Goal: Task Accomplishment & Management: Manage account settings

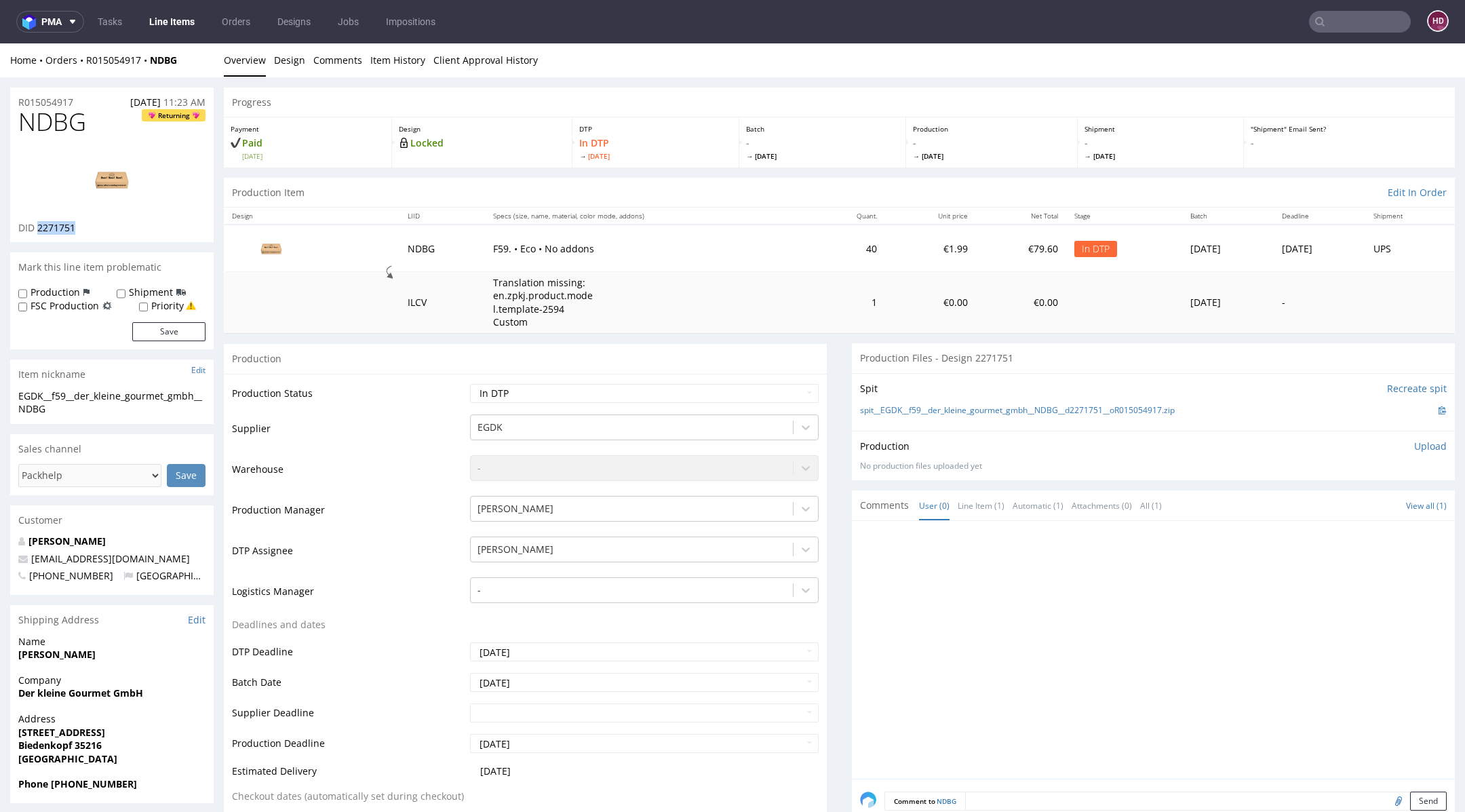
scroll to position [4, 0]
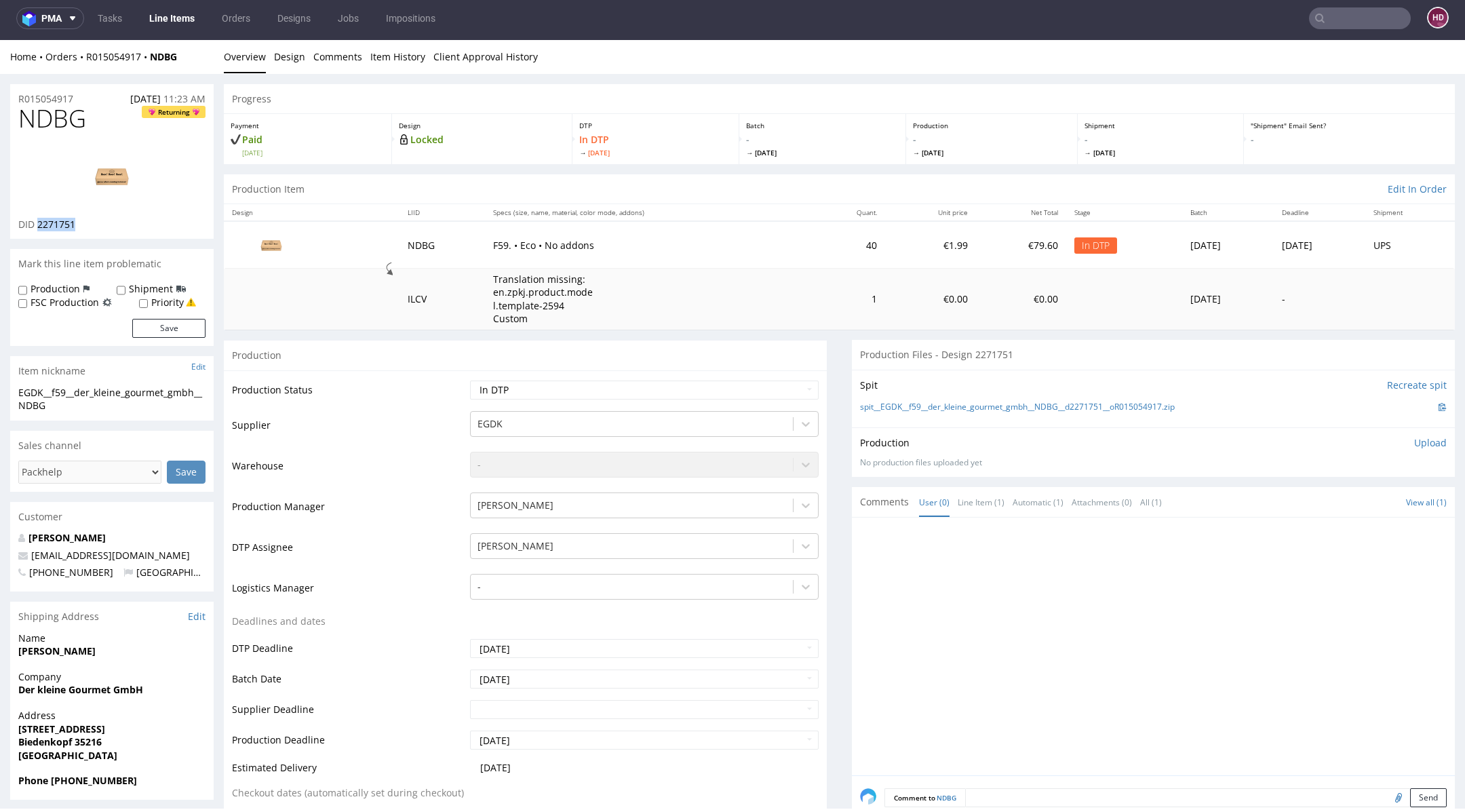
click at [95, 172] on img at bounding box center [112, 177] width 109 height 61
drag, startPoint x: 79, startPoint y: 119, endPoint x: 0, endPoint y: 124, distance: 79.2
copy span "NDBG"
drag, startPoint x: 84, startPoint y: 411, endPoint x: 0, endPoint y: 396, distance: 85.3
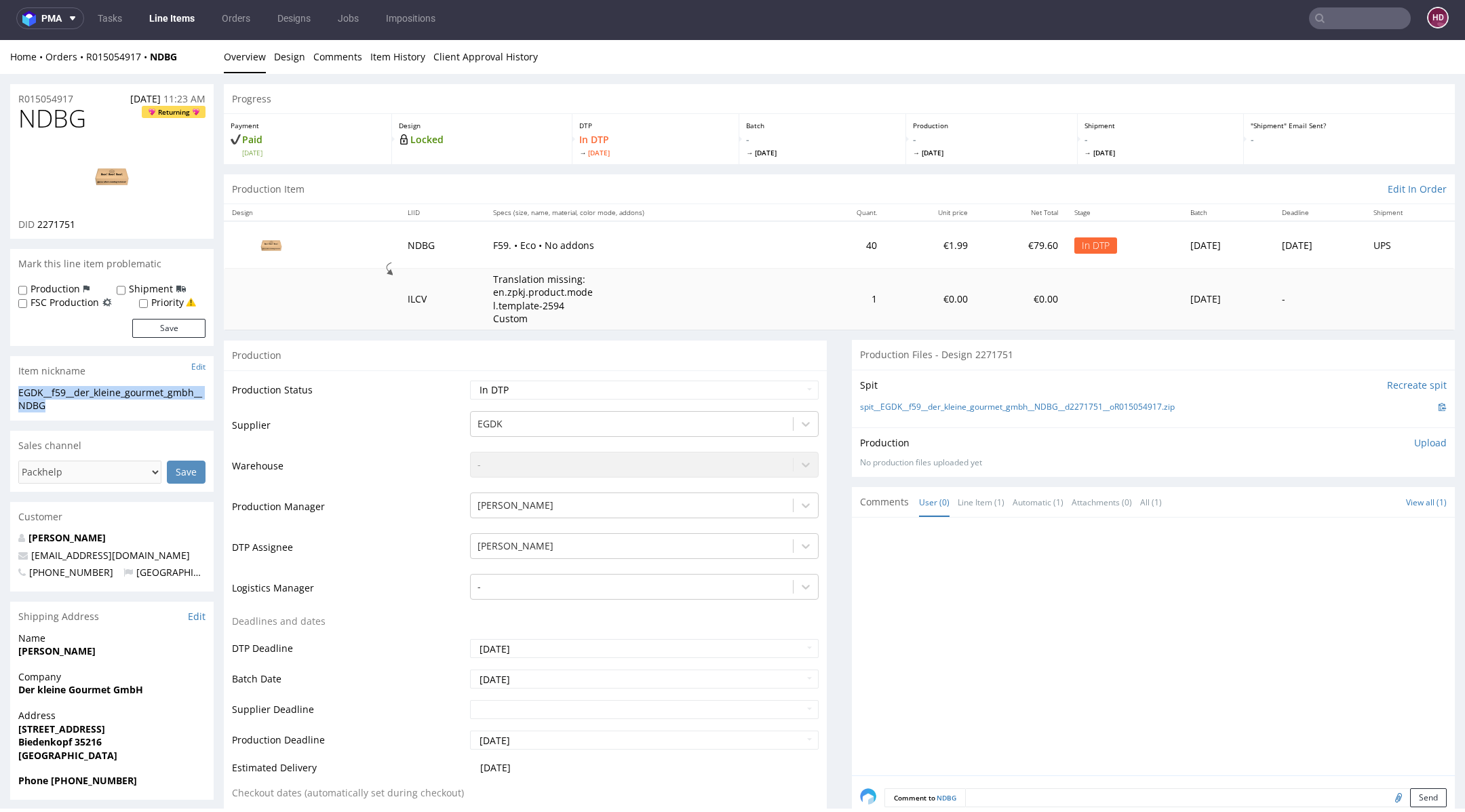
copy div "EGDK__f59__der_kleine_gourmet_gmbh__NDBG"
click at [99, 101] on div "R015054917 07.10.2025 11:23 AM" at bounding box center [111, 95] width 203 height 22
drag, startPoint x: 77, startPoint y: 97, endPoint x: 17, endPoint y: 90, distance: 60.4
click at [17, 91] on div "R015054917 07.10.2025 11:23 AM" at bounding box center [111, 95] width 203 height 22
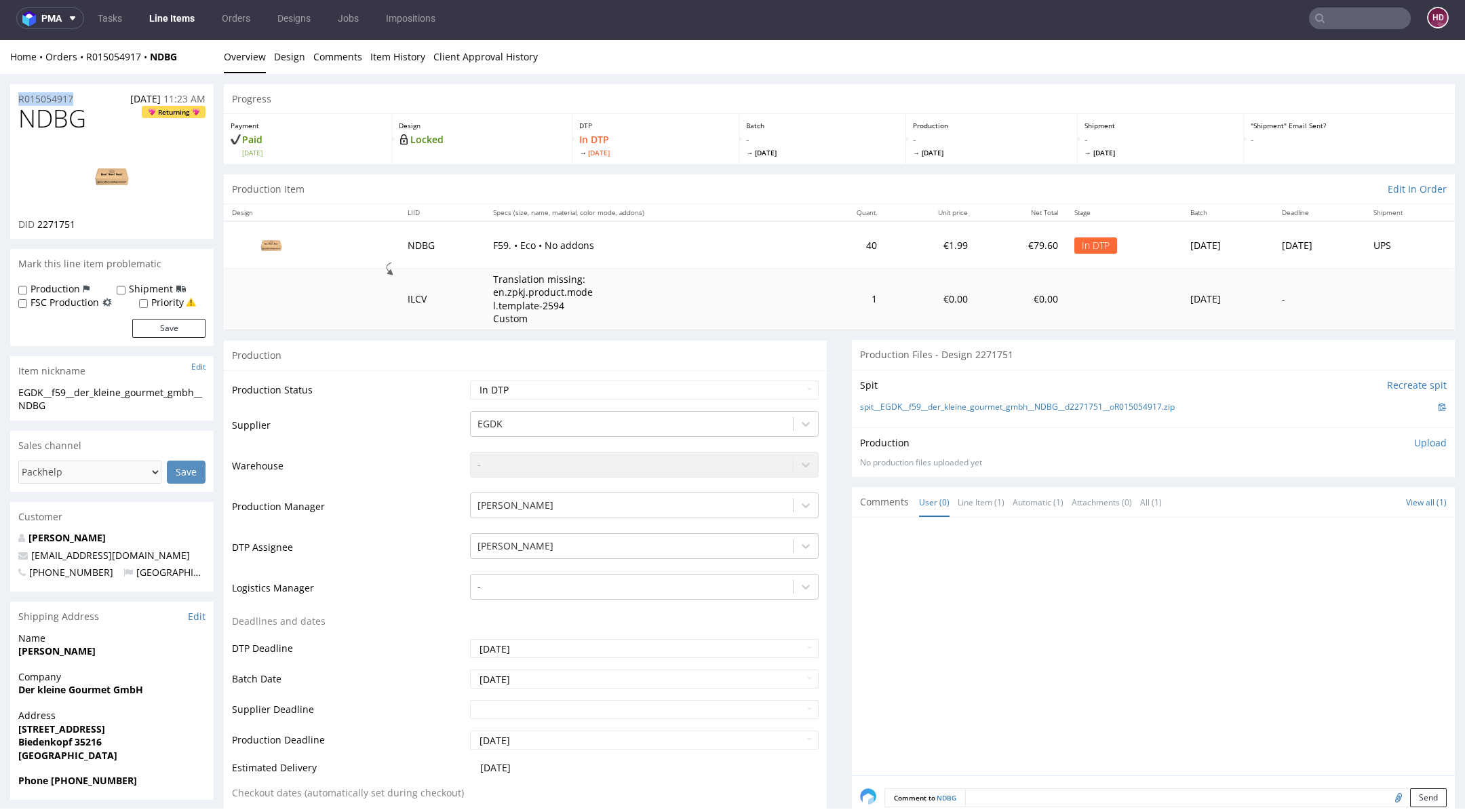
copy p "R015054917"
click at [115, 230] on div "DID 2271751" at bounding box center [112, 224] width 188 height 14
drag, startPoint x: 86, startPoint y: 226, endPoint x: 37, endPoint y: 221, distance: 49.3
click at [37, 221] on div "DID 2271751" at bounding box center [112, 224] width 188 height 14
copy span "2271751"
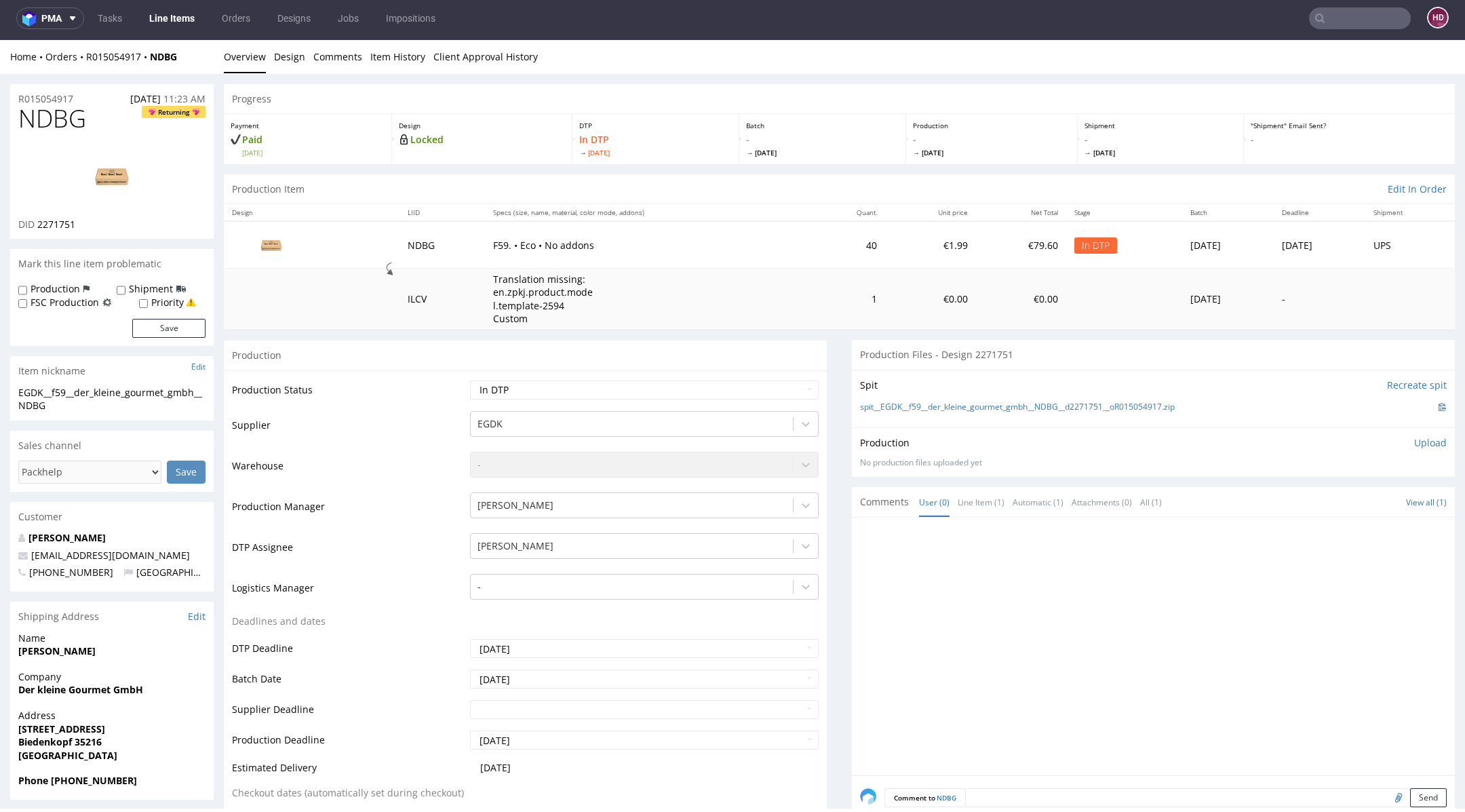
click at [1191, 538] on div at bounding box center [1157, 650] width 595 height 249
click at [1414, 440] on p "Upload" at bounding box center [1430, 442] width 32 height 14
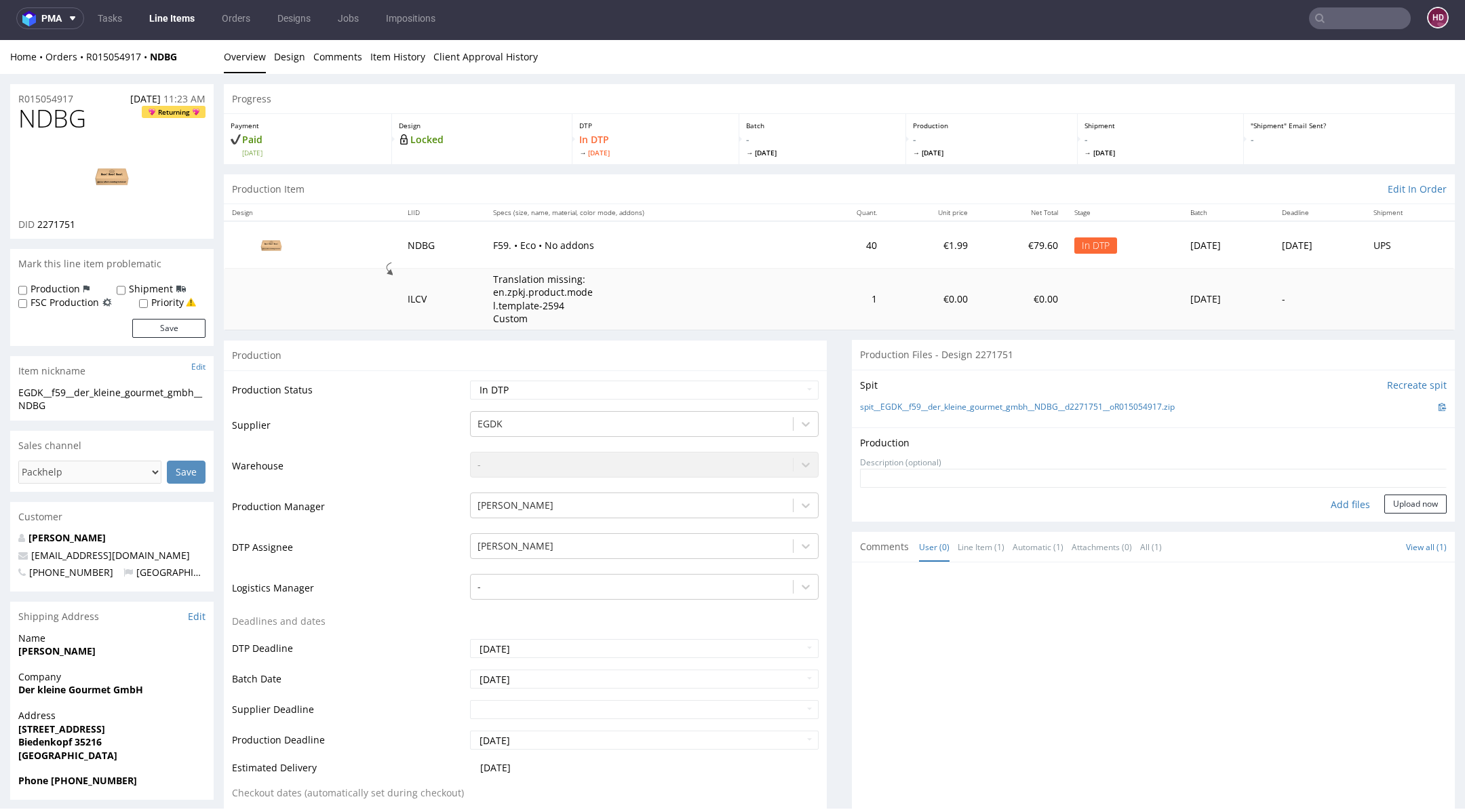
click at [1336, 499] on div "Add files" at bounding box center [1351, 505] width 68 height 20
type input "C:\fakepath\EGDK__f59__der_kleine_gourmet_gmbh__NDBG__d2271751__oR015054917.pdf"
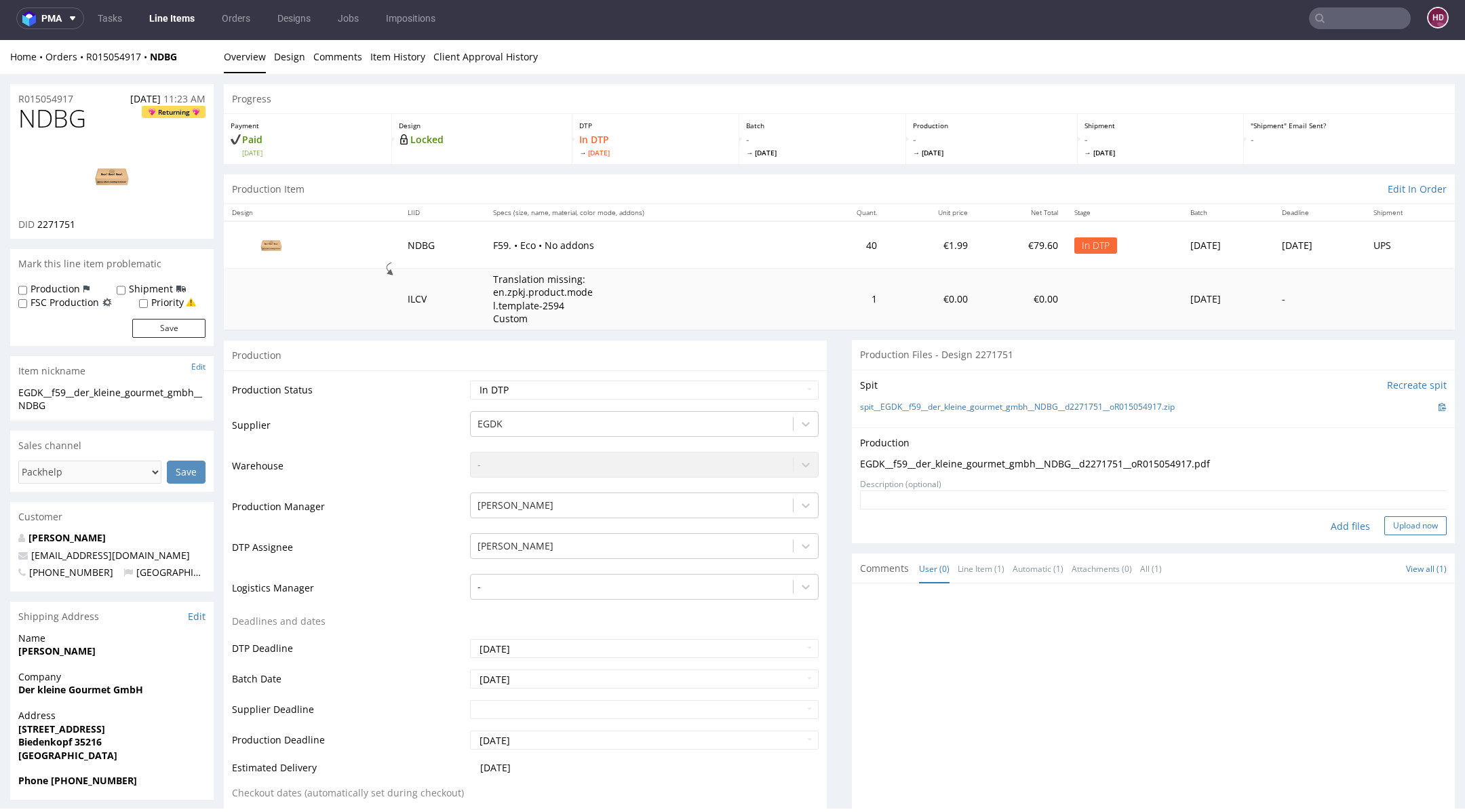
click at [1385, 529] on button "Upload now" at bounding box center [1416, 525] width 63 height 19
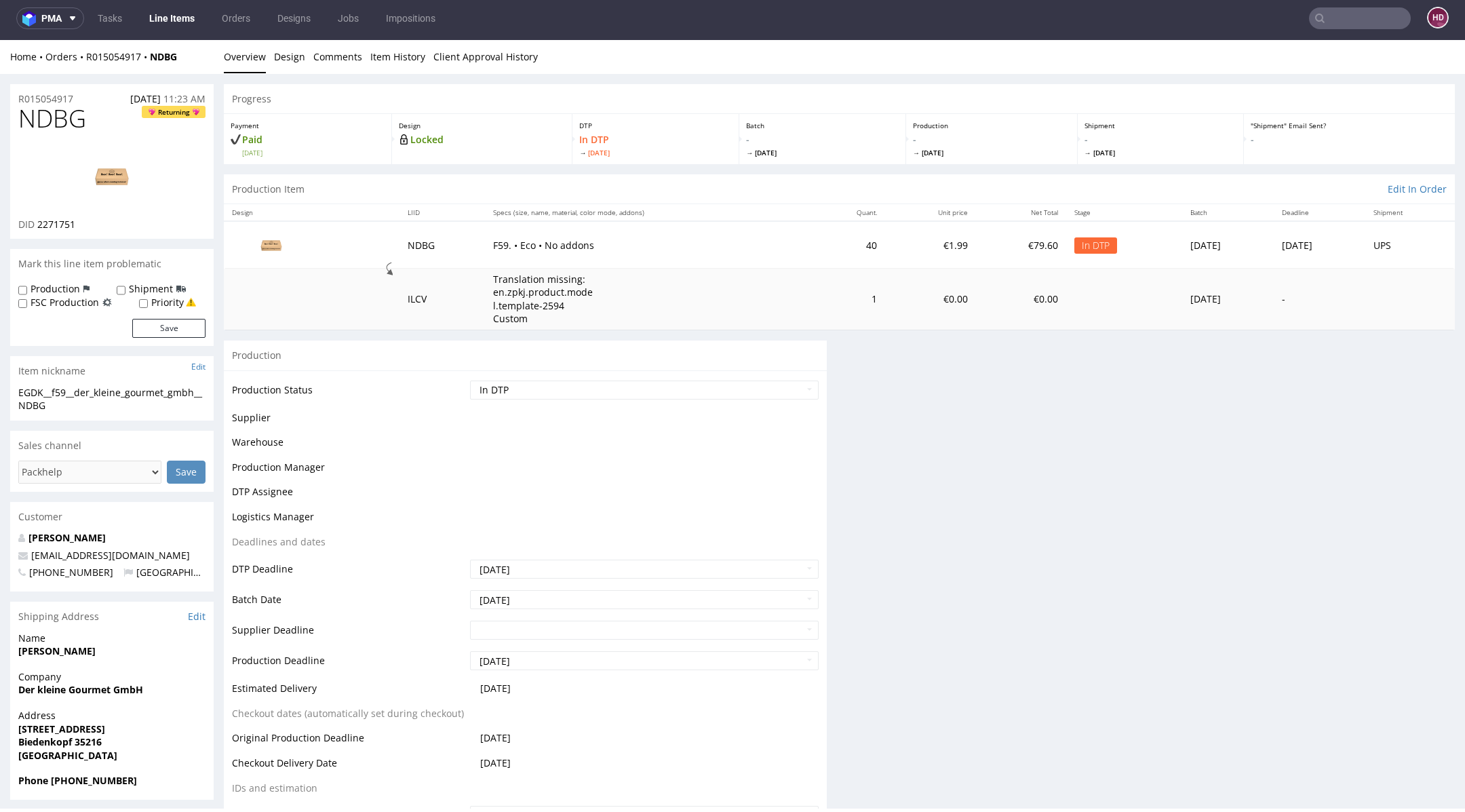
scroll to position [0, 0]
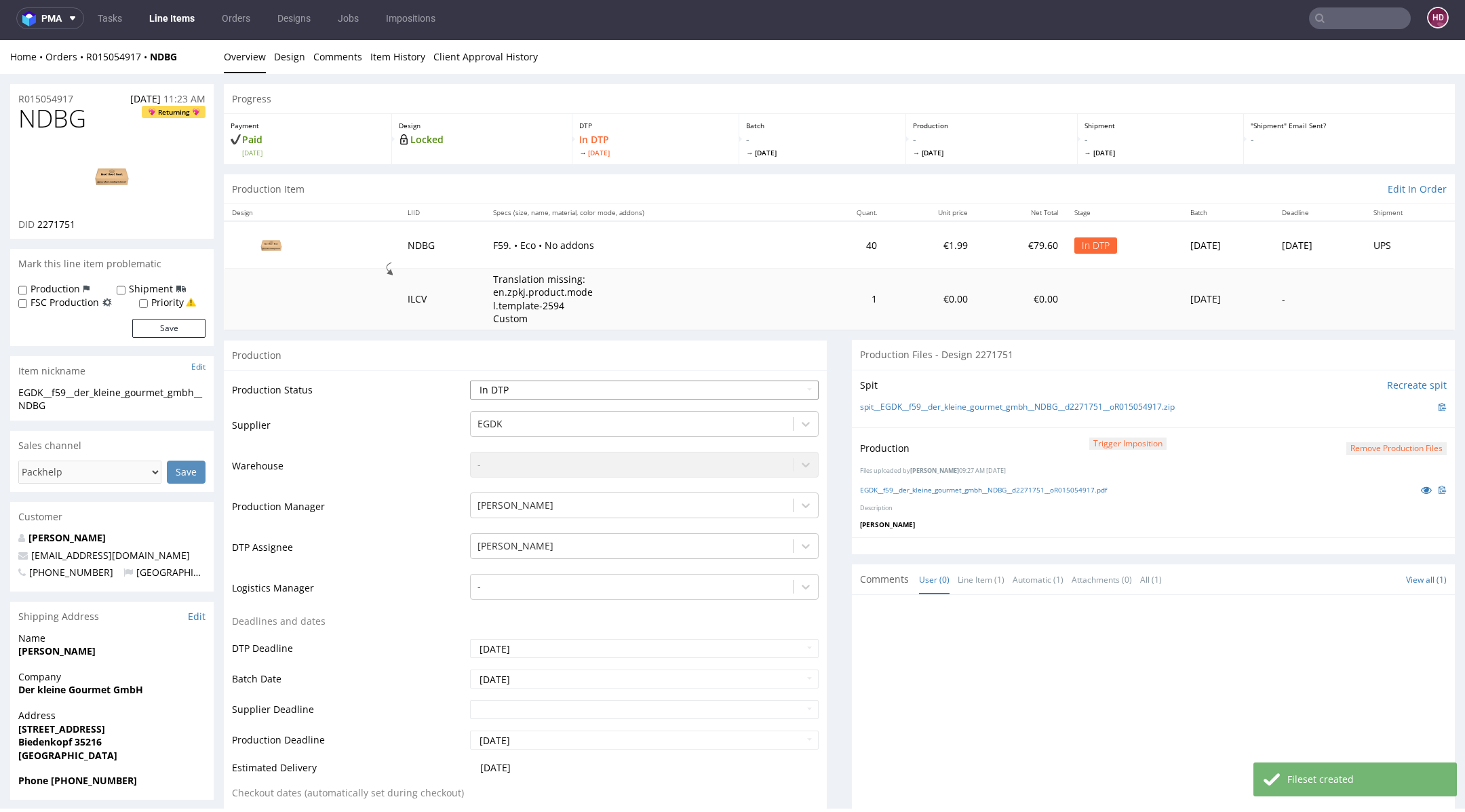
click at [607, 392] on select "Waiting for Artwork Waiting for Diecut Waiting for Mockup Waiting for DTP Waiti…" at bounding box center [644, 390] width 349 height 19
click at [470, 381] on select "Waiting for Artwork Waiting for Diecut Waiting for Mockup Waiting for DTP Waiti…" at bounding box center [644, 390] width 349 height 19
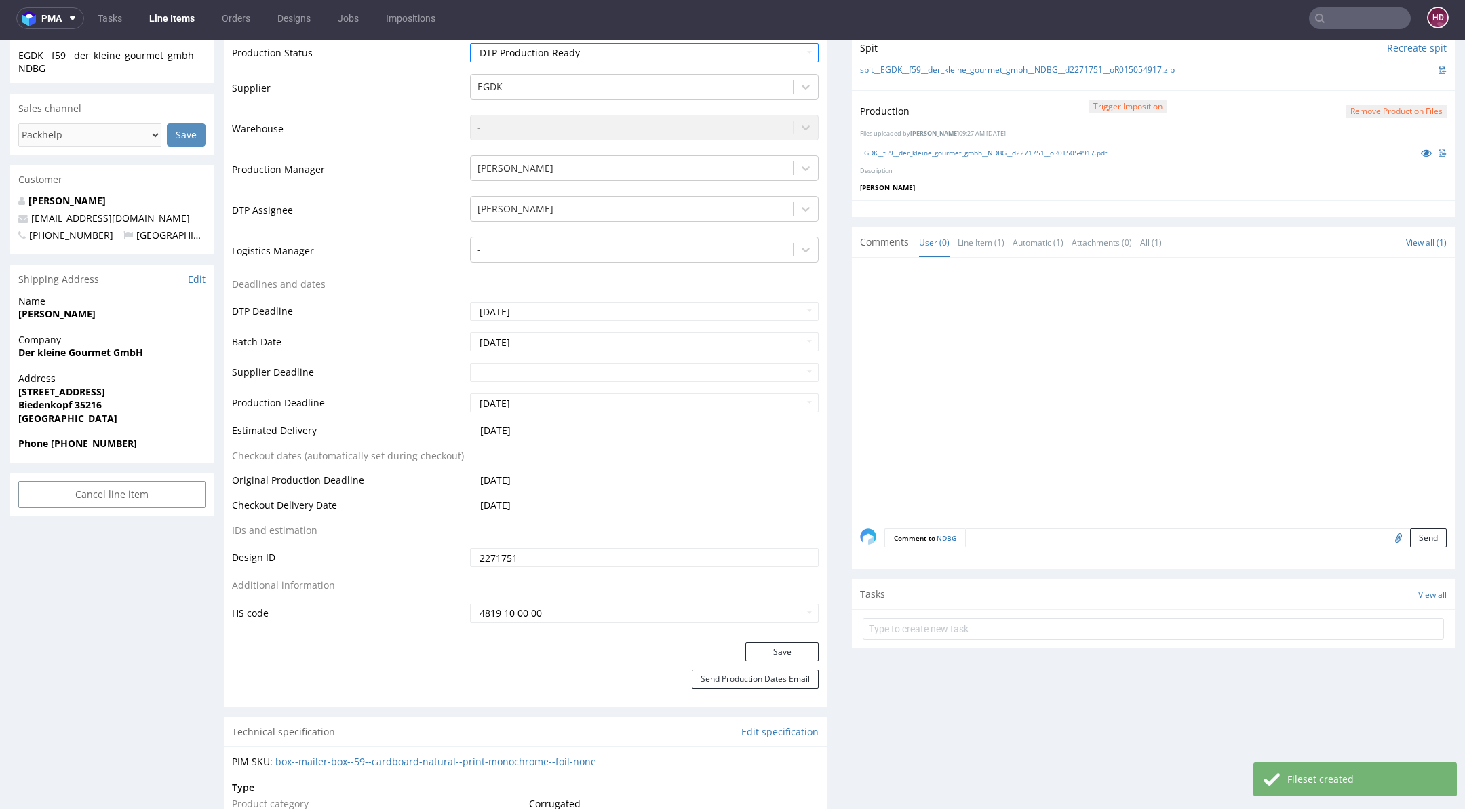
scroll to position [351, 0]
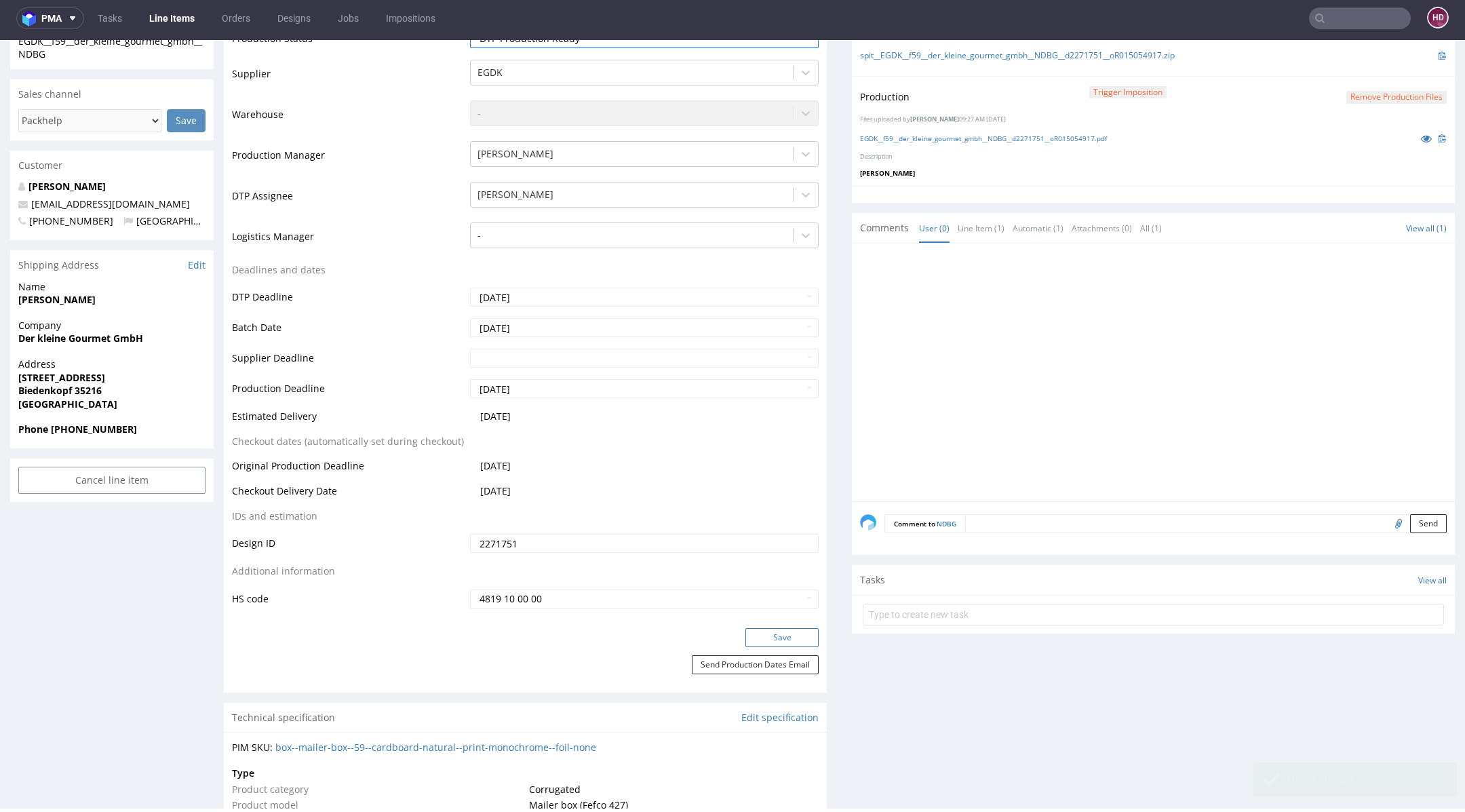
click at [746, 633] on button "Save" at bounding box center [783, 637] width 74 height 19
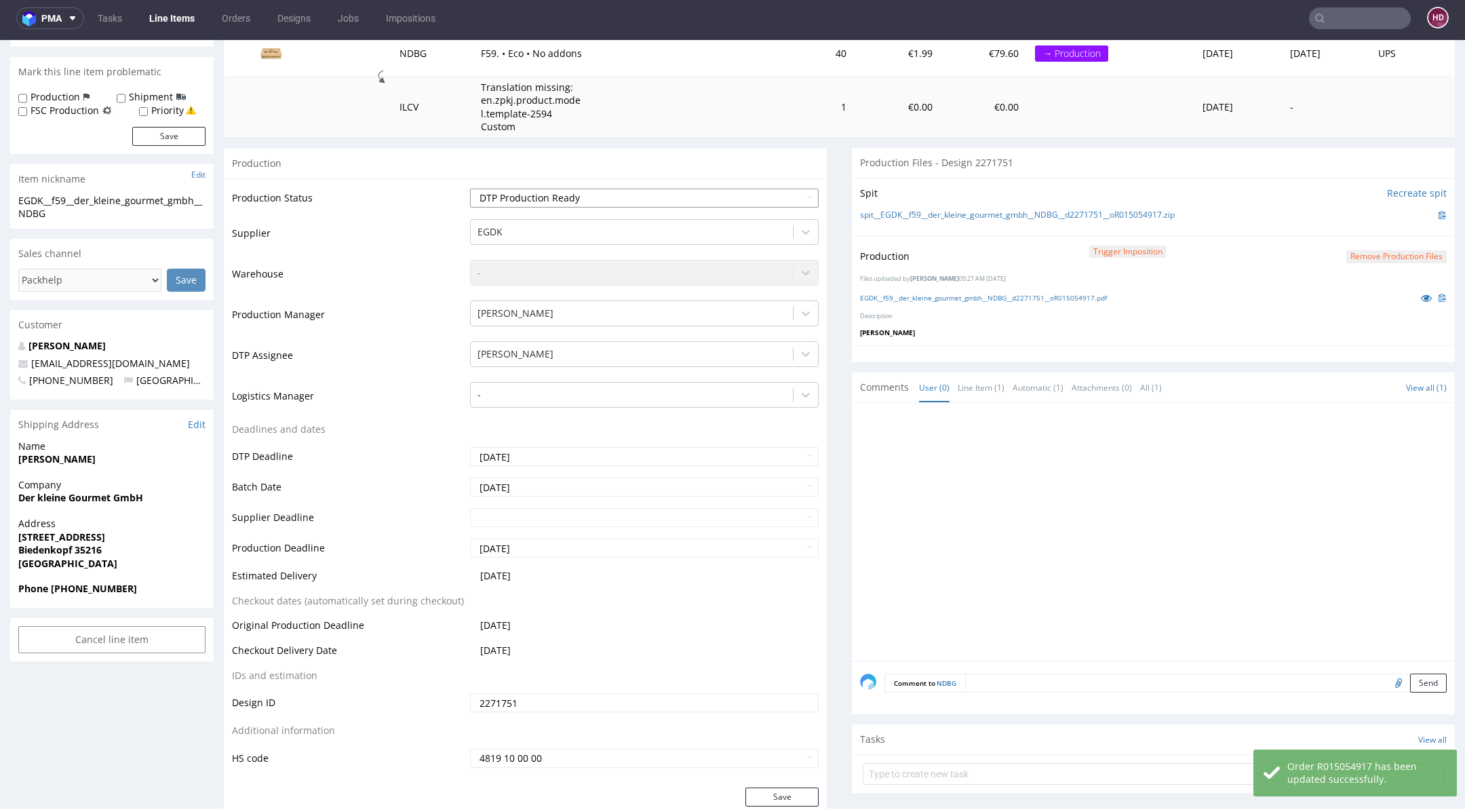
click at [582, 189] on select "Waiting for Artwork Waiting for Diecut Waiting for Mockup Waiting for DTP Waiti…" at bounding box center [644, 198] width 349 height 19
click at [470, 189] on select "Waiting for Artwork Waiting for Diecut Waiting for Mockup Waiting for DTP Waiti…" at bounding box center [644, 198] width 349 height 19
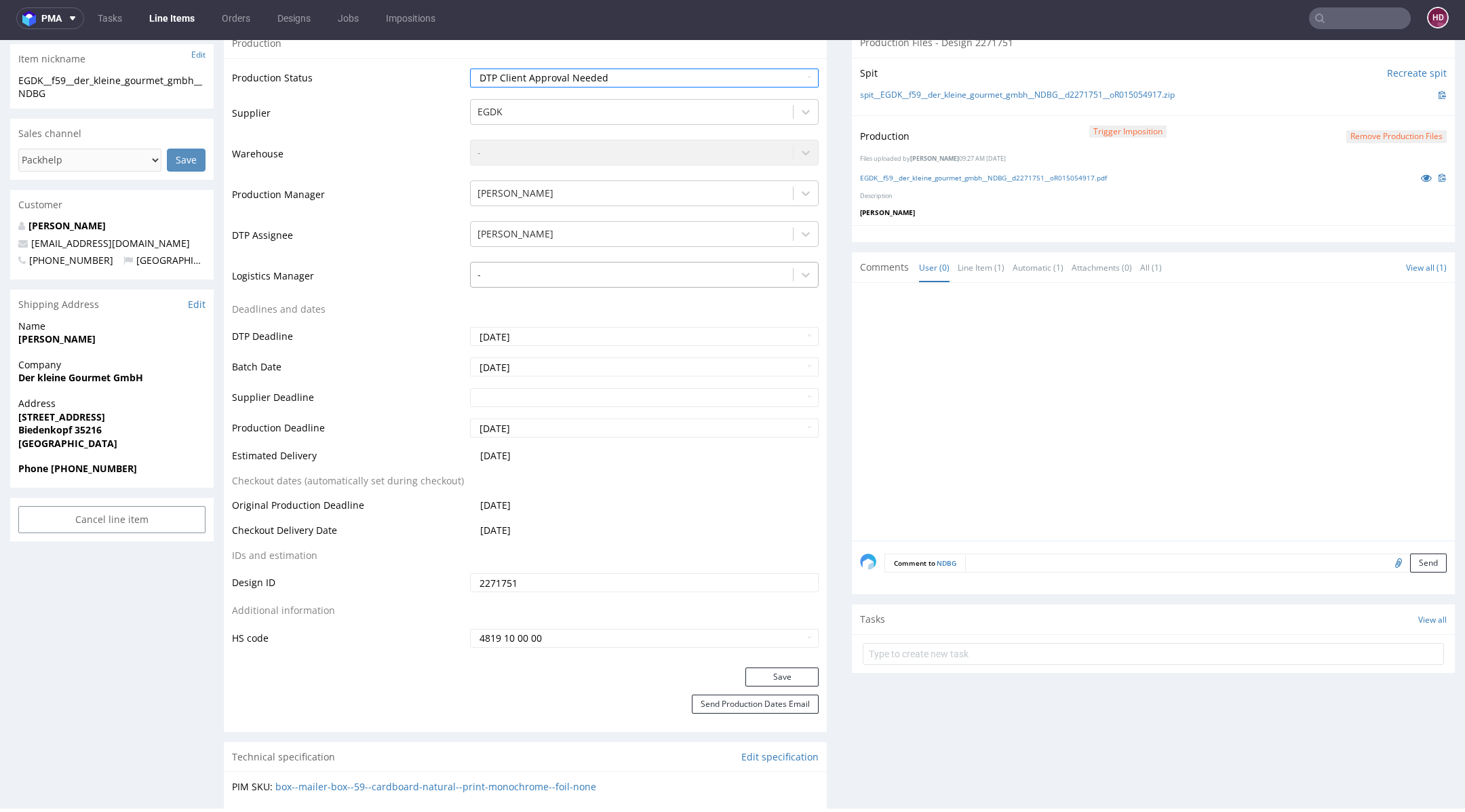
scroll to position [98, 0]
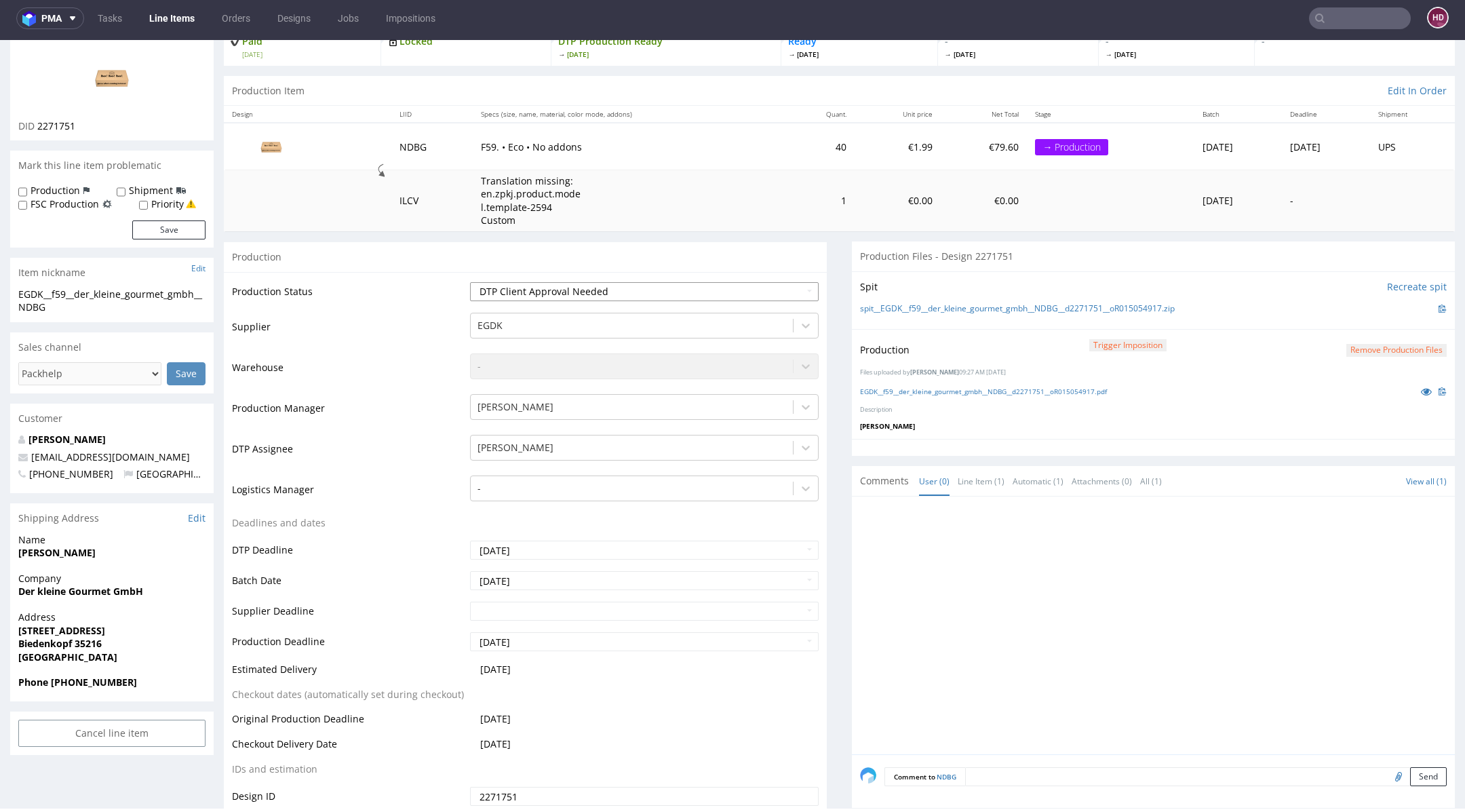
click at [601, 292] on select "Waiting for Artwork Waiting for Diecut Waiting for Mockup Waiting for DTP Waiti…" at bounding box center [644, 292] width 349 height 19
select select "dtp_in_process"
click at [470, 282] on select "Waiting for Artwork Waiting for Diecut Waiting for Mockup Waiting for DTP Waiti…" at bounding box center [644, 292] width 349 height 19
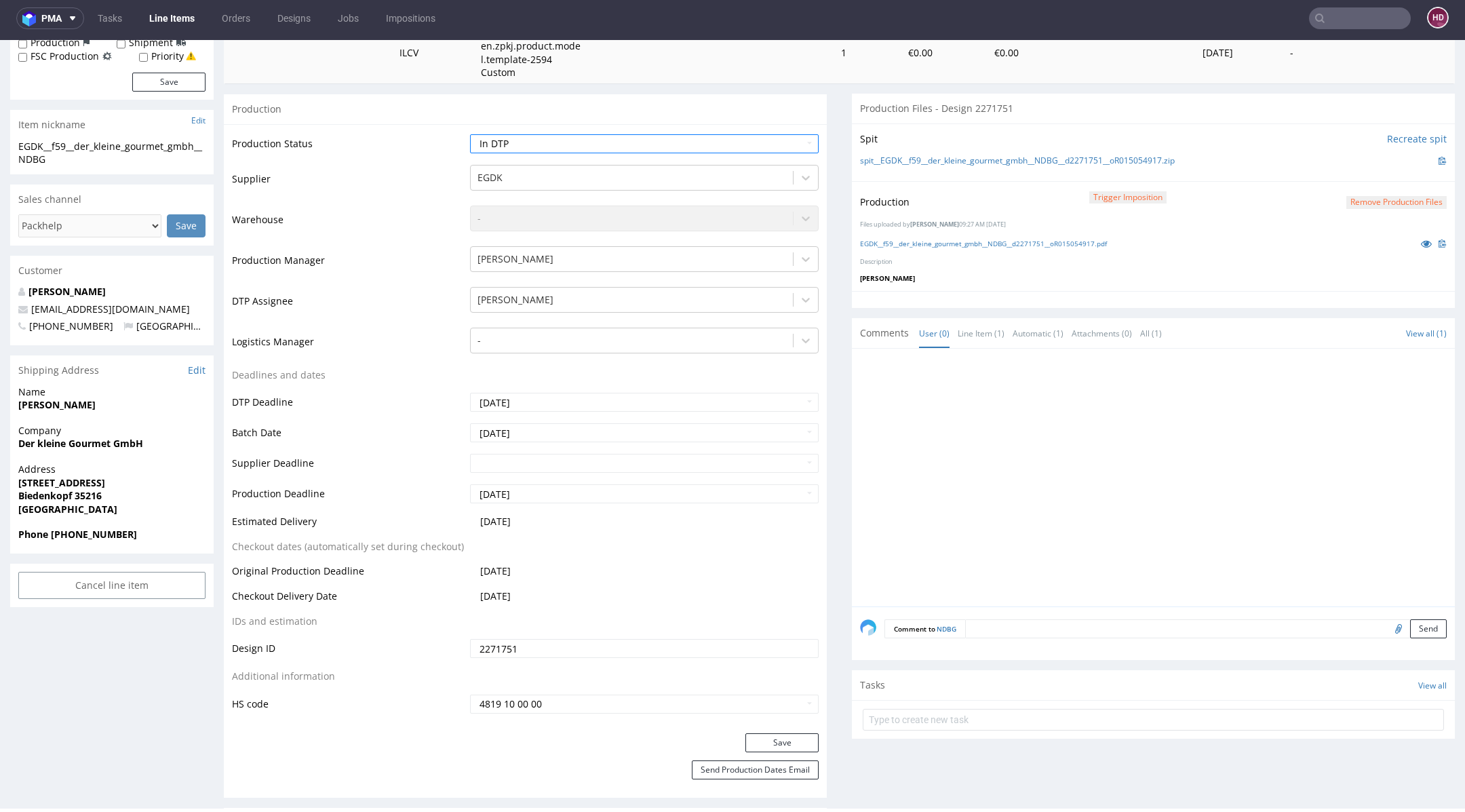
scroll to position [285, 0]
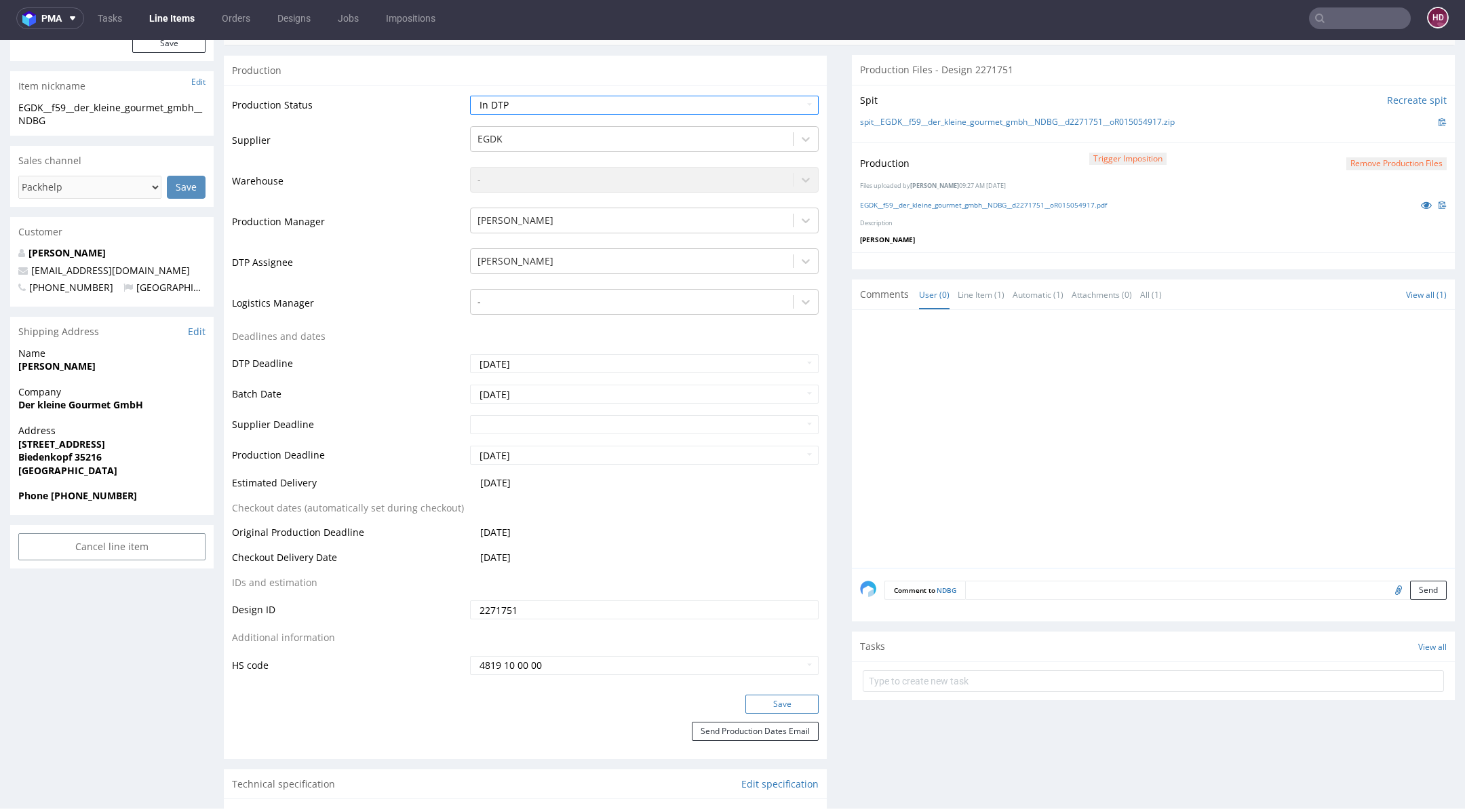
click at [776, 699] on button "Save" at bounding box center [783, 703] width 74 height 19
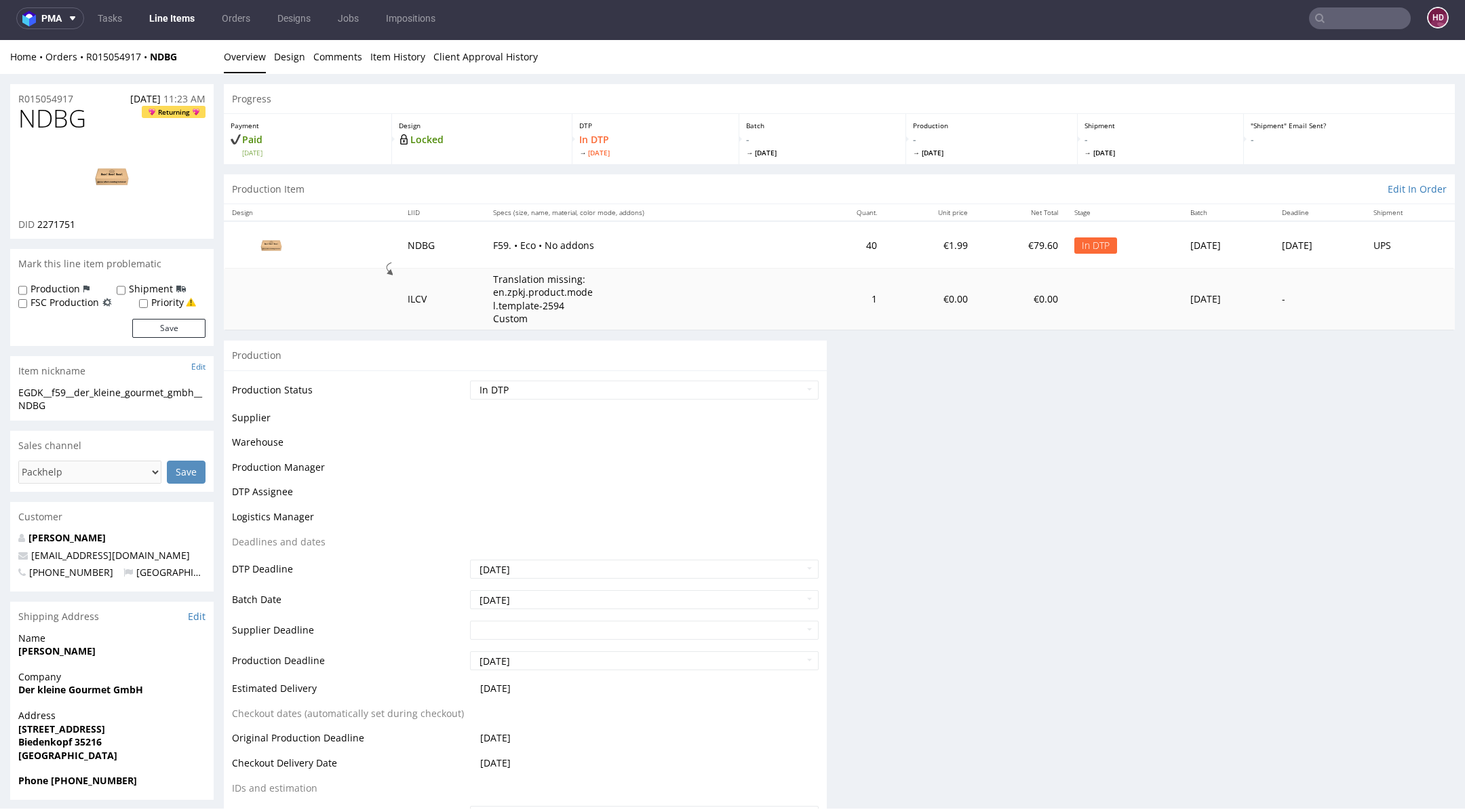
scroll to position [280, 0]
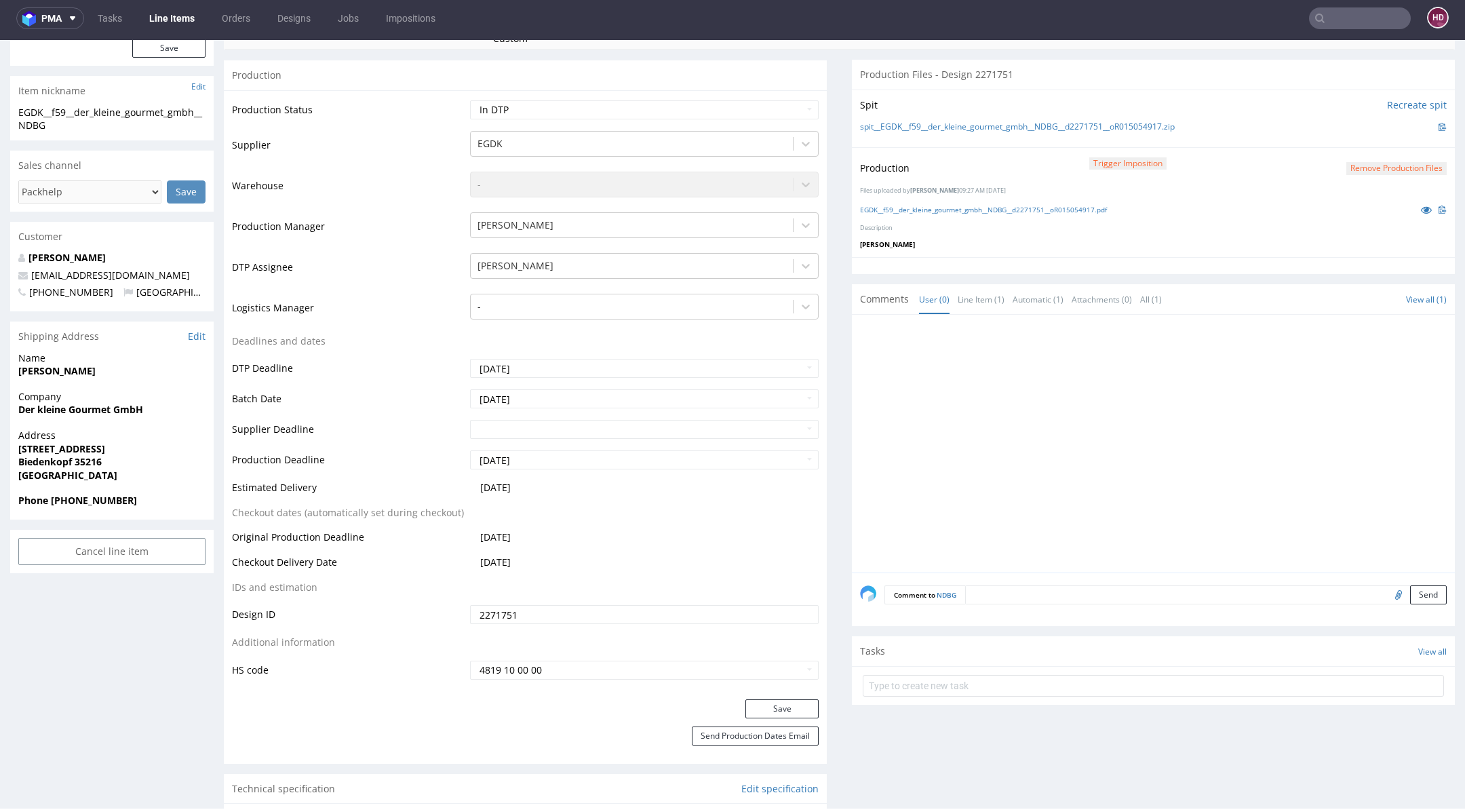
click at [1066, 327] on div at bounding box center [1157, 447] width 595 height 249
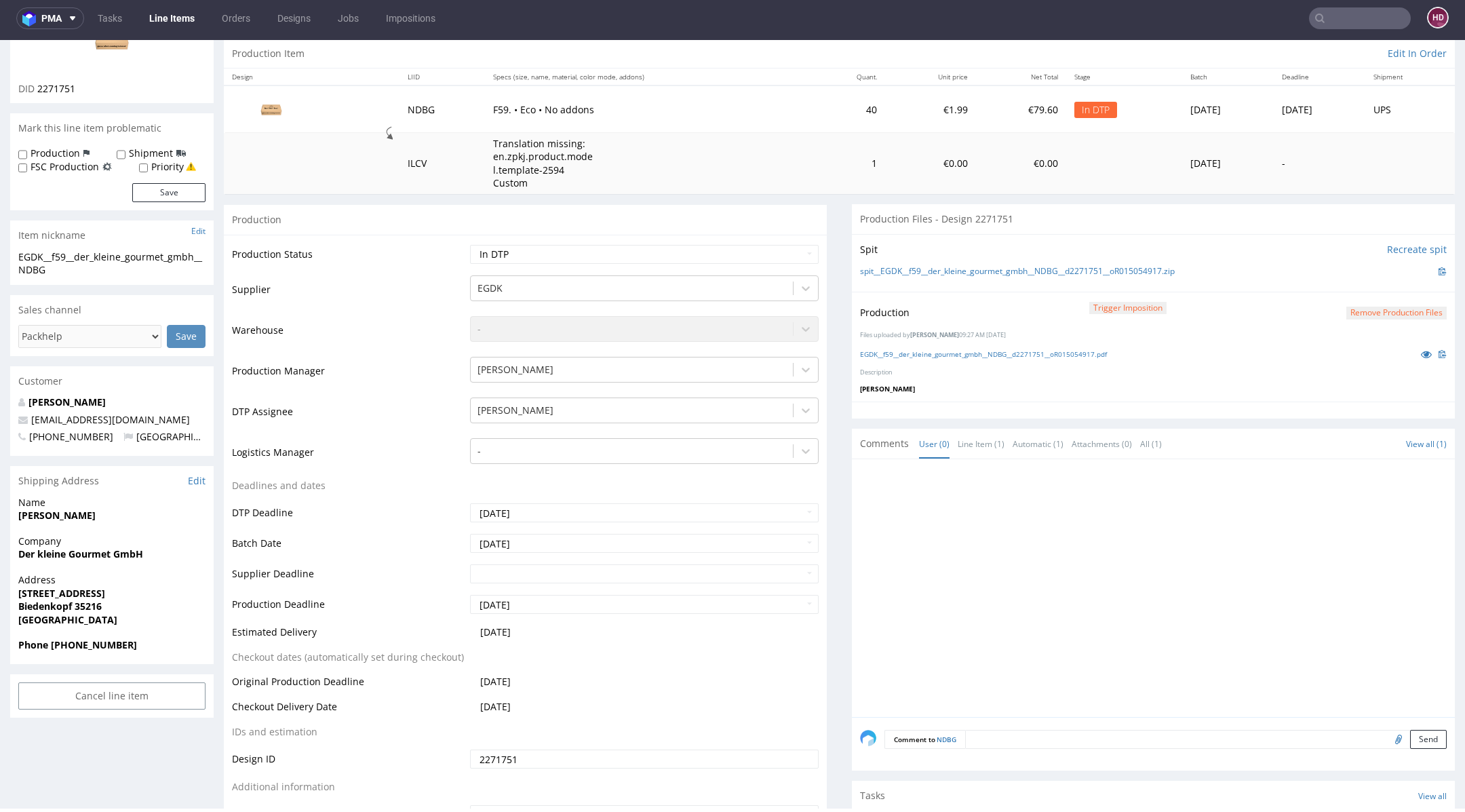
scroll to position [132, 0]
click at [1346, 316] on button "Remove production files" at bounding box center [1396, 316] width 100 height 13
click at [1333, 285] on link "Yes" at bounding box center [1350, 285] width 39 height 20
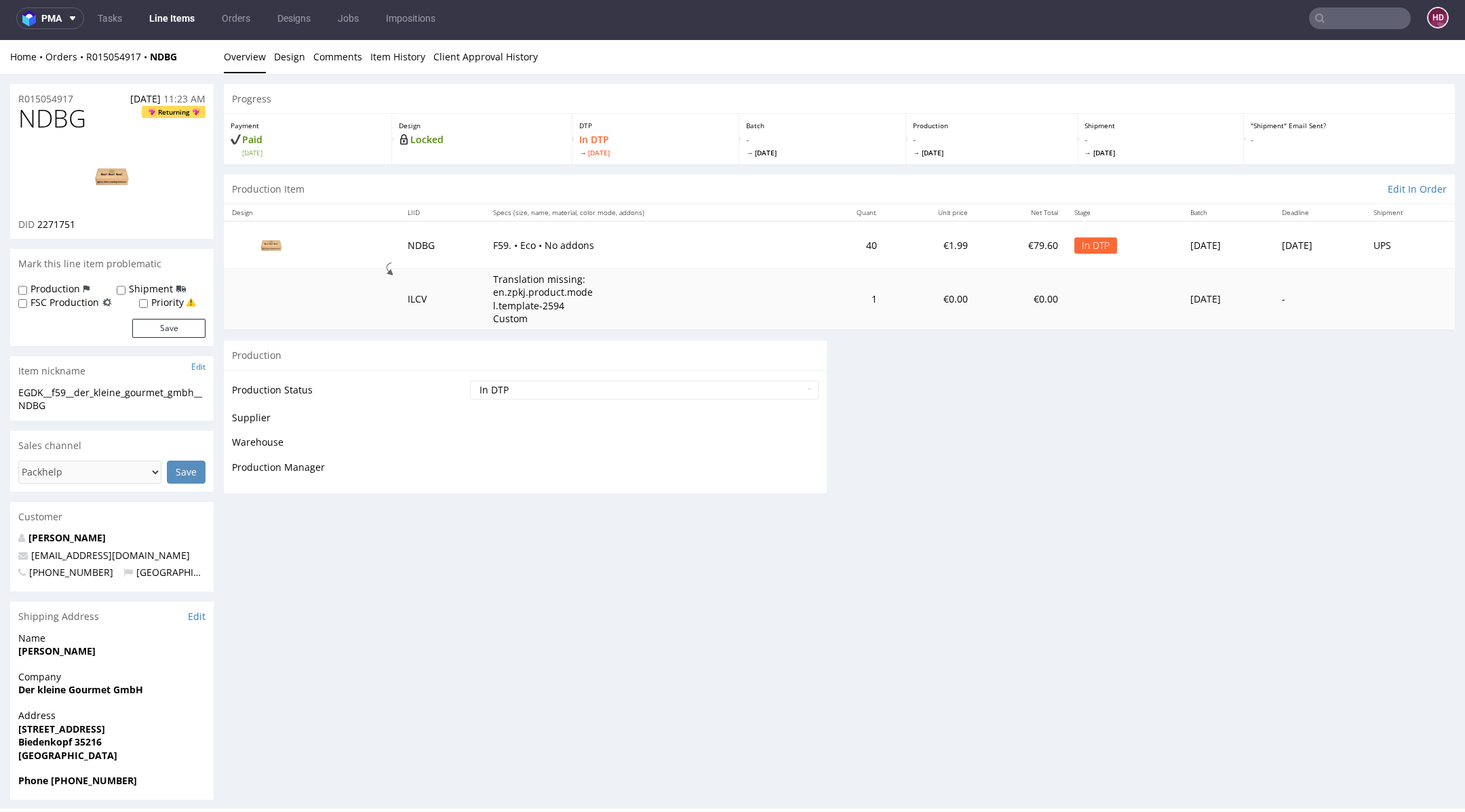
scroll to position [0, 0]
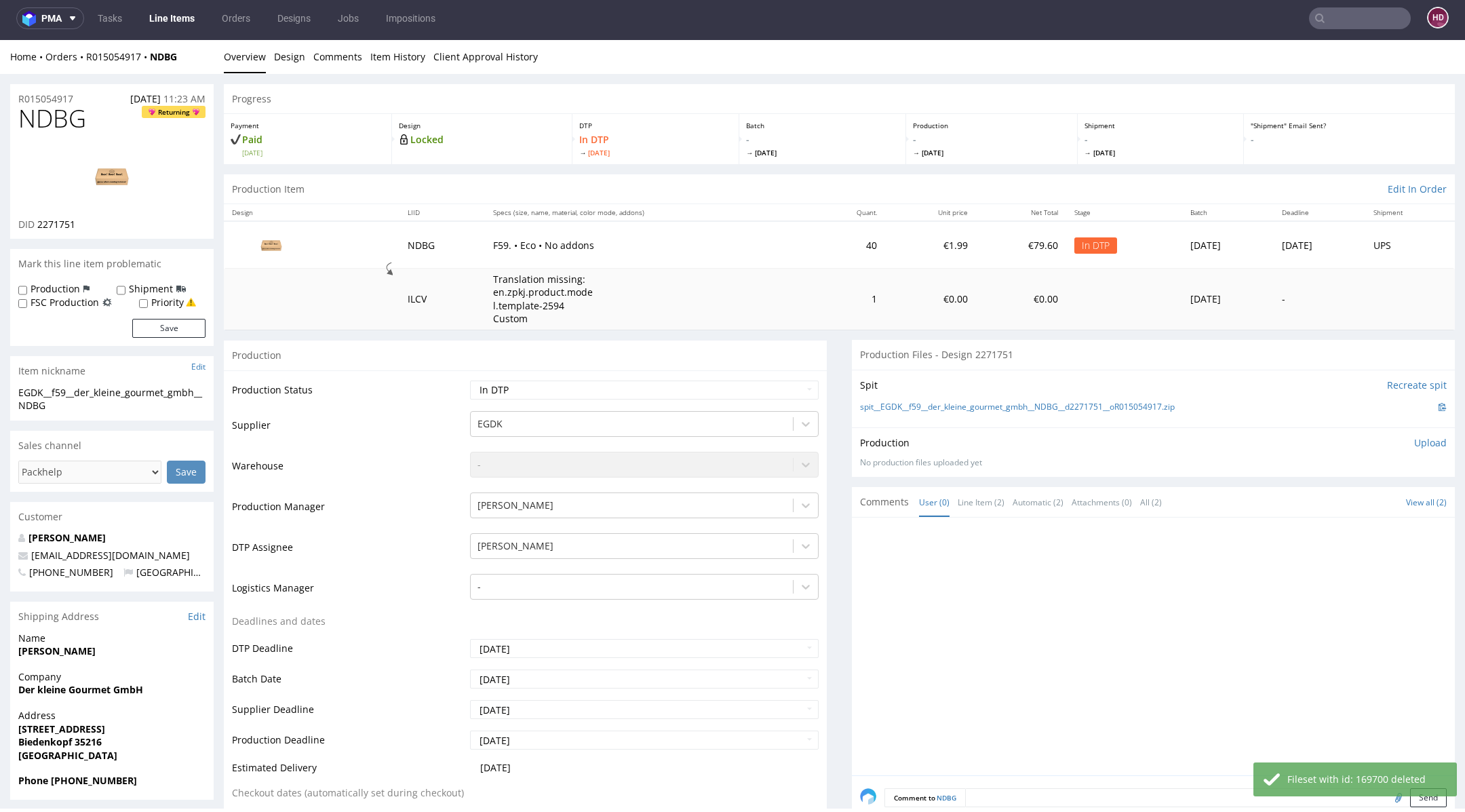
click at [1414, 440] on p "Upload" at bounding box center [1430, 442] width 32 height 14
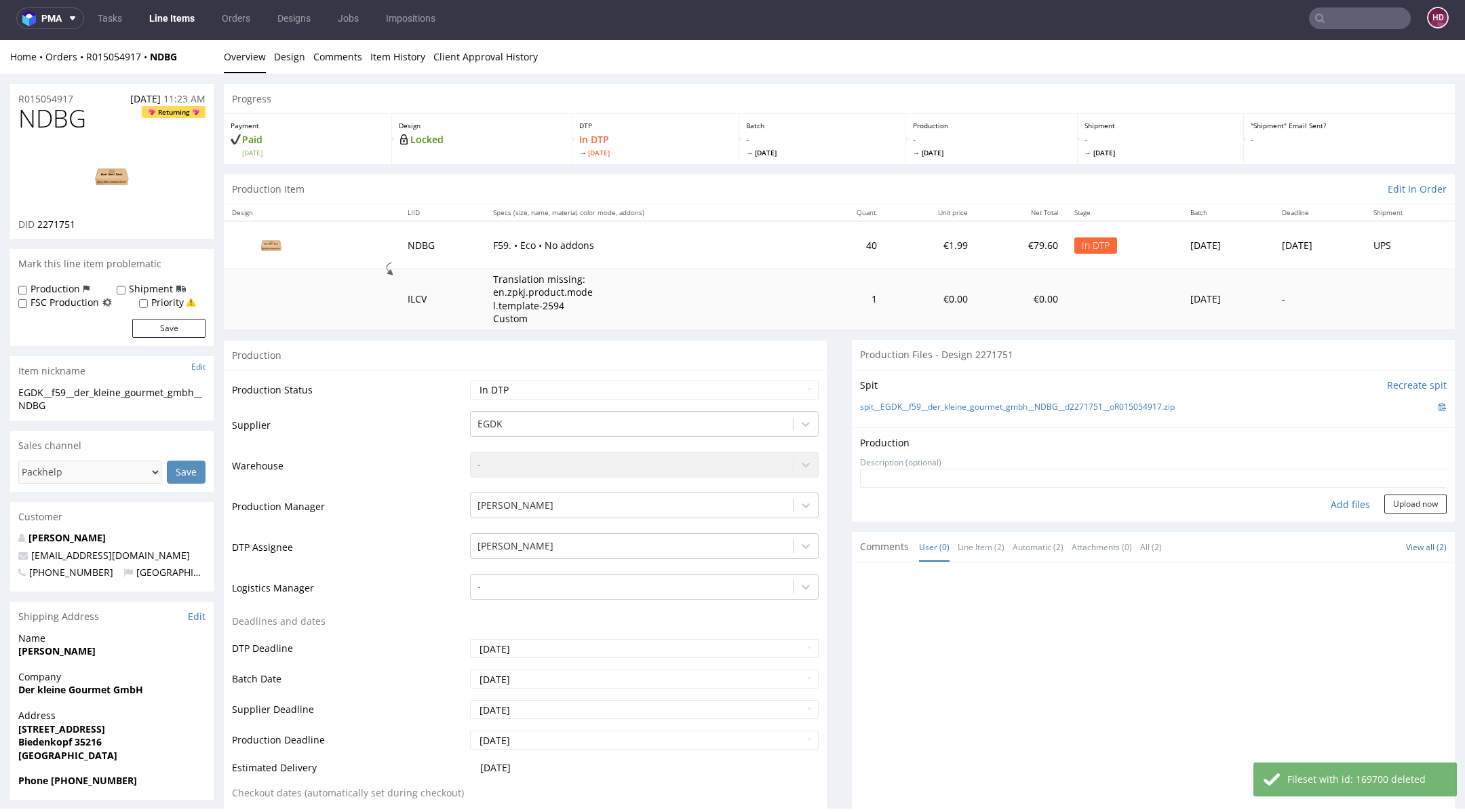
click at [1336, 501] on div "Add files" at bounding box center [1351, 505] width 68 height 20
type input "C:\fakepath\EGDK__f59__der_kleine_gourmet_gmbh__NDBG__d2271751__oR015054917.pdf"
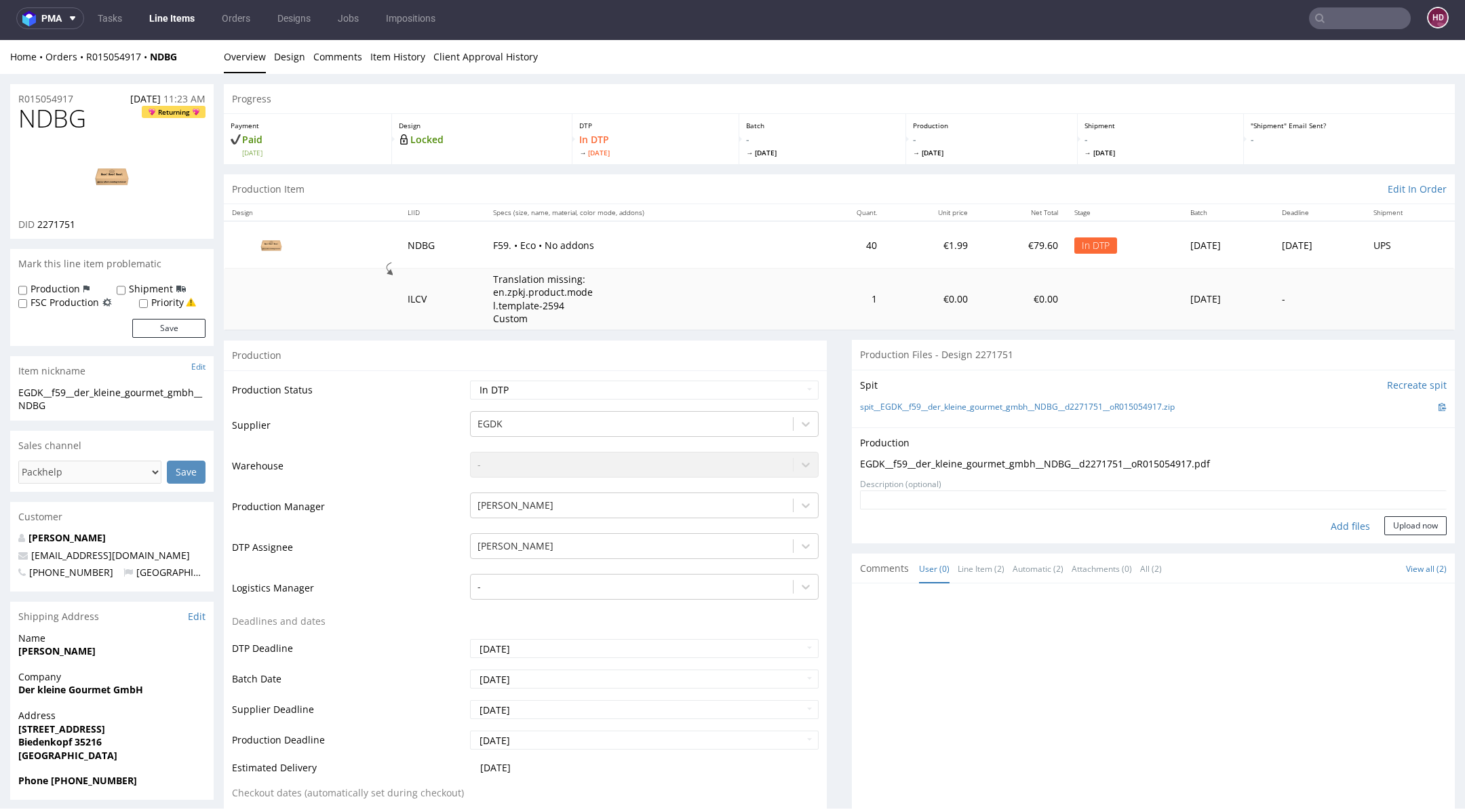
click at [1377, 513] on form "Add files Upload now" at bounding box center [1153, 512] width 587 height 45
click at [1385, 526] on button "Upload now" at bounding box center [1416, 525] width 63 height 19
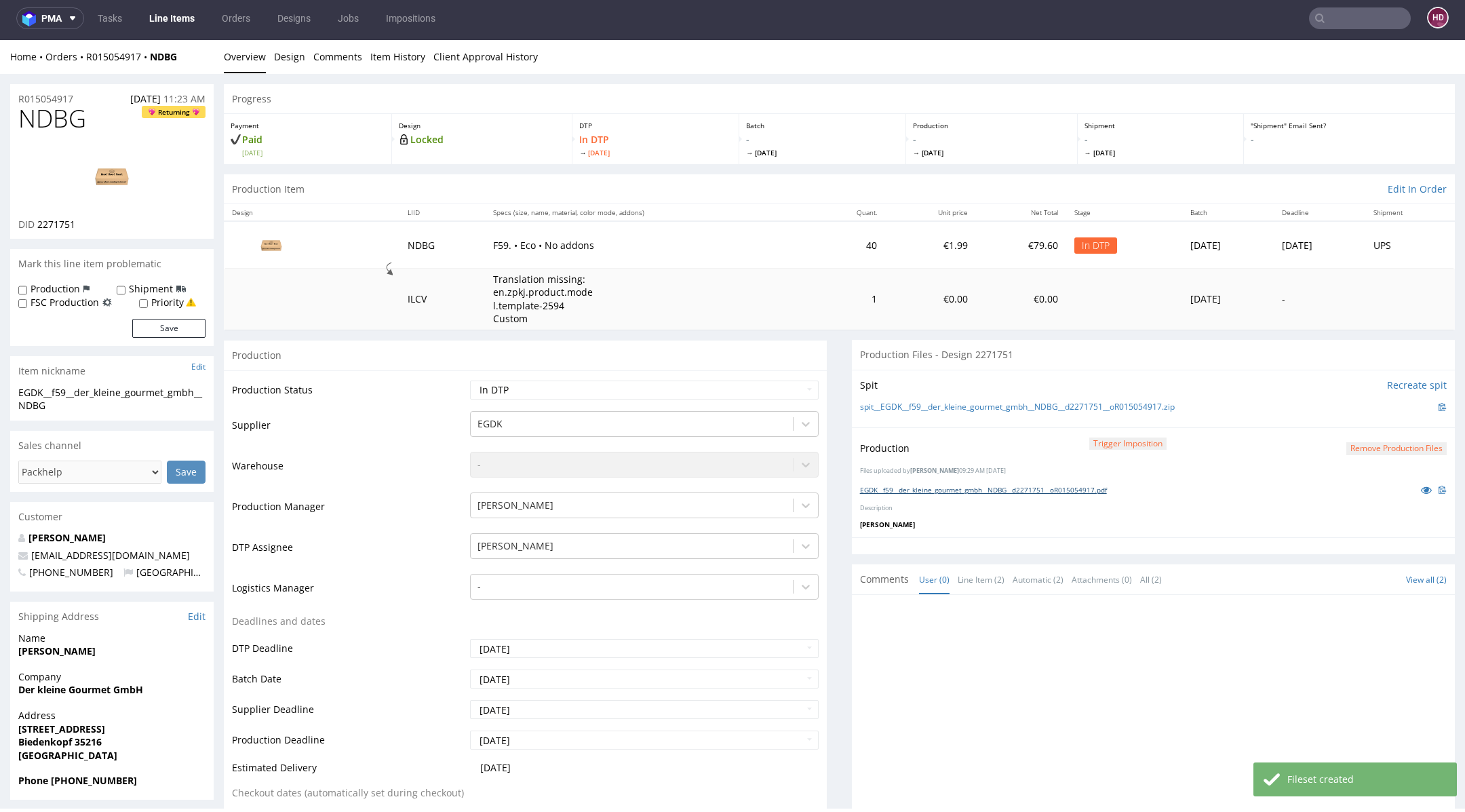
click at [1046, 485] on link "EGDK__f59__der_kleine_gourmet_gmbh__NDBG__d2271751__oR015054917.pdf" at bounding box center [983, 489] width 247 height 9
click at [660, 384] on select "Waiting for Artwork Waiting for Diecut Waiting for Mockup Waiting for DTP Waiti…" at bounding box center [644, 390] width 349 height 19
select select "dtp_ca_needed"
click at [470, 381] on select "Waiting for Artwork Waiting for Diecut Waiting for Mockup Waiting for DTP Waiti…" at bounding box center [644, 390] width 349 height 19
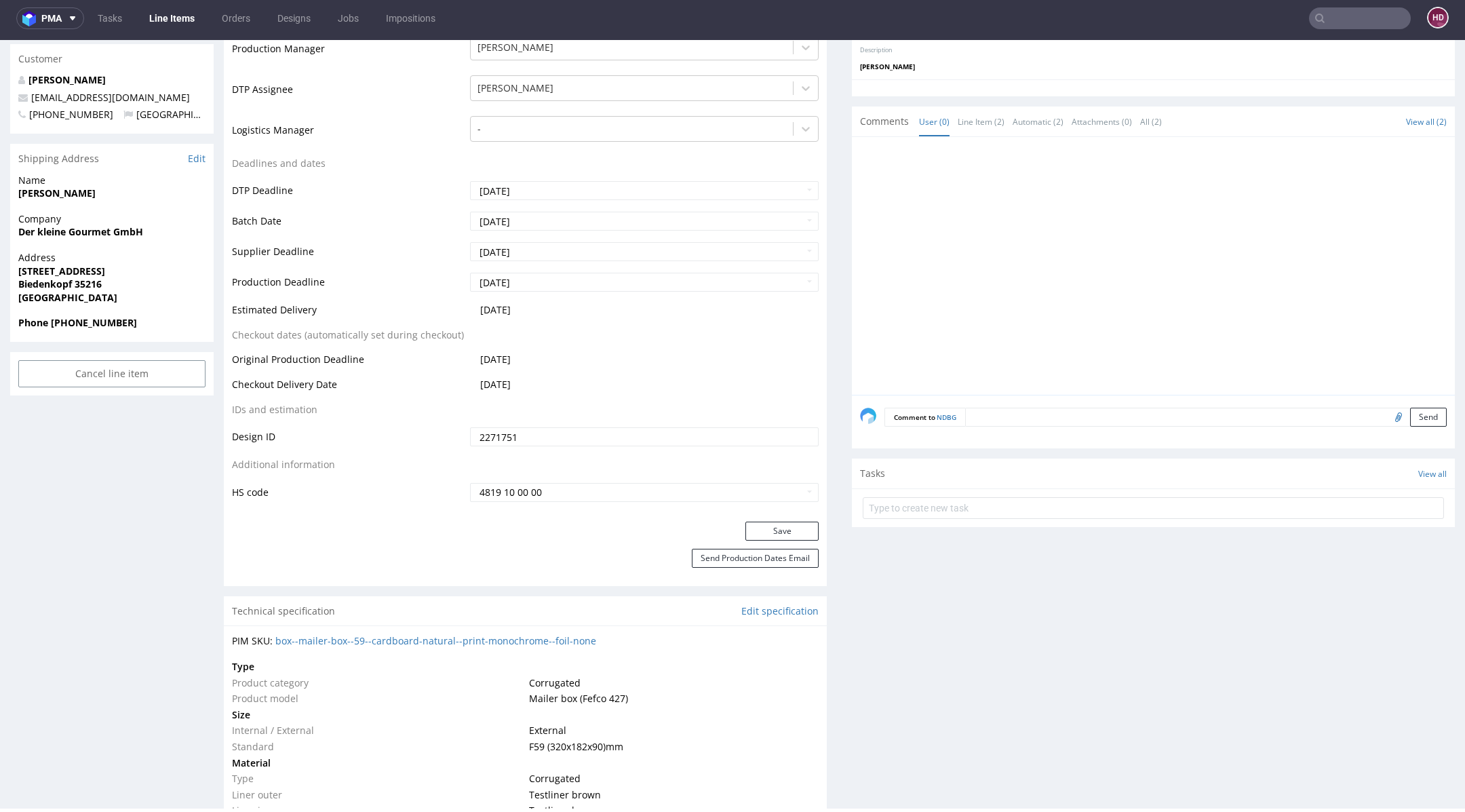
scroll to position [477, 0]
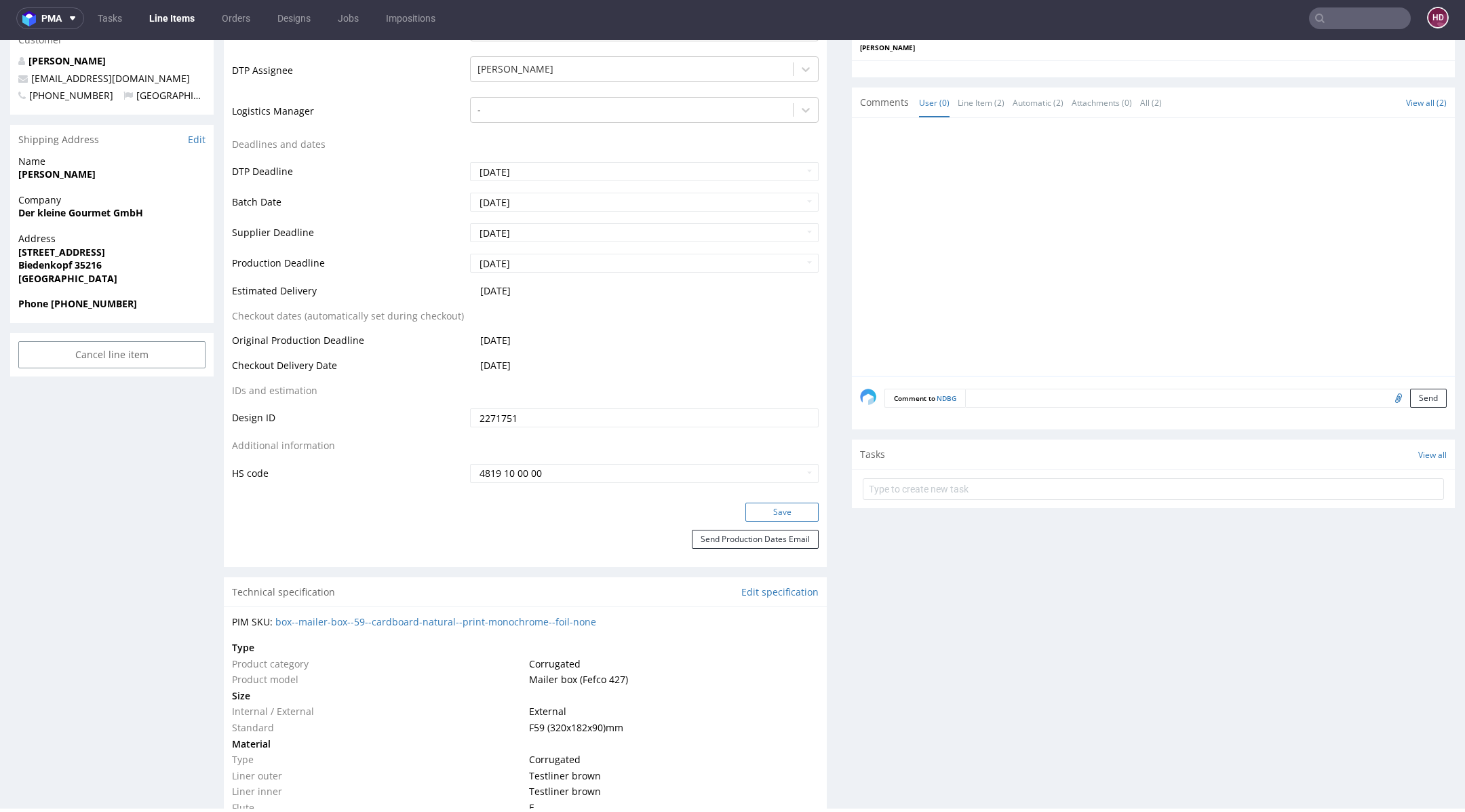
click at [768, 510] on button "Save" at bounding box center [783, 512] width 74 height 19
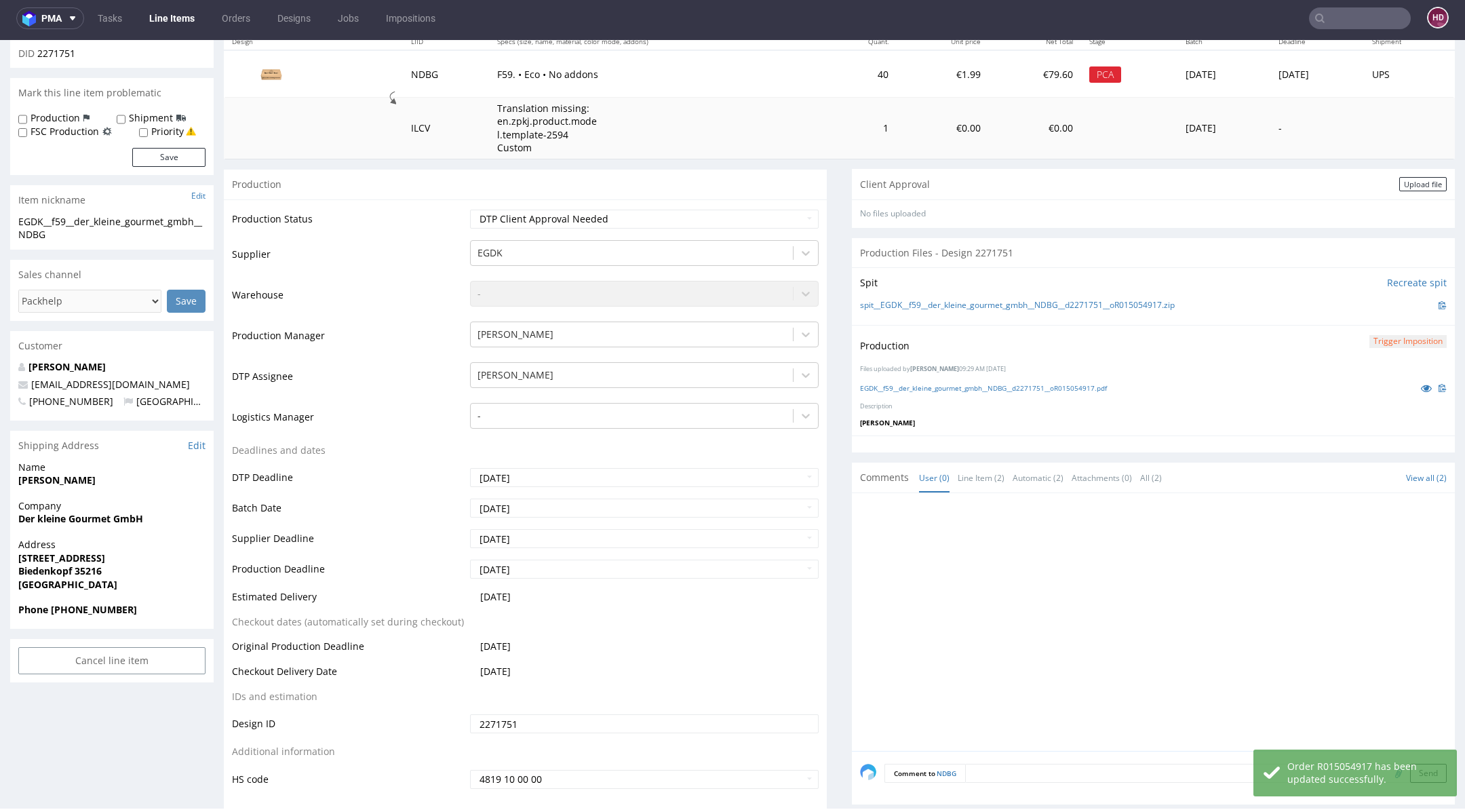
scroll to position [187, 0]
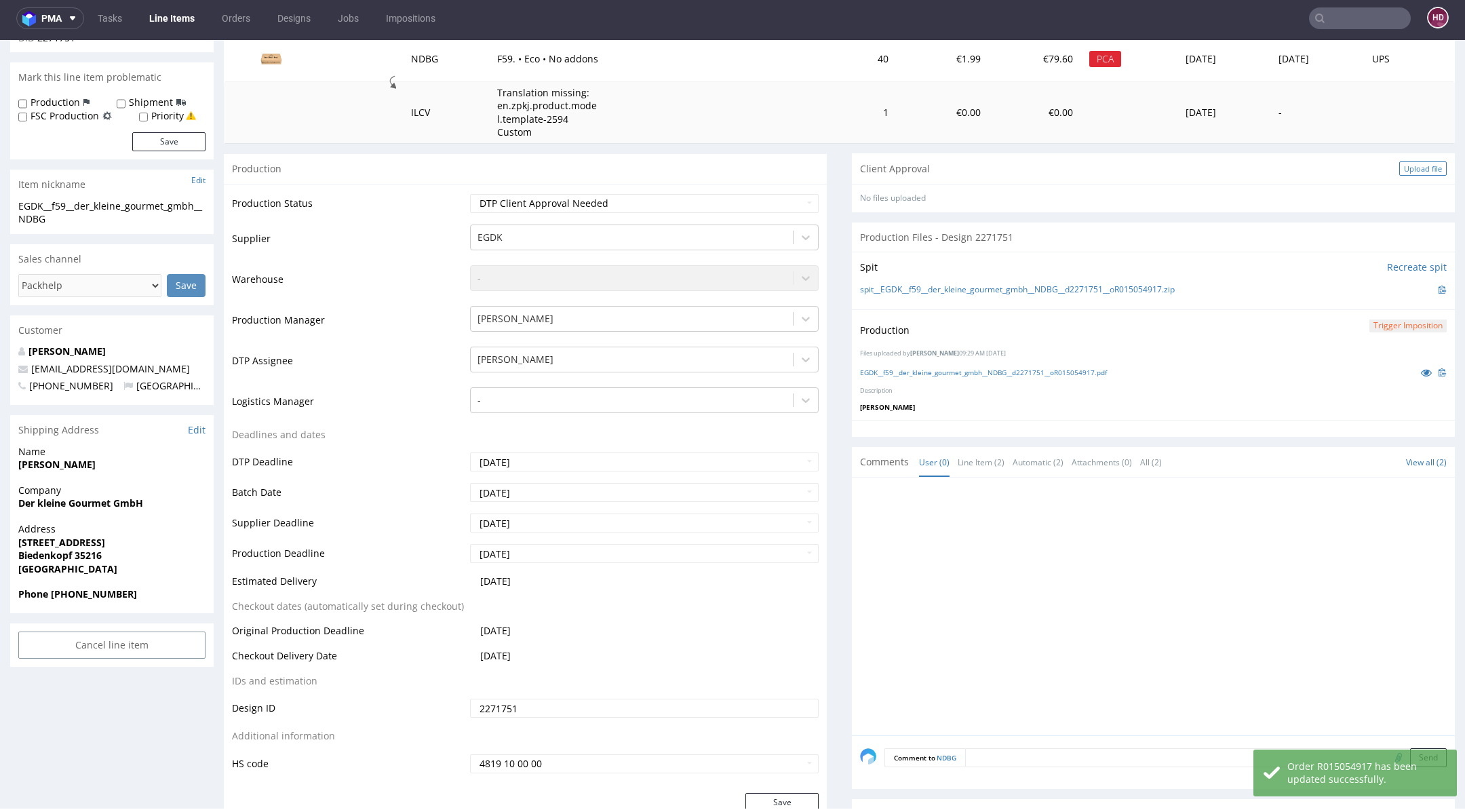
click at [1400, 165] on div "Upload file" at bounding box center [1424, 168] width 48 height 14
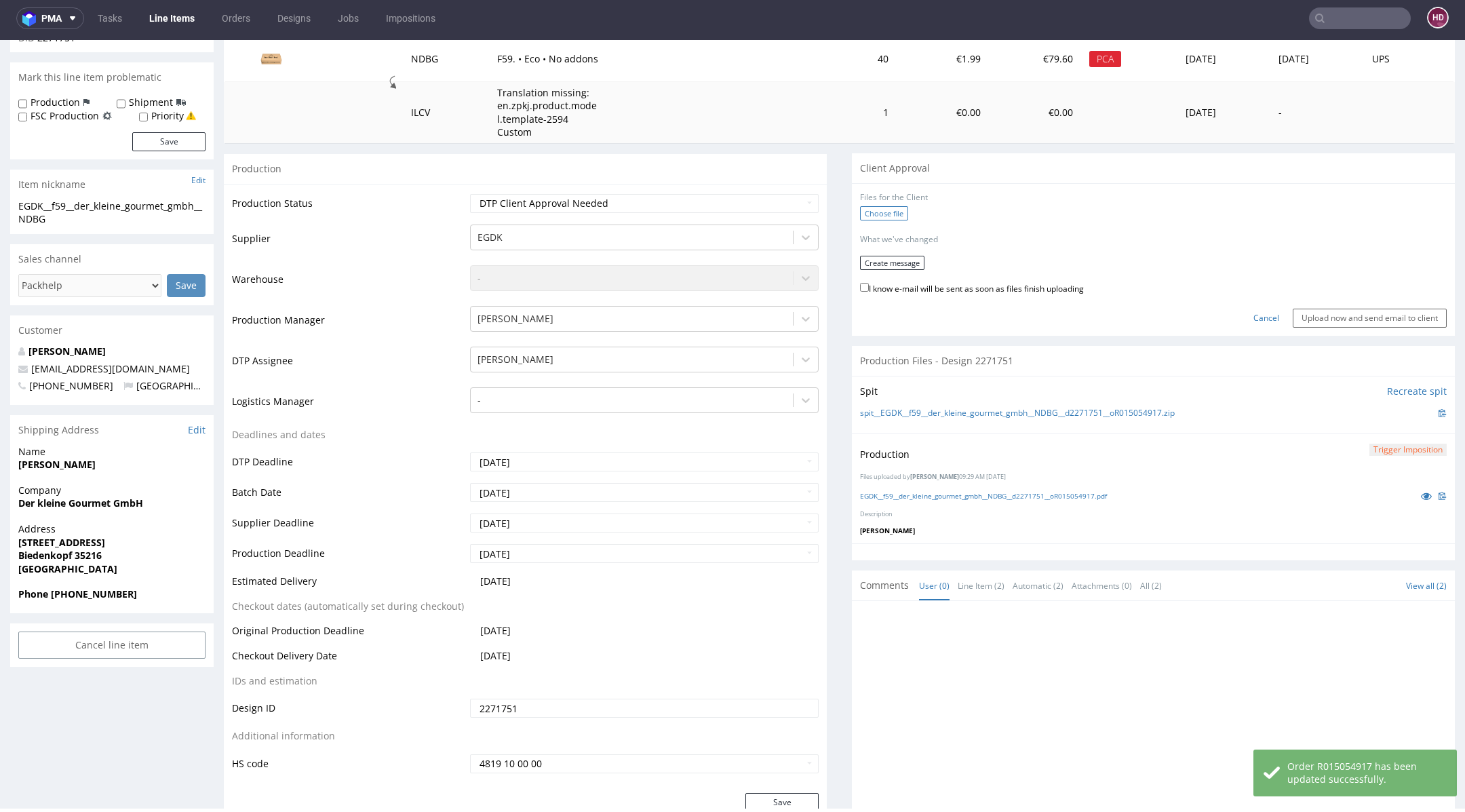
click at [891, 215] on label "Choose file" at bounding box center [884, 212] width 48 height 14
click at [0, 40] on input "Choose file" at bounding box center [0, 40] width 0 height 0
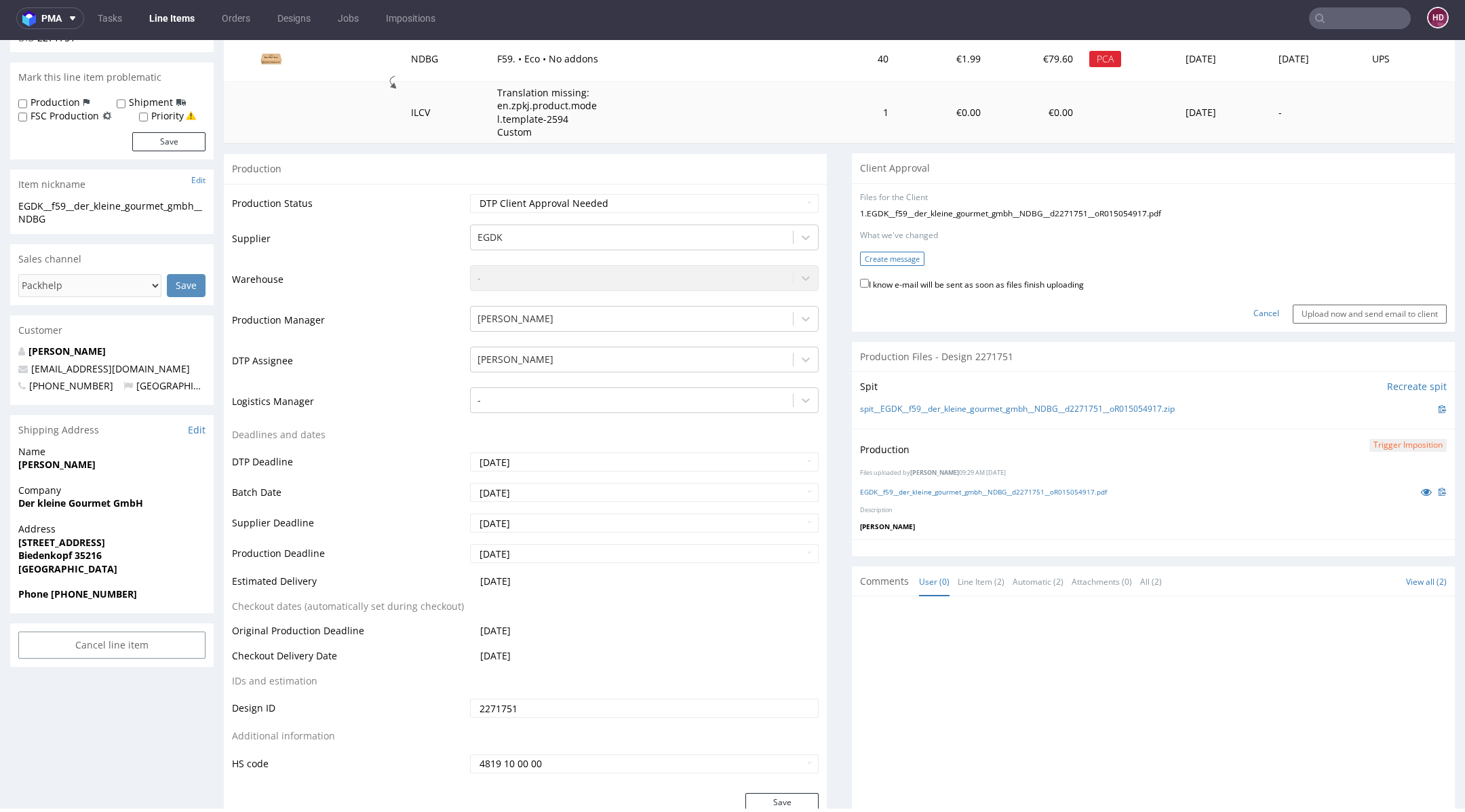
click at [904, 263] on button "Create message" at bounding box center [892, 258] width 64 height 14
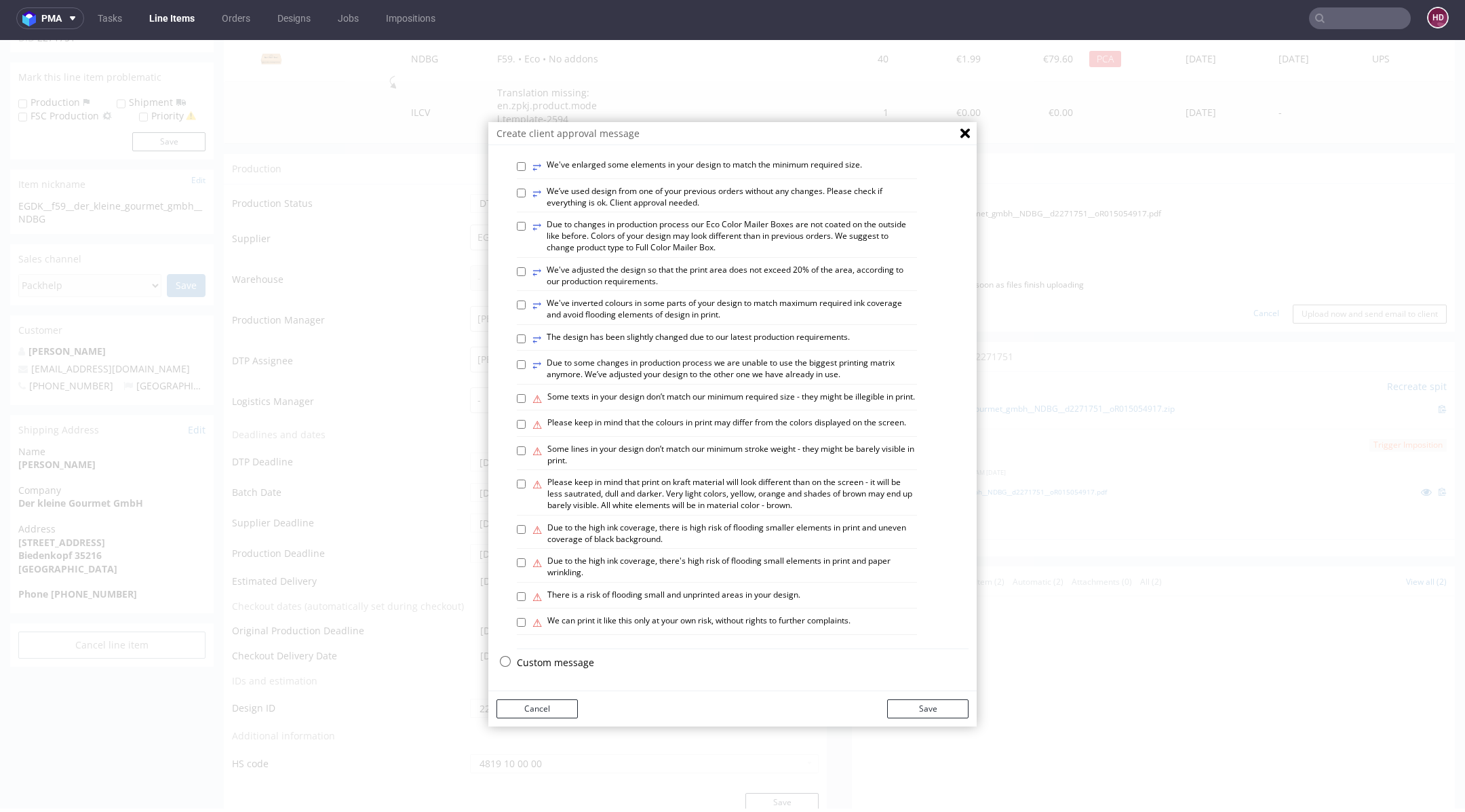
scroll to position [638, 0]
click at [563, 664] on p "Custom message" at bounding box center [742, 662] width 452 height 14
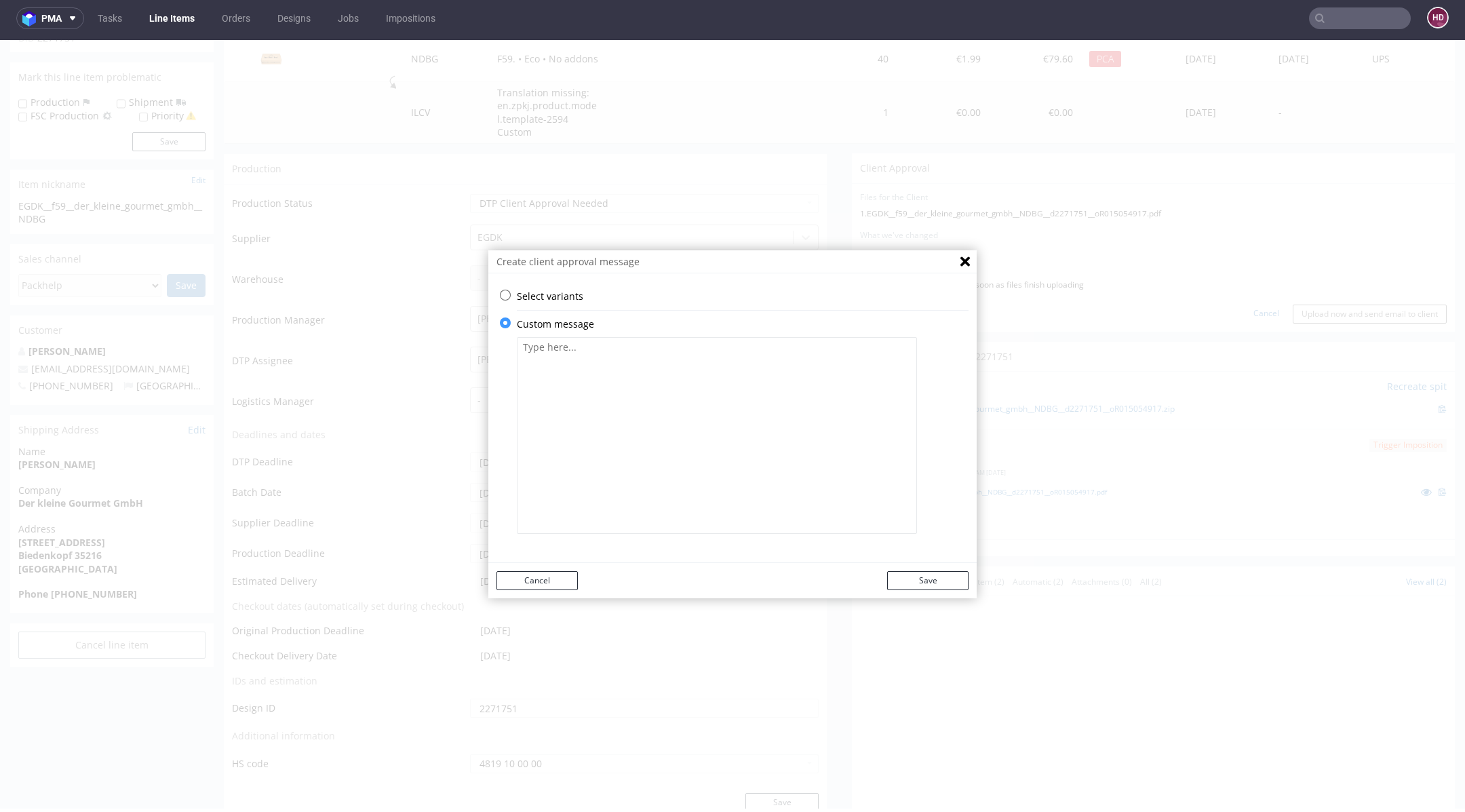
click at [711, 358] on textarea at bounding box center [716, 436] width 400 height 197
paste textarea "On the side of the box are the words www.yourcompany.com. This is the place for…"
type textarea "On the side of the box are the words www.yourcompany.com. This is the place for…"
click at [898, 581] on button "Save" at bounding box center [928, 580] width 82 height 19
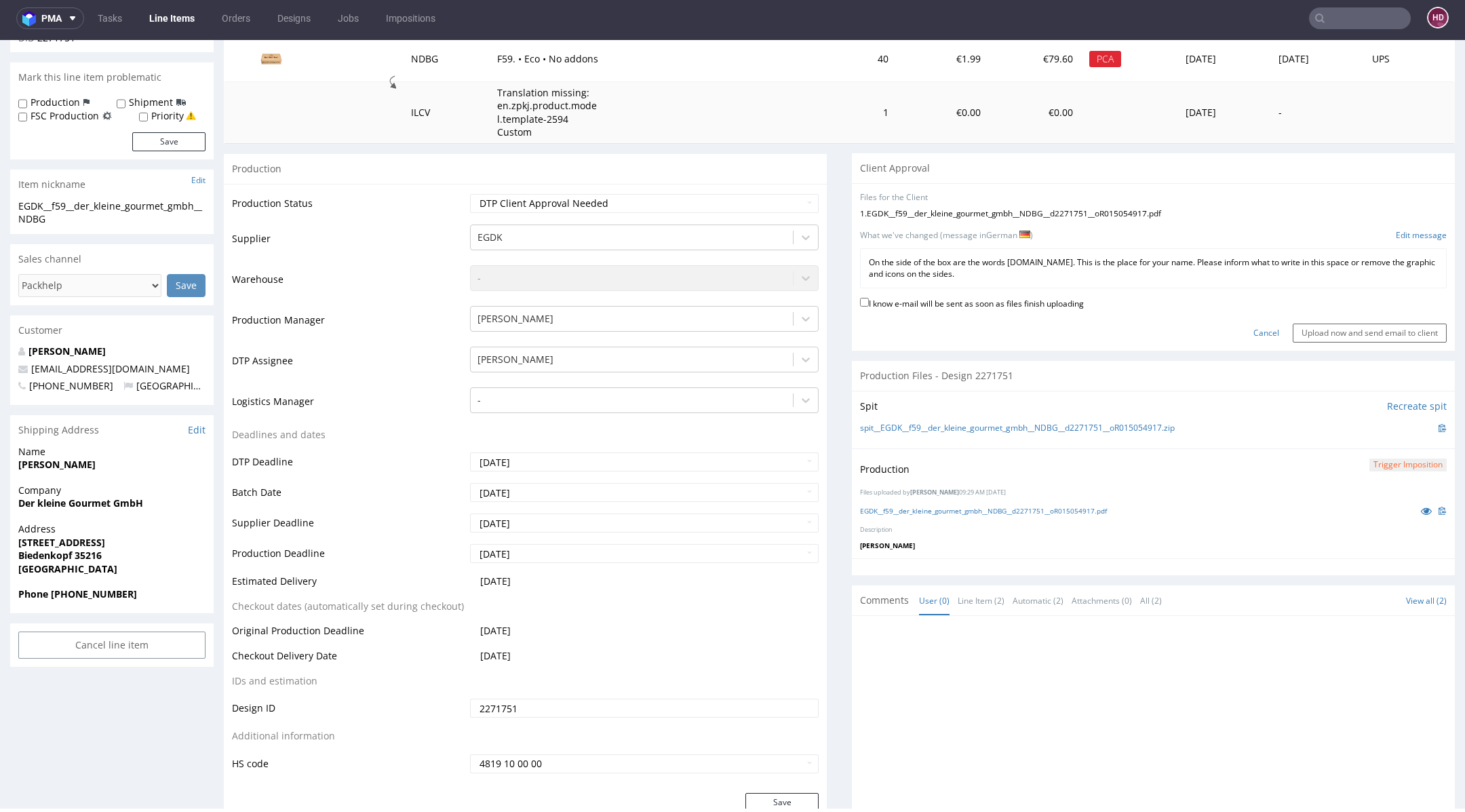
click at [937, 302] on label "I know e-mail will be sent as soon as files finish uploading" at bounding box center [971, 303] width 223 height 15
click at [869, 302] on input "I know e-mail will be sent as soon as files finish uploading" at bounding box center [864, 303] width 9 height 9
checkbox input "true"
click at [1314, 335] on input "Upload now and send email to client" at bounding box center [1369, 333] width 154 height 19
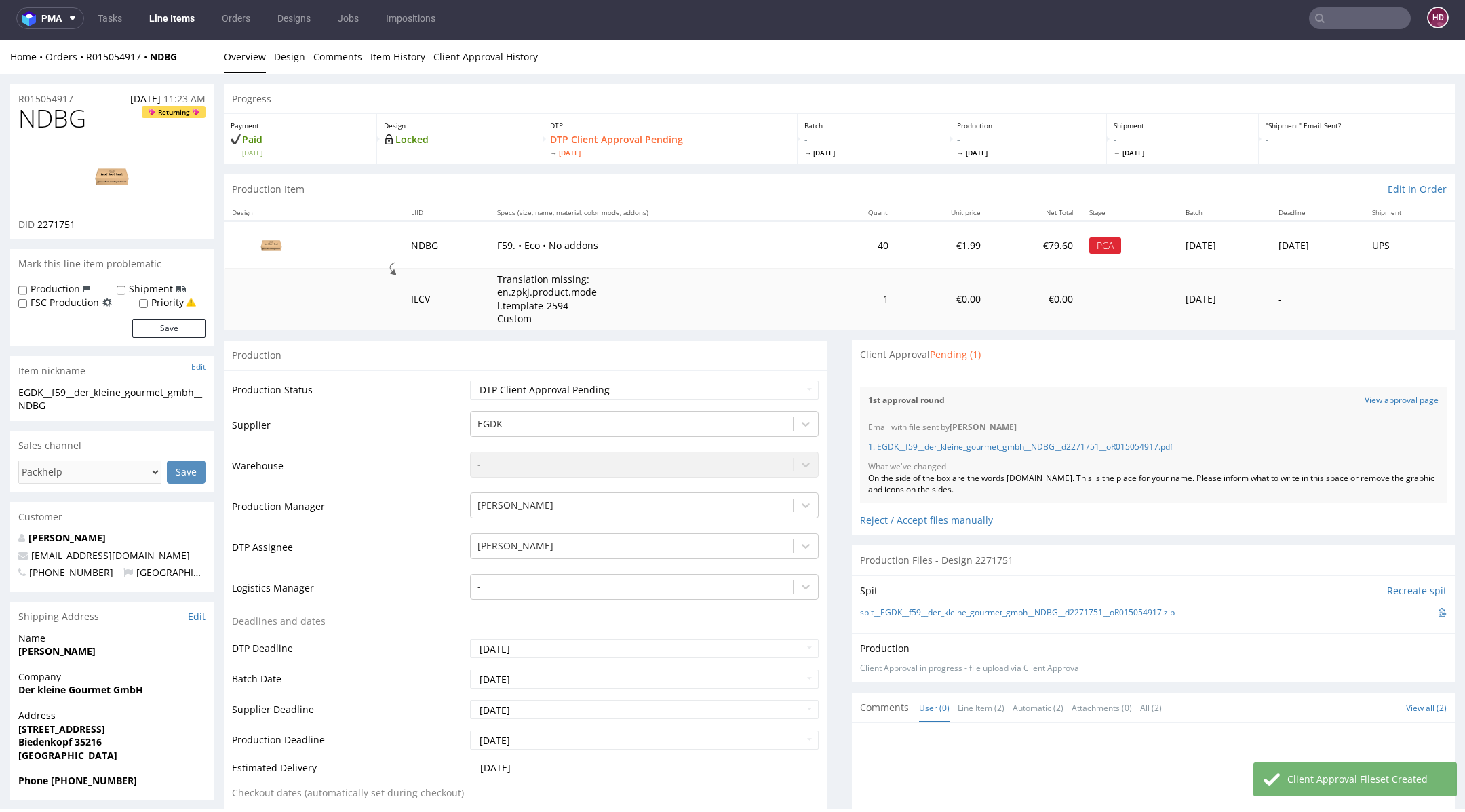
click at [115, 130] on h1 "NDBG Returning" at bounding box center [112, 119] width 188 height 28
drag, startPoint x: 105, startPoint y: 124, endPoint x: 28, endPoint y: 121, distance: 77.1
click at [17, 119] on div "NDBG Returning DID 2271751" at bounding box center [111, 171] width 203 height 133
copy span "NDBG"
drag, startPoint x: 994, startPoint y: 487, endPoint x: 856, endPoint y: 475, distance: 138.5
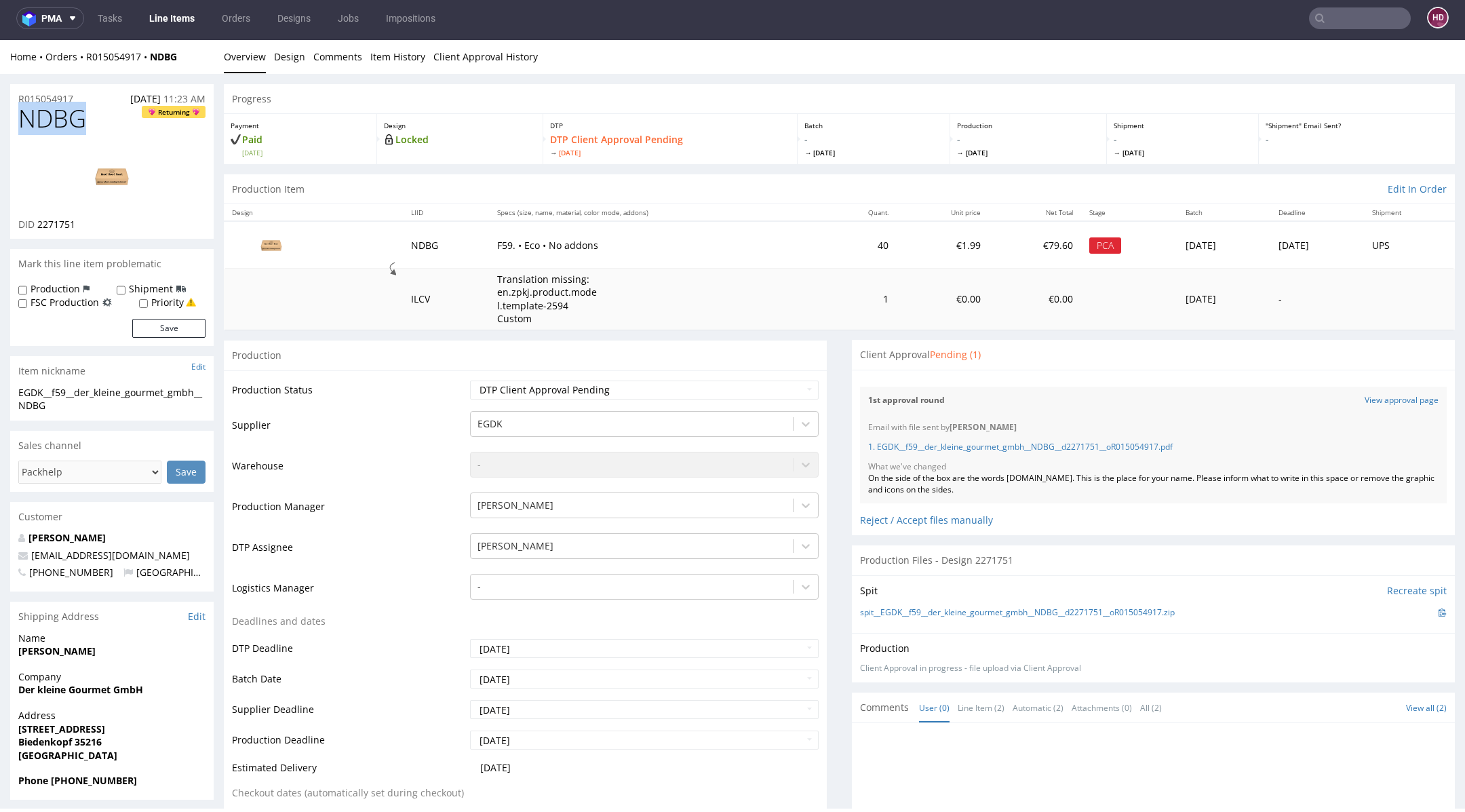
click at [868, 475] on div "On the side of the box are the words www.yourcompany.com. This is the place for…" at bounding box center [1153, 484] width 570 height 23
copy div "On the side of the box are the words www.yourcompany.com. This is the place for…"
drag, startPoint x: 105, startPoint y: 120, endPoint x: 2, endPoint y: 108, distance: 103.7
copy span "NDBG"
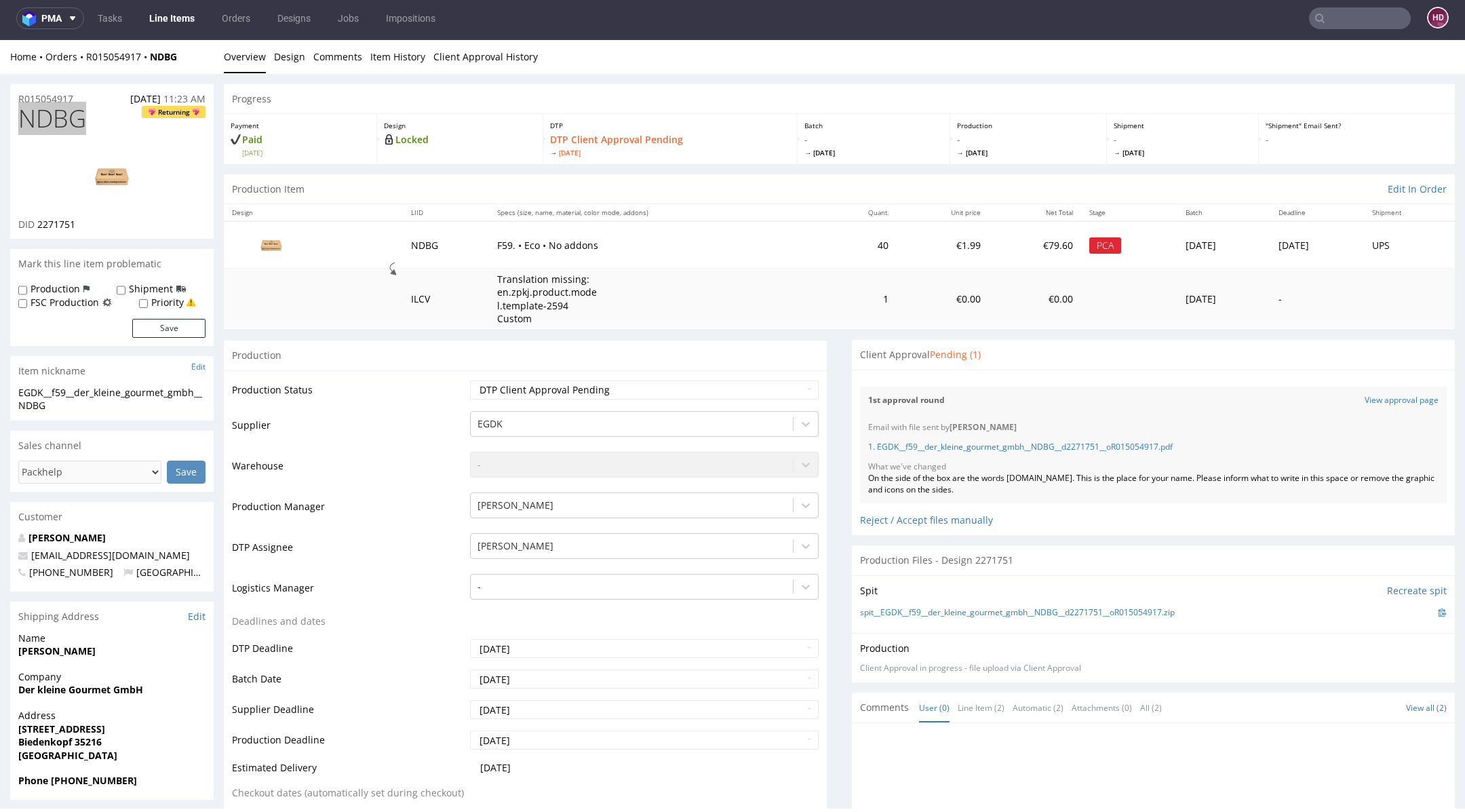
click at [152, 9] on link "Line Items" at bounding box center [171, 18] width 62 height 22
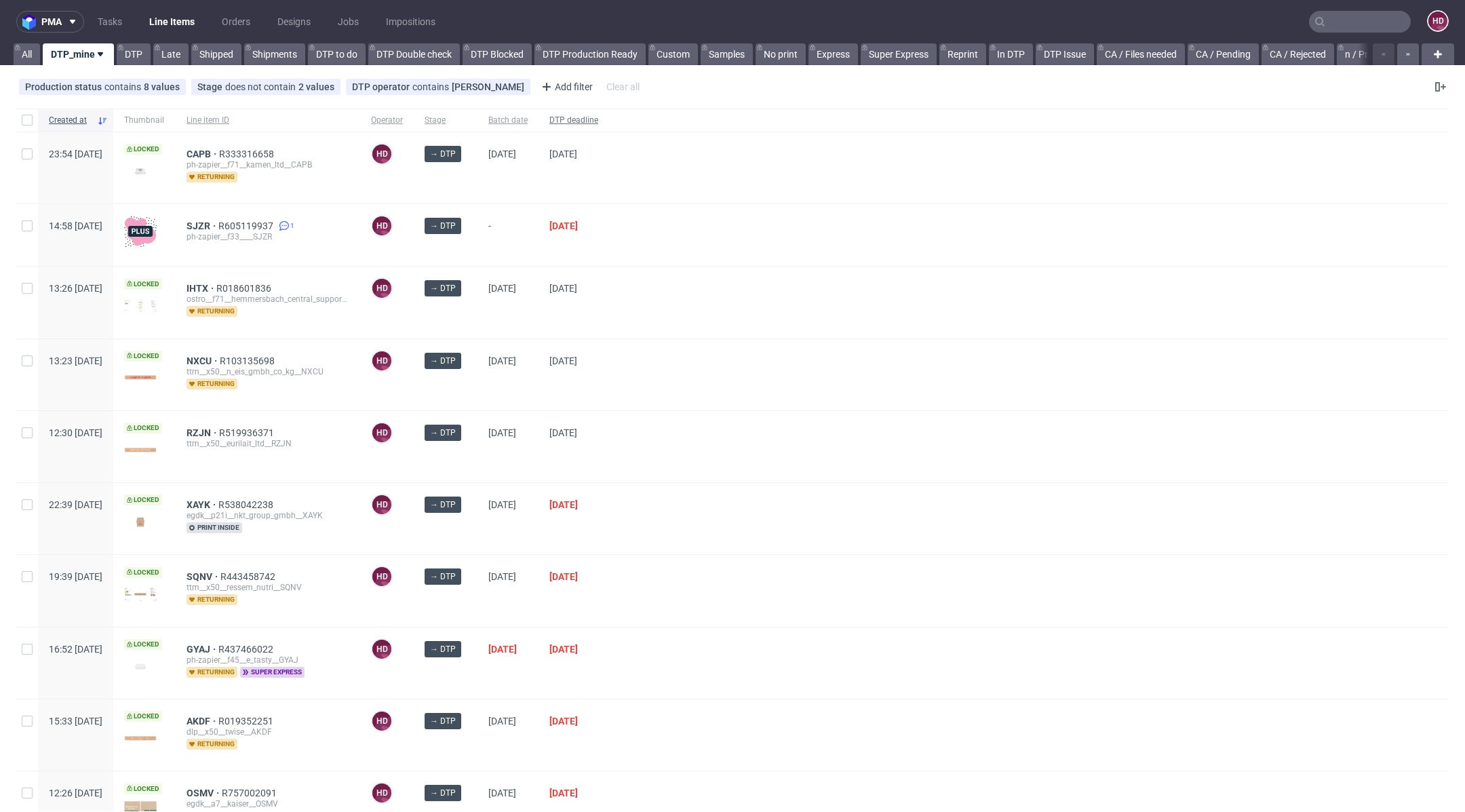
click at [598, 125] on div "DTP deadline" at bounding box center [574, 120] width 71 height 23
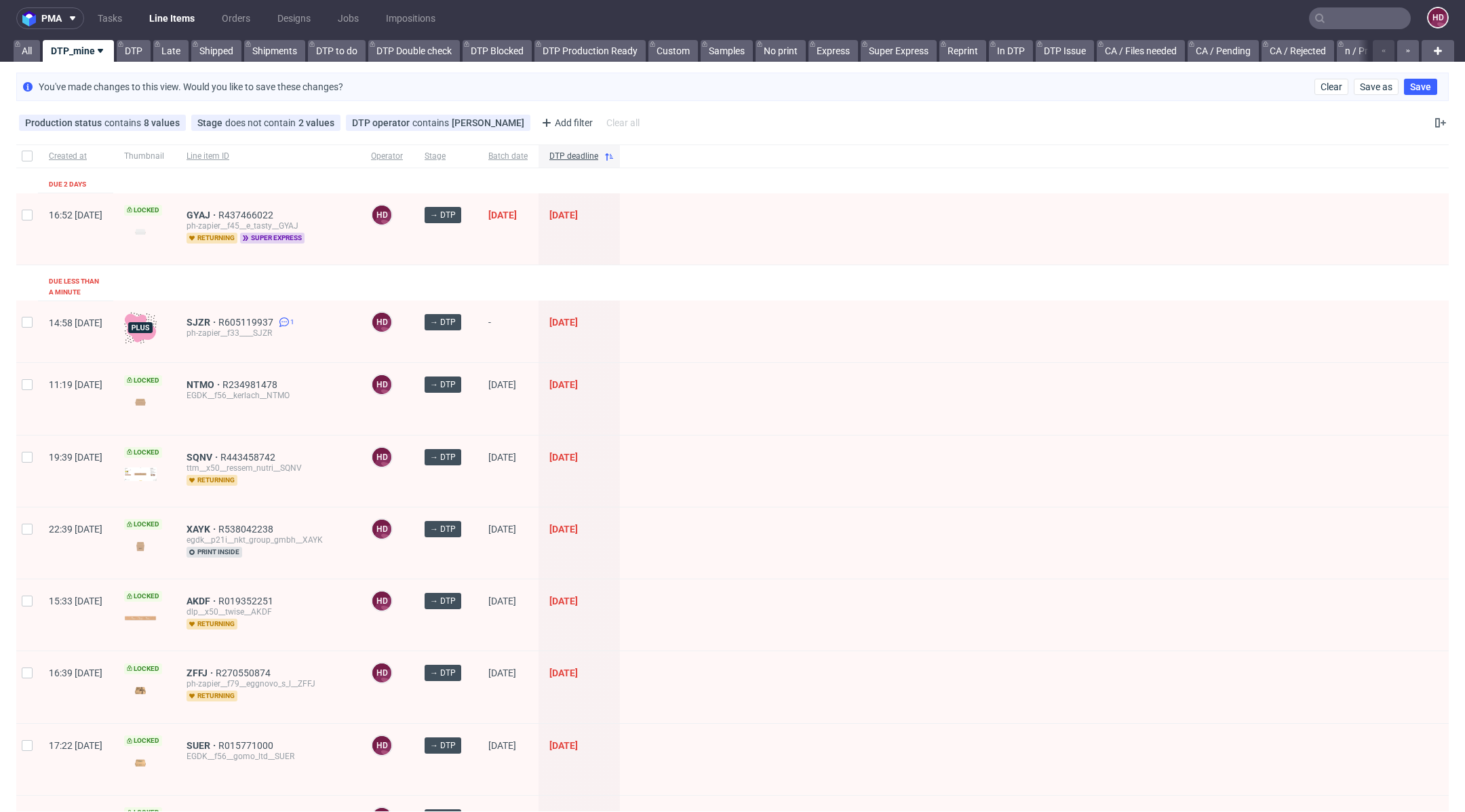
drag, startPoint x: 811, startPoint y: 288, endPoint x: 820, endPoint y: 250, distance: 39.1
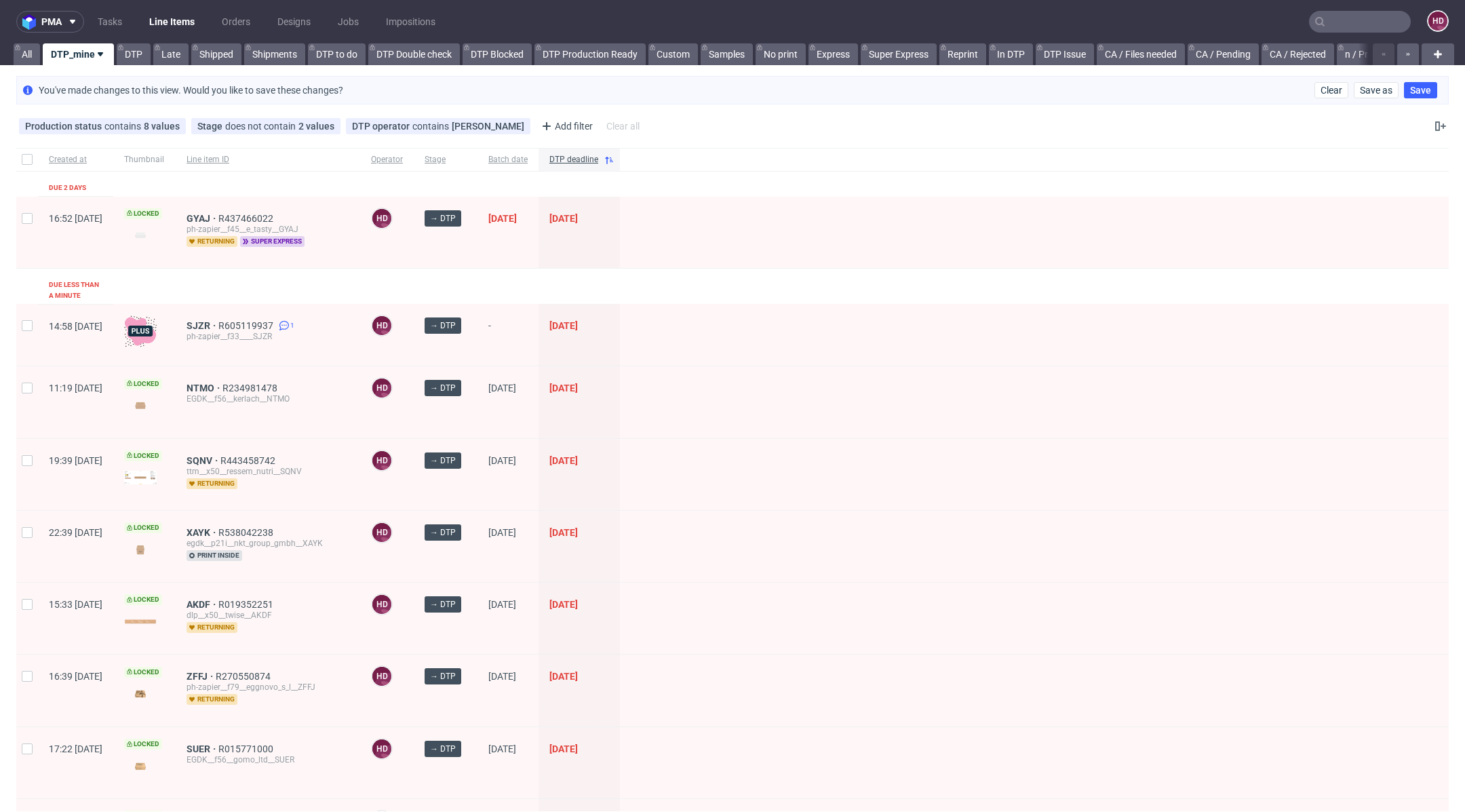
drag, startPoint x: 853, startPoint y: 182, endPoint x: 876, endPoint y: 102, distance: 83.2
drag, startPoint x: 785, startPoint y: 422, endPoint x: 826, endPoint y: 236, distance: 190.5
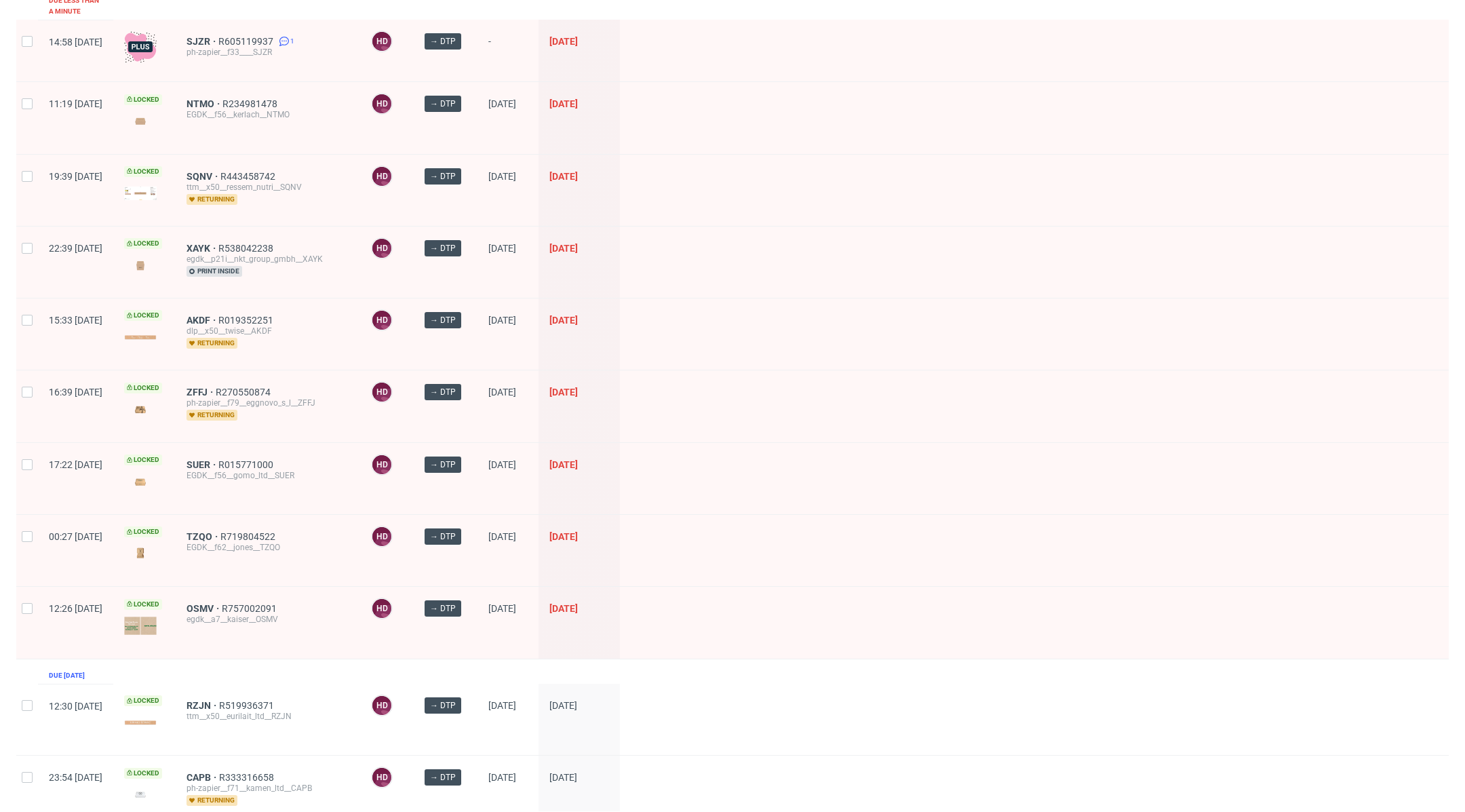
scroll to position [282, 0]
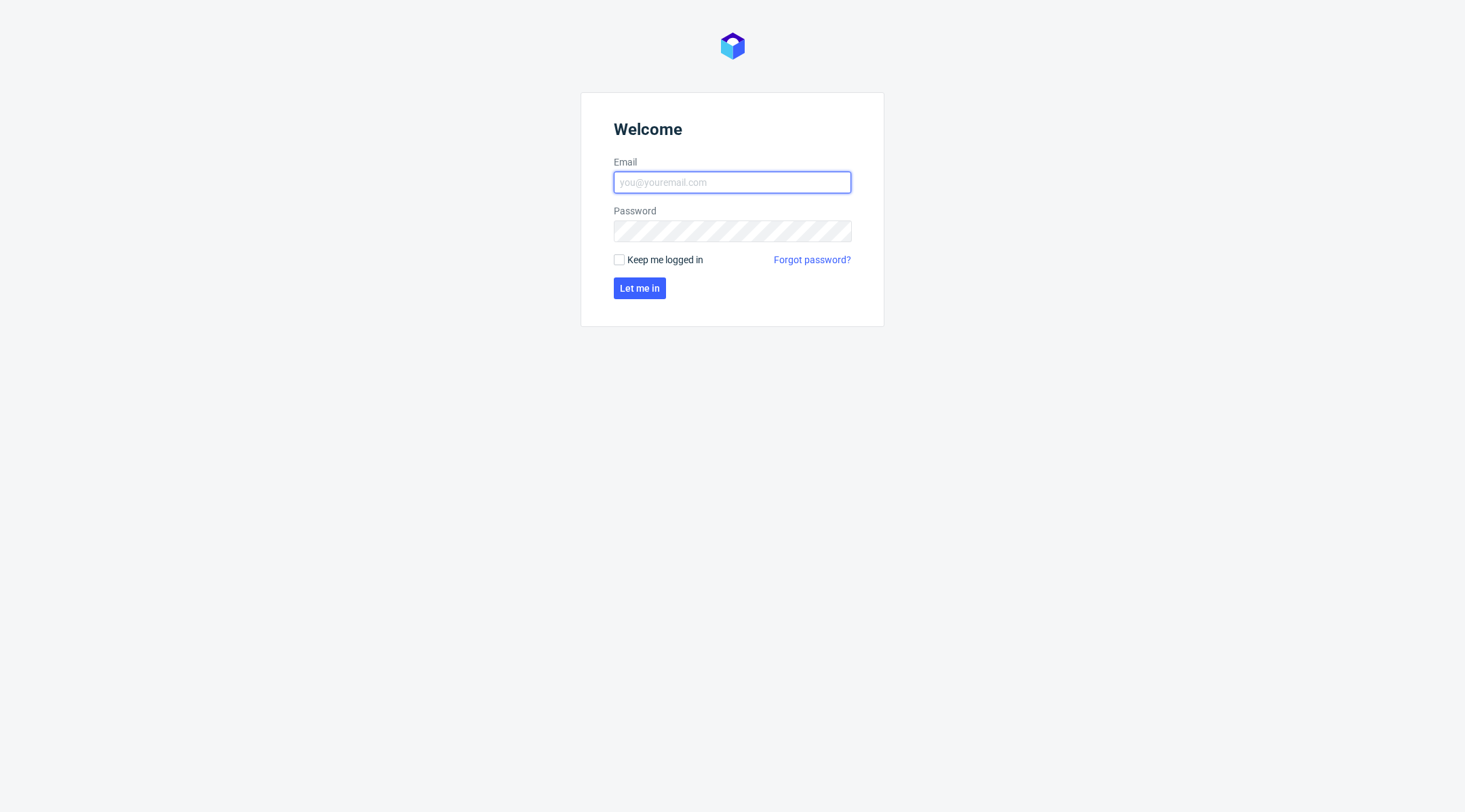
click at [740, 185] on input "Email" at bounding box center [733, 183] width 237 height 22
click at [647, 178] on input "Email" at bounding box center [733, 183] width 237 height 22
type input "[EMAIL_ADDRESS][DOMAIN_NAME]"
click button "Let me in" at bounding box center [640, 289] width 52 height 22
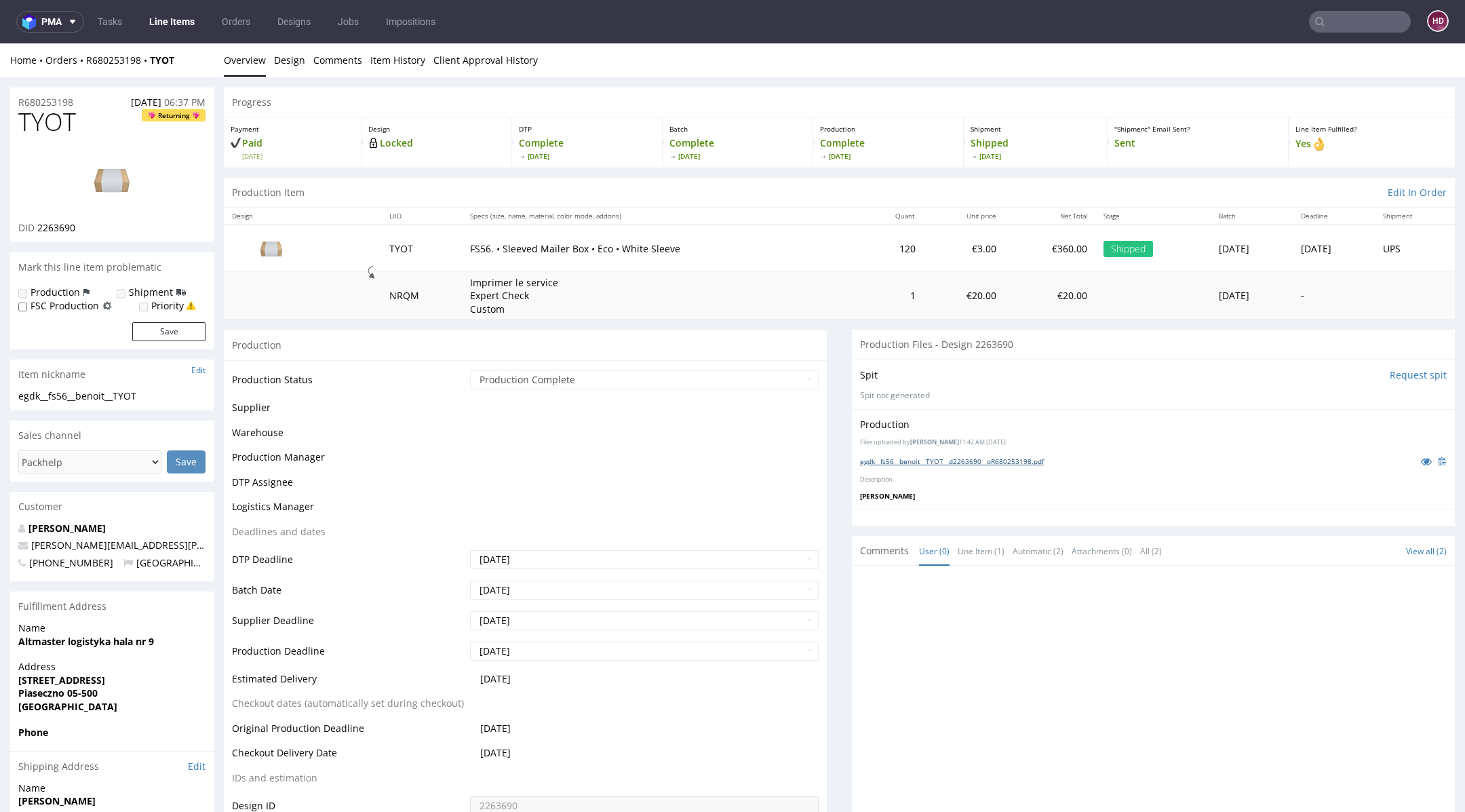
click at [1031, 456] on link "egdk__fs56__benoit__TYOT__d2263690__oR680253198.pdf" at bounding box center [952, 461] width 184 height 9
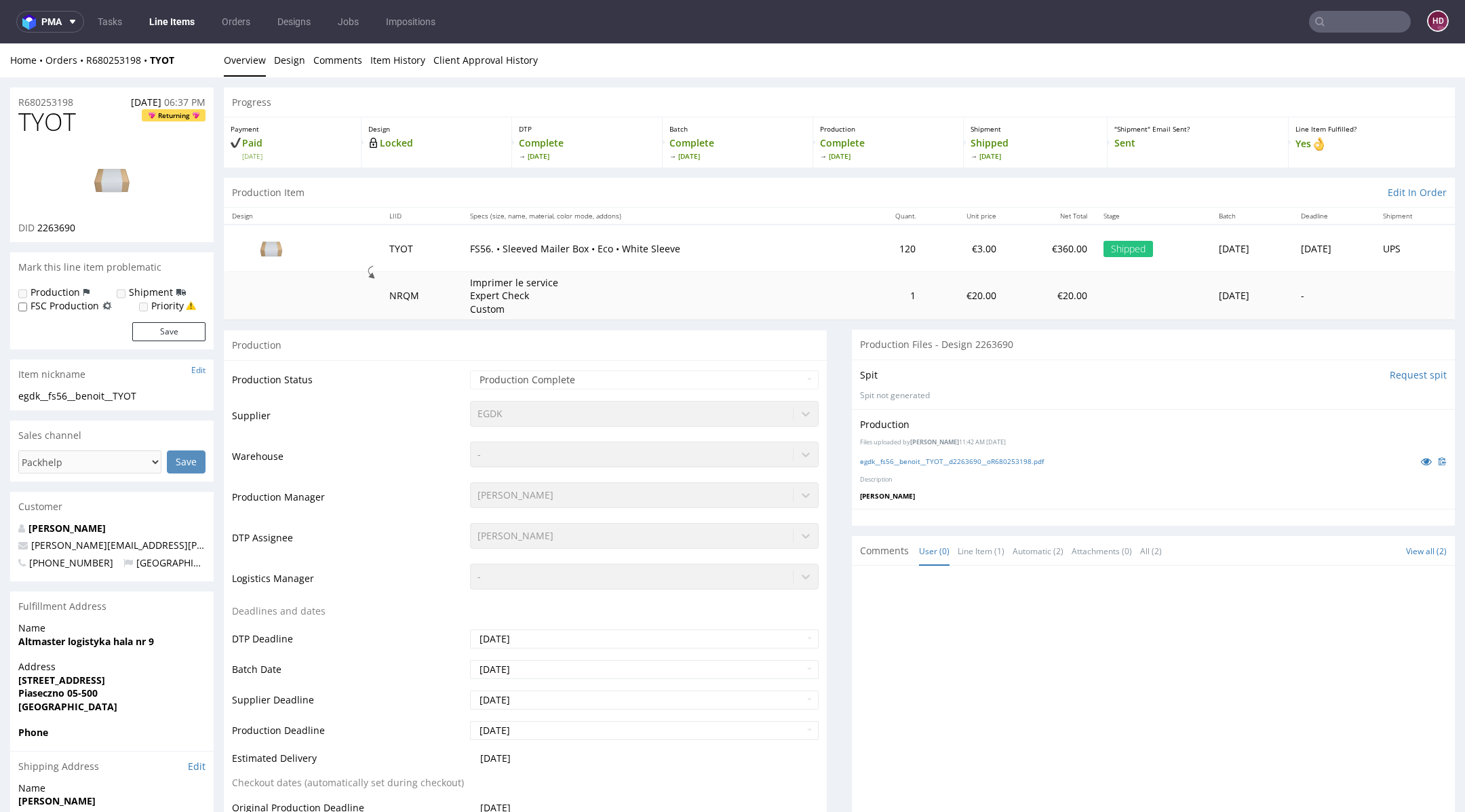
click at [119, 177] on img at bounding box center [112, 179] width 109 height 61
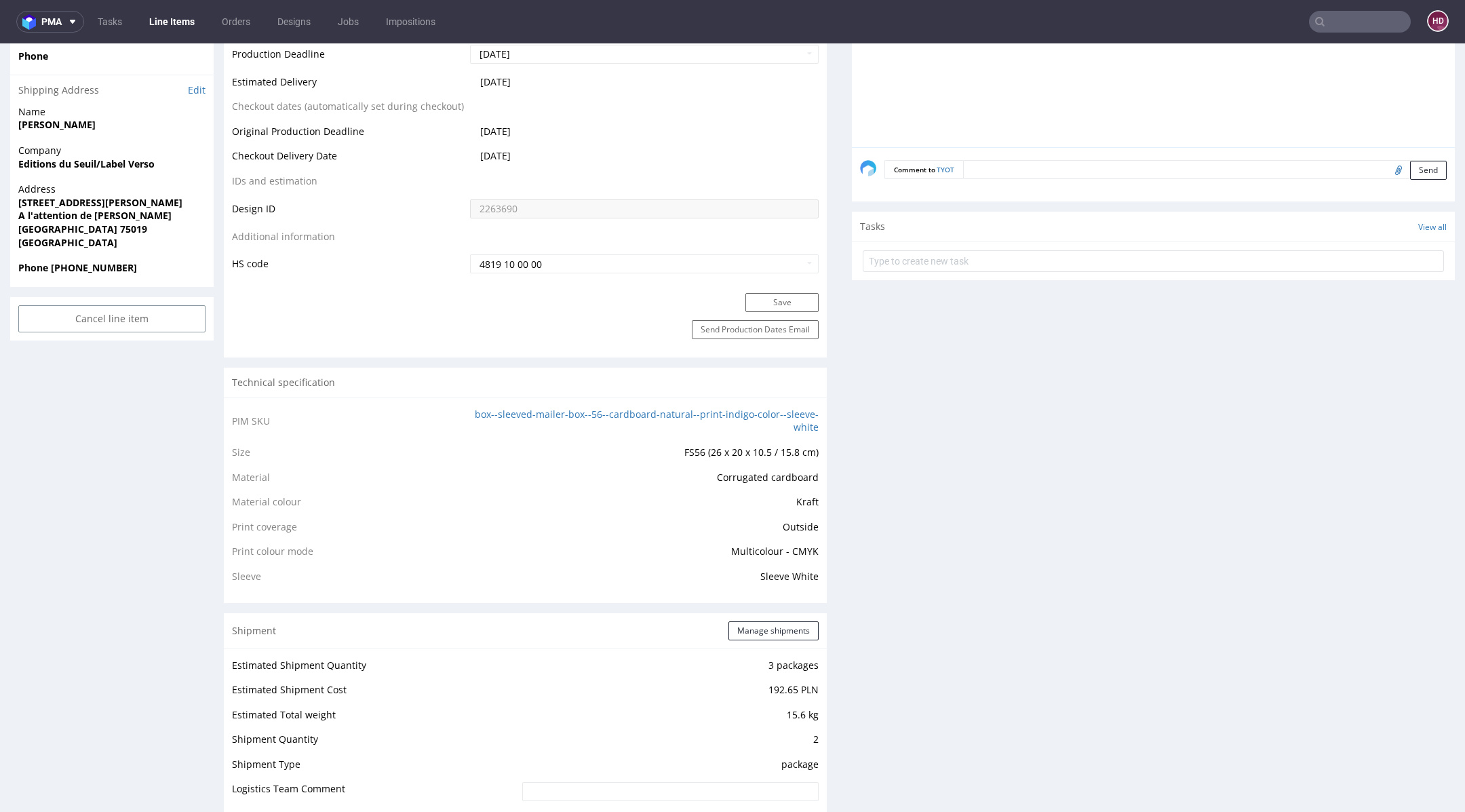
scroll to position [672, 0]
click at [1001, 509] on div "Production Files - Design 2263690 Spit Request spit Spit not generated Producti…" at bounding box center [1154, 634] width 603 height 1954
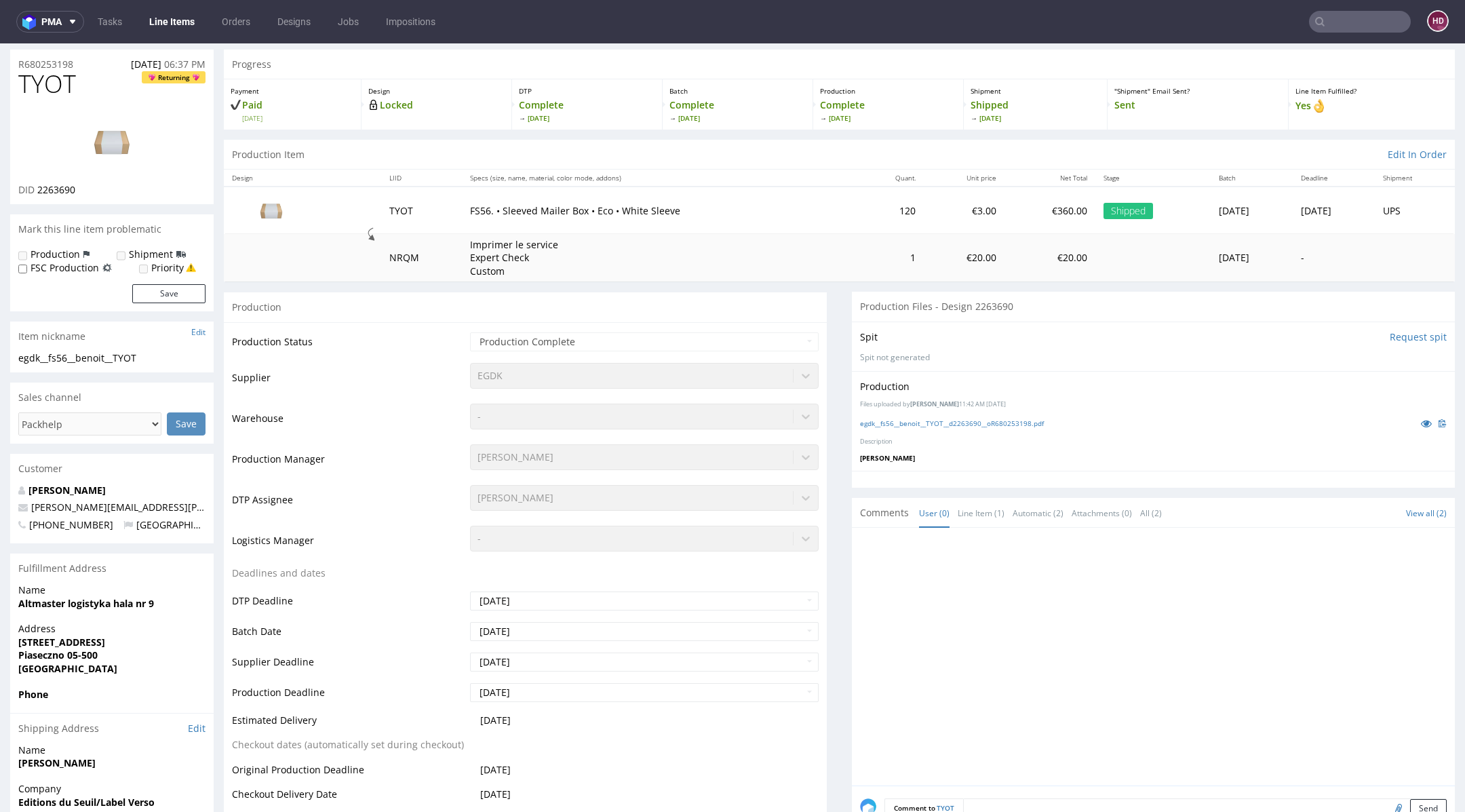
scroll to position [0, 0]
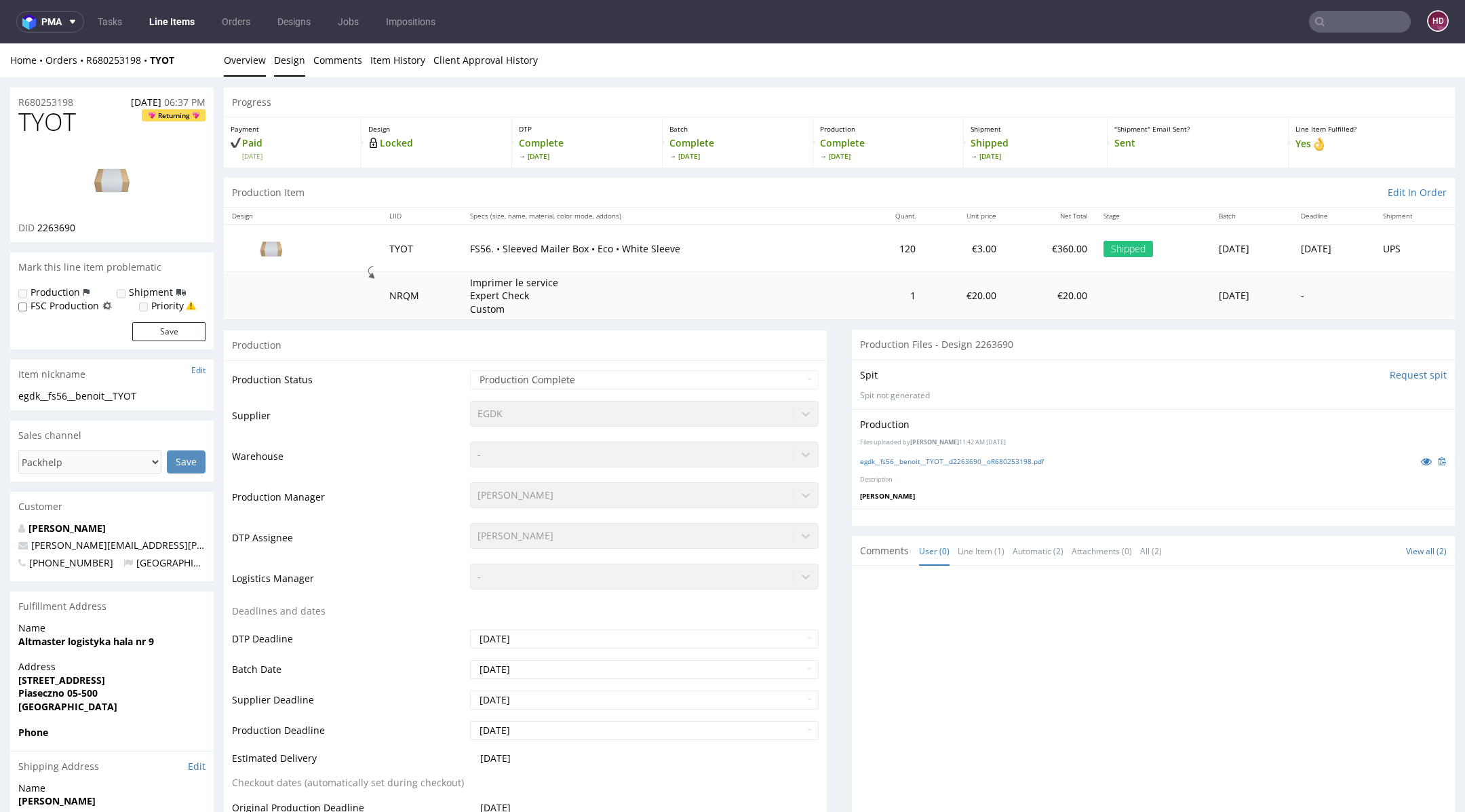
click at [284, 61] on link "Design" at bounding box center [290, 60] width 31 height 33
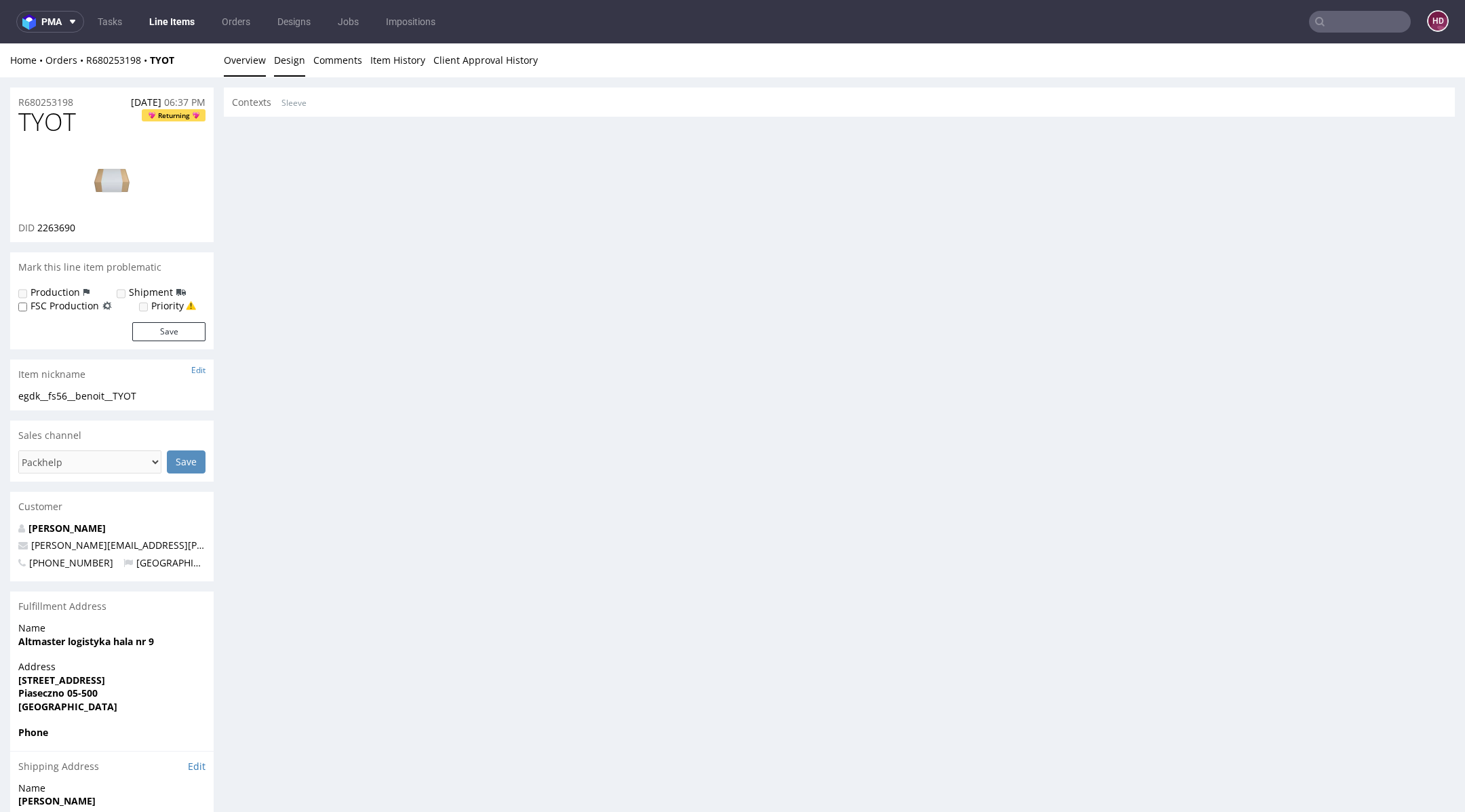
click at [255, 63] on link "Overview" at bounding box center [245, 60] width 42 height 33
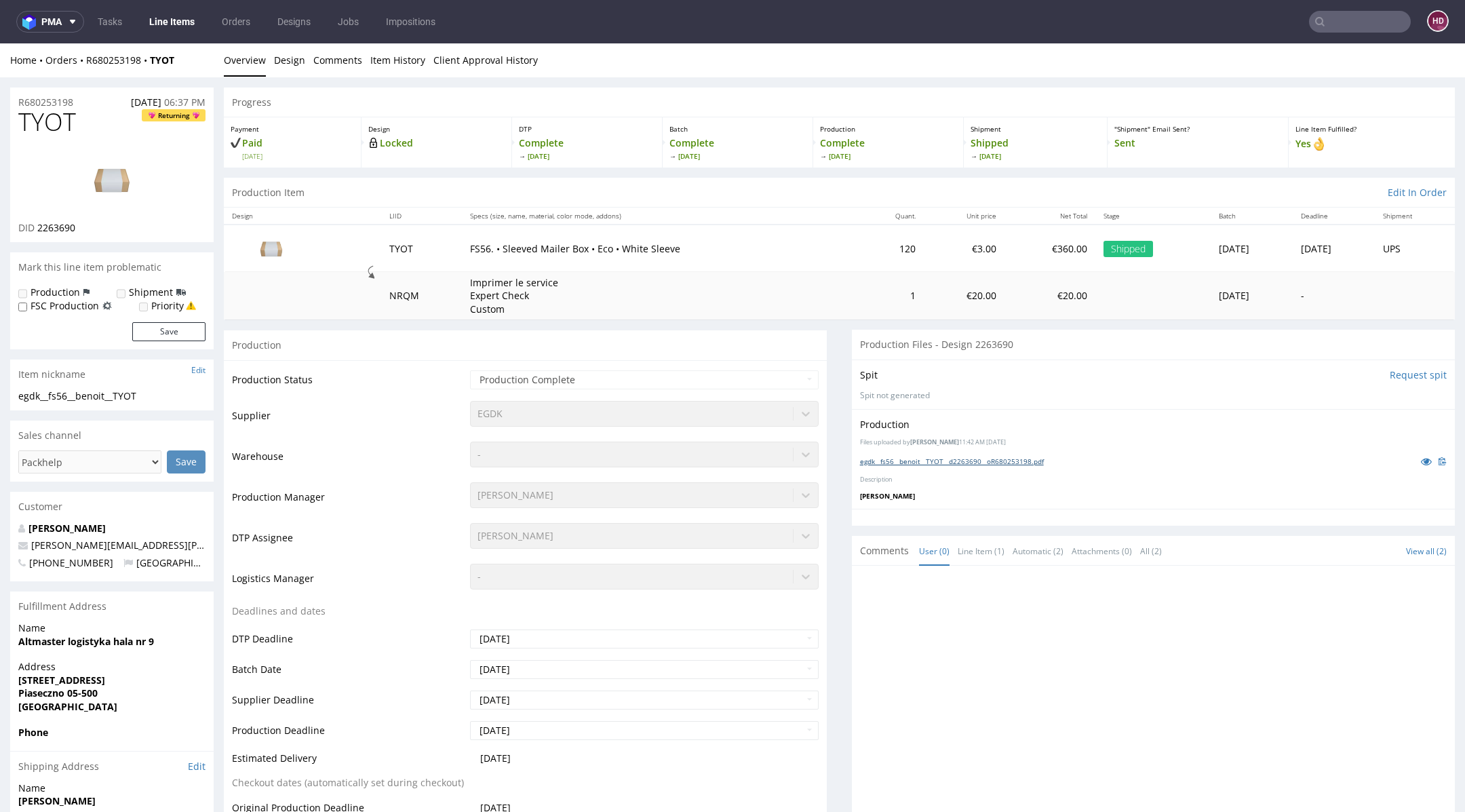
click at [922, 461] on link "egdk__fs56__benoit__TYOT__d2263690__oR680253198.pdf" at bounding box center [952, 461] width 184 height 9
drag, startPoint x: 104, startPoint y: 126, endPoint x: 0, endPoint y: 115, distance: 104.6
copy span "TYOT"
click at [110, 222] on div "DID 2263690" at bounding box center [112, 227] width 188 height 14
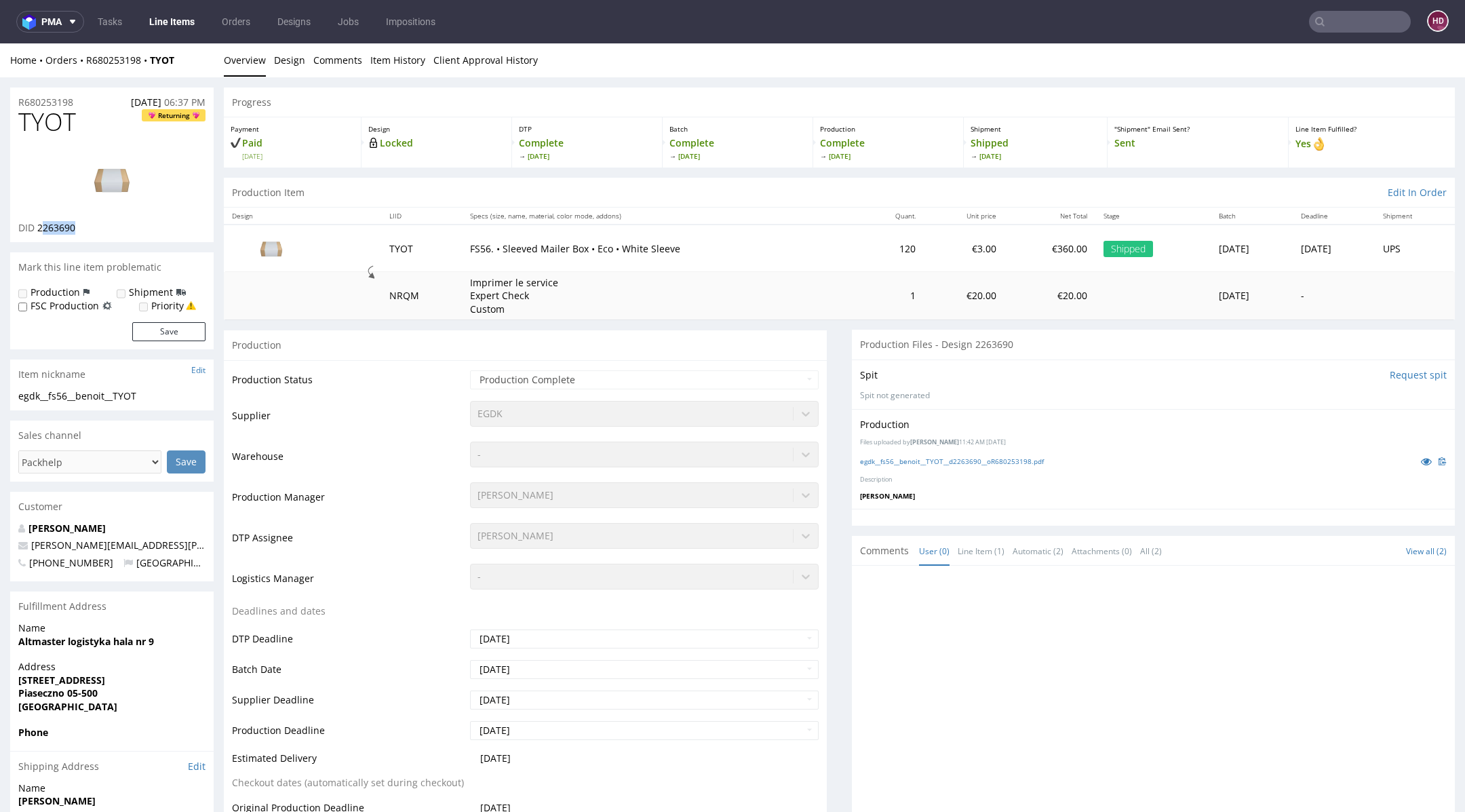
drag, startPoint x: 83, startPoint y: 229, endPoint x: 42, endPoint y: 227, distance: 41.0
click at [42, 227] on div "DID 2263690" at bounding box center [112, 227] width 188 height 14
drag, startPoint x: 91, startPoint y: 229, endPoint x: 40, endPoint y: 226, distance: 51.1
click at [40, 226] on div "DID 2263690" at bounding box center [112, 227] width 188 height 14
copy span "2263690"
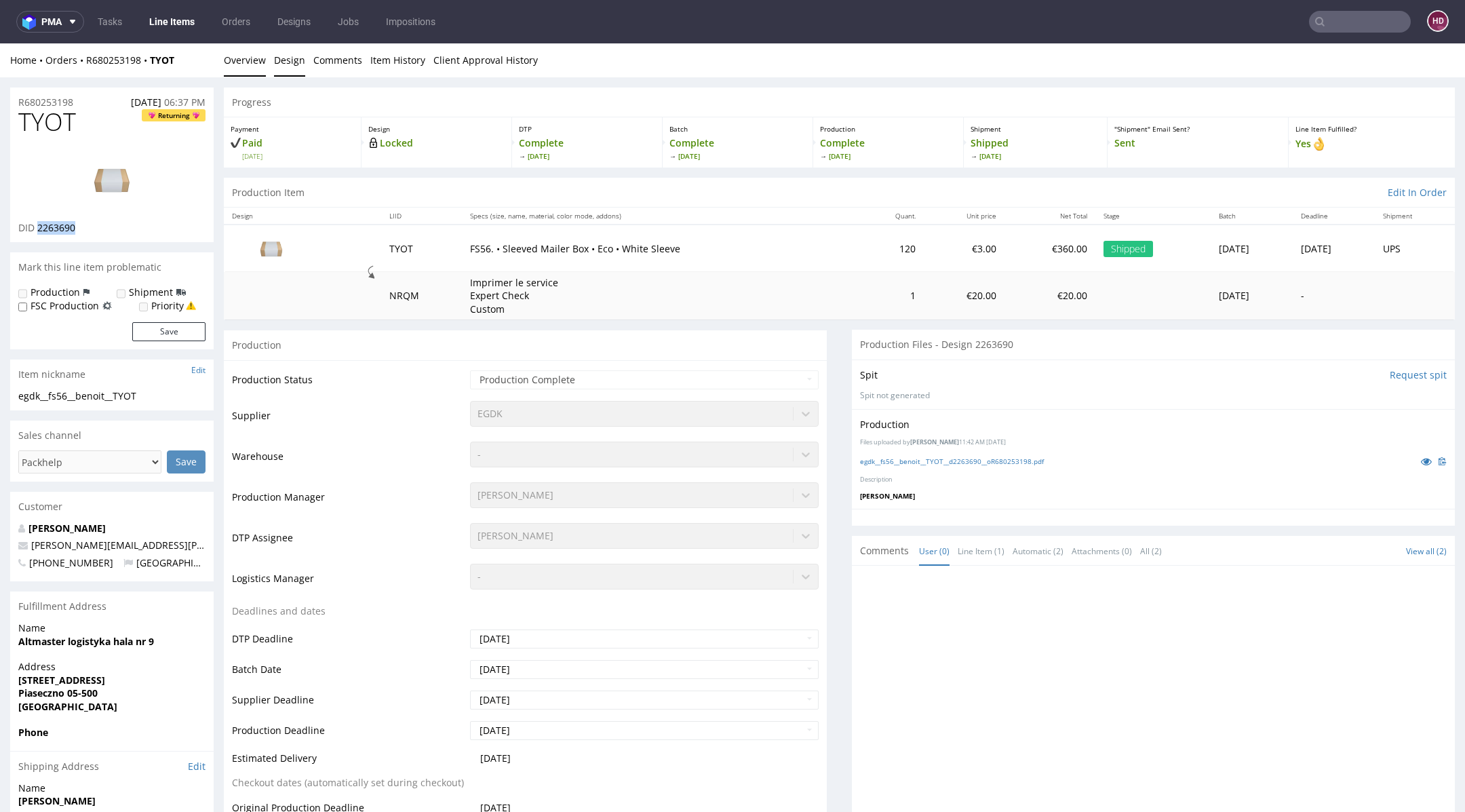
click at [297, 58] on link "Design" at bounding box center [290, 60] width 31 height 33
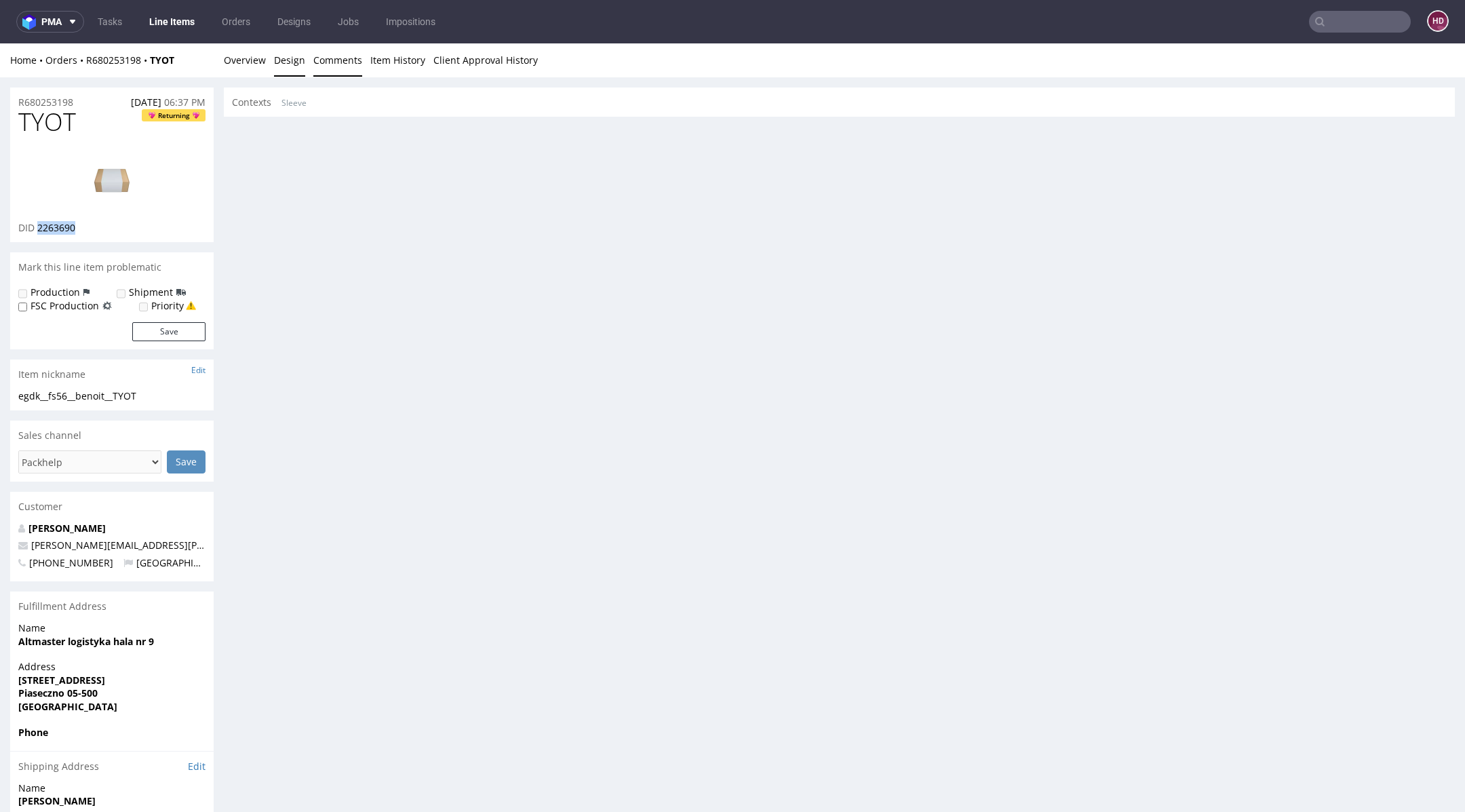
click at [328, 58] on link "Comments" at bounding box center [338, 60] width 49 height 33
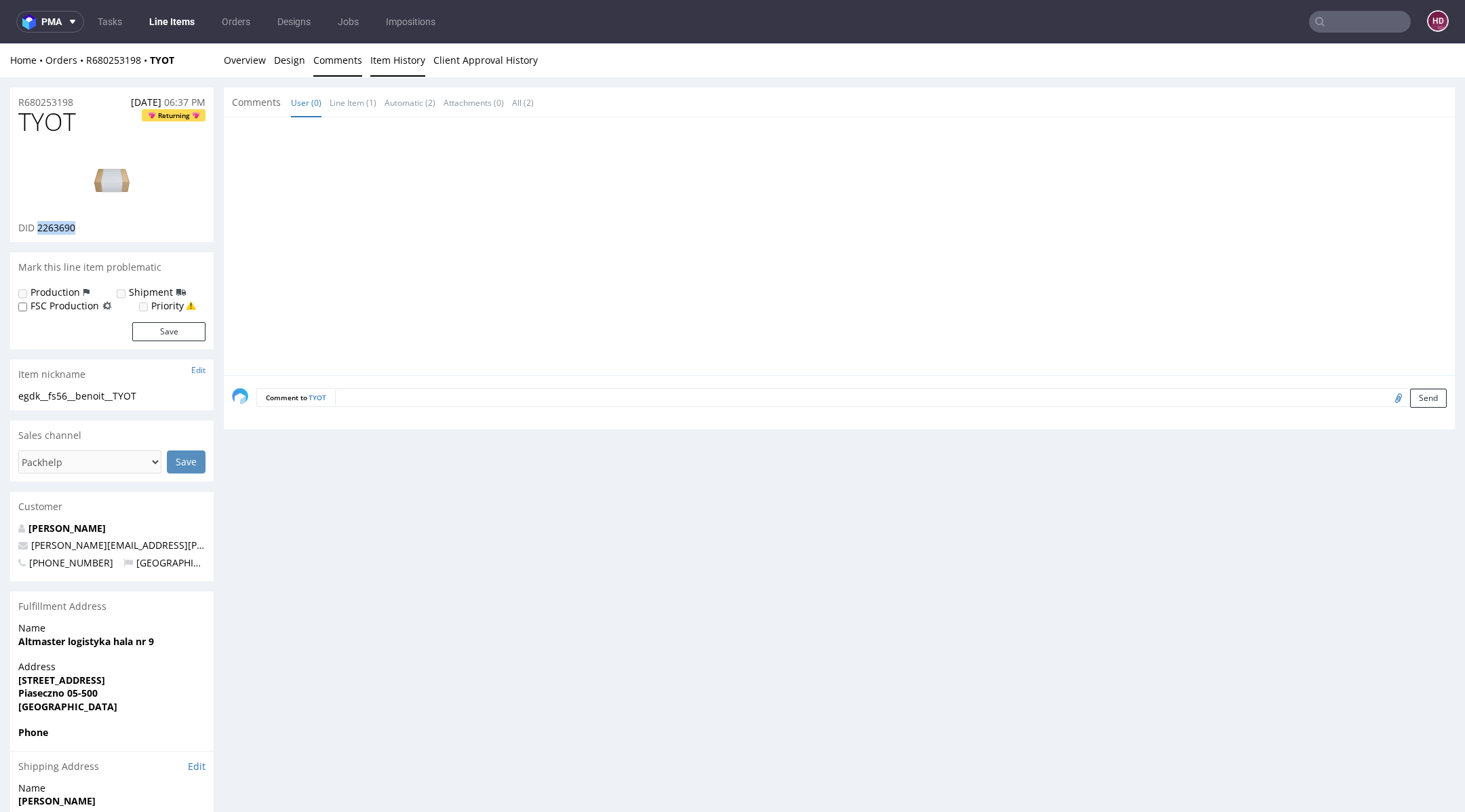
click at [412, 64] on link "Item History" at bounding box center [398, 60] width 55 height 33
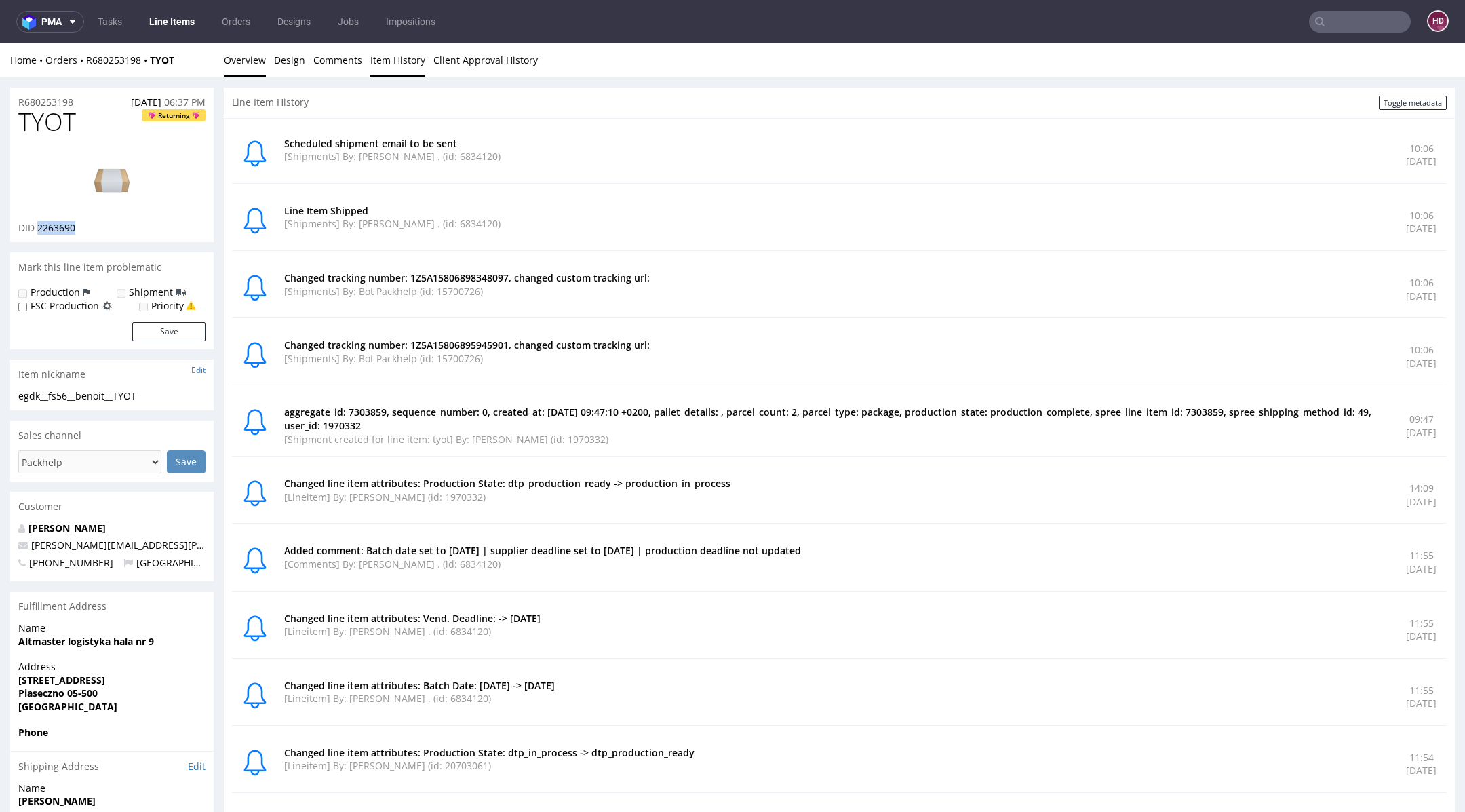
click at [263, 52] on link "Overview" at bounding box center [245, 60] width 42 height 33
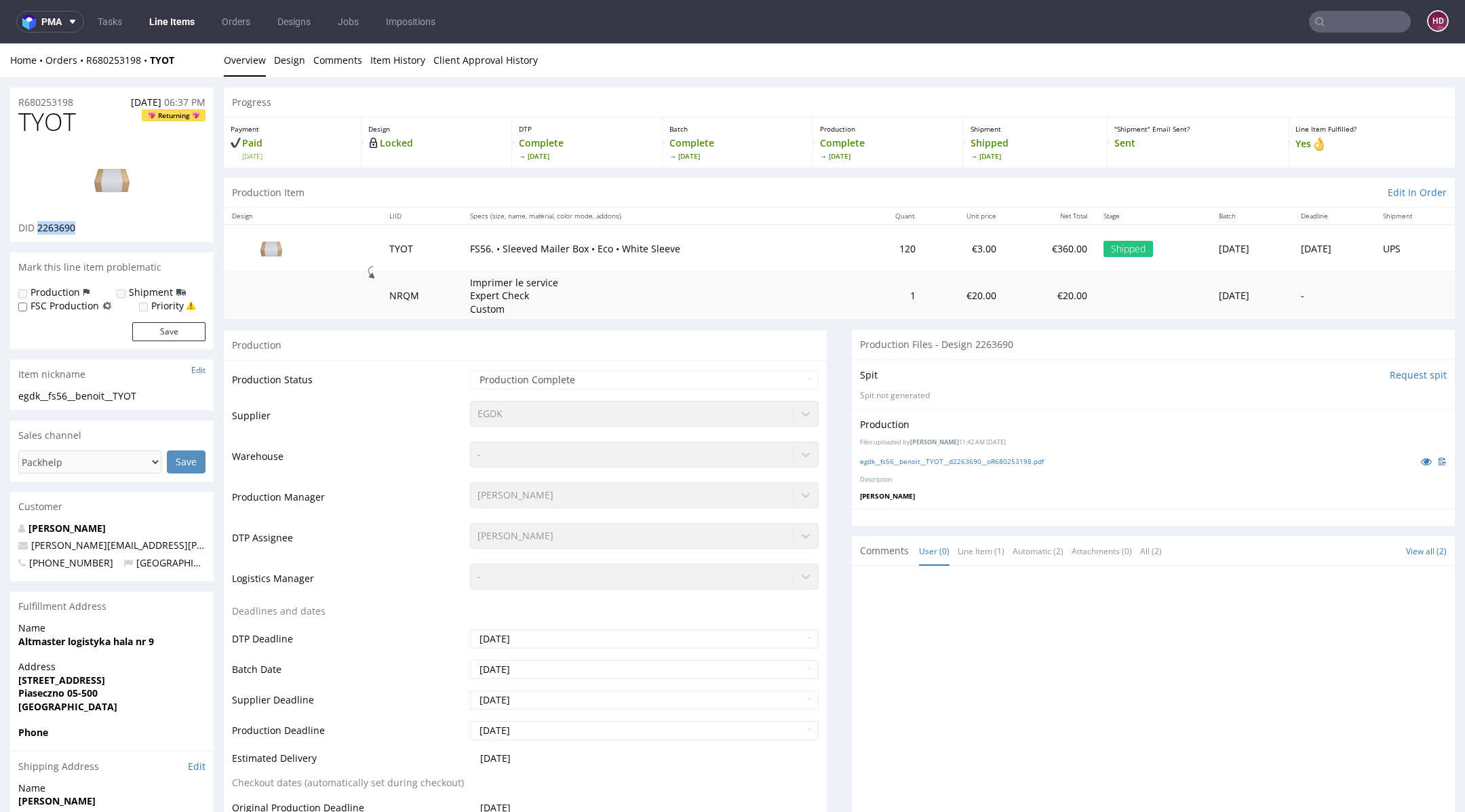
scroll to position [335, 0]
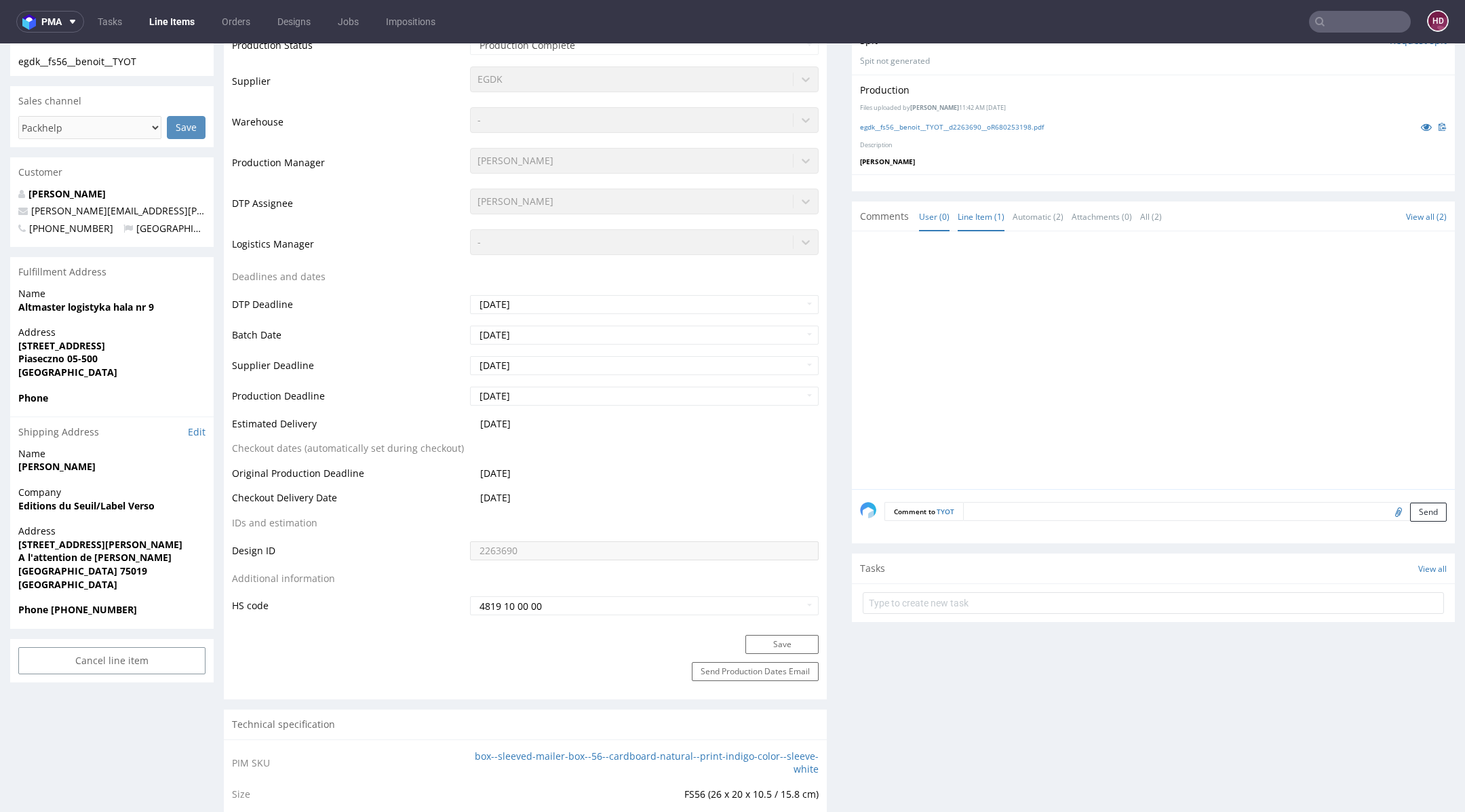
click at [958, 218] on link "Line Item (1)" at bounding box center [981, 217] width 47 height 29
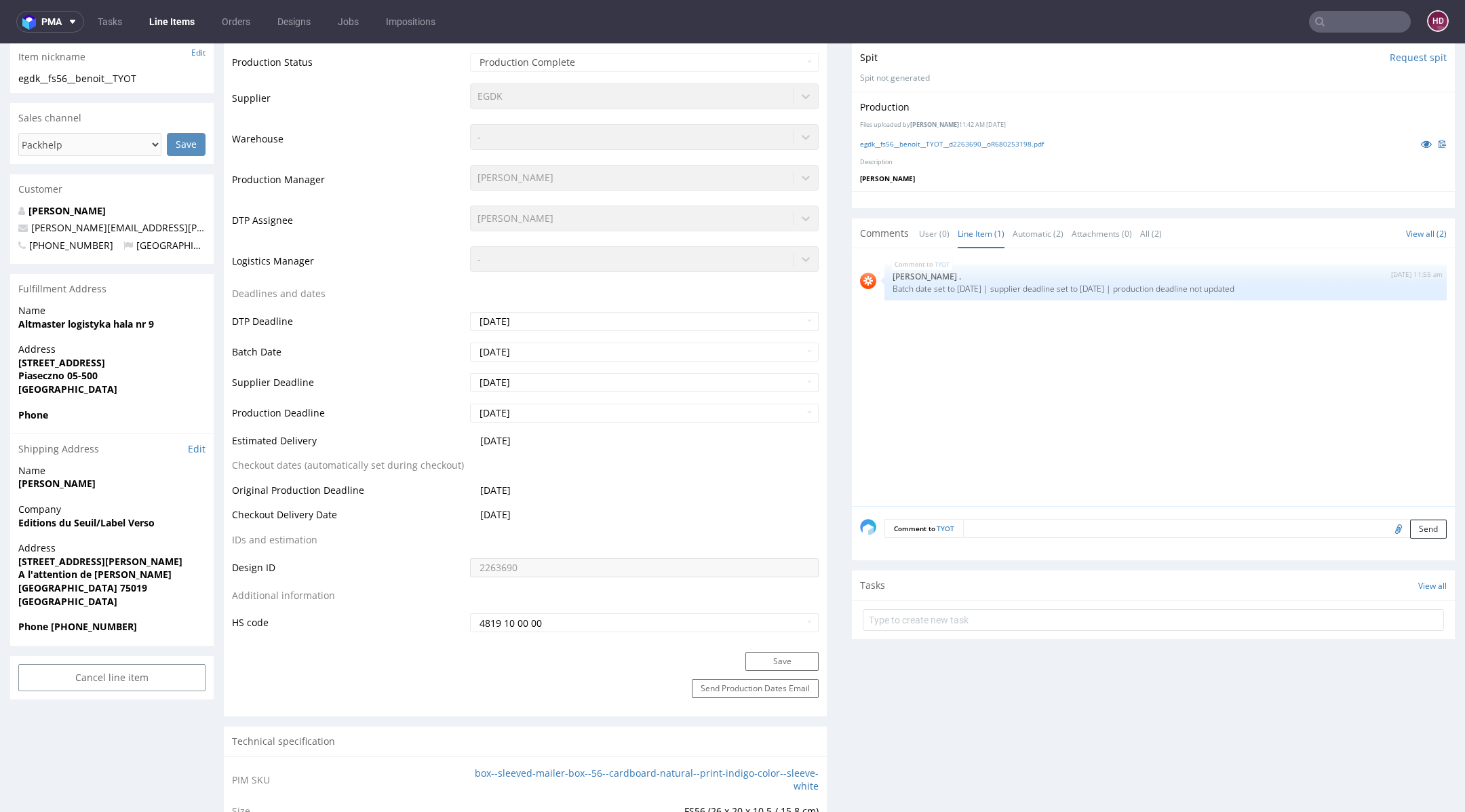
scroll to position [0, 0]
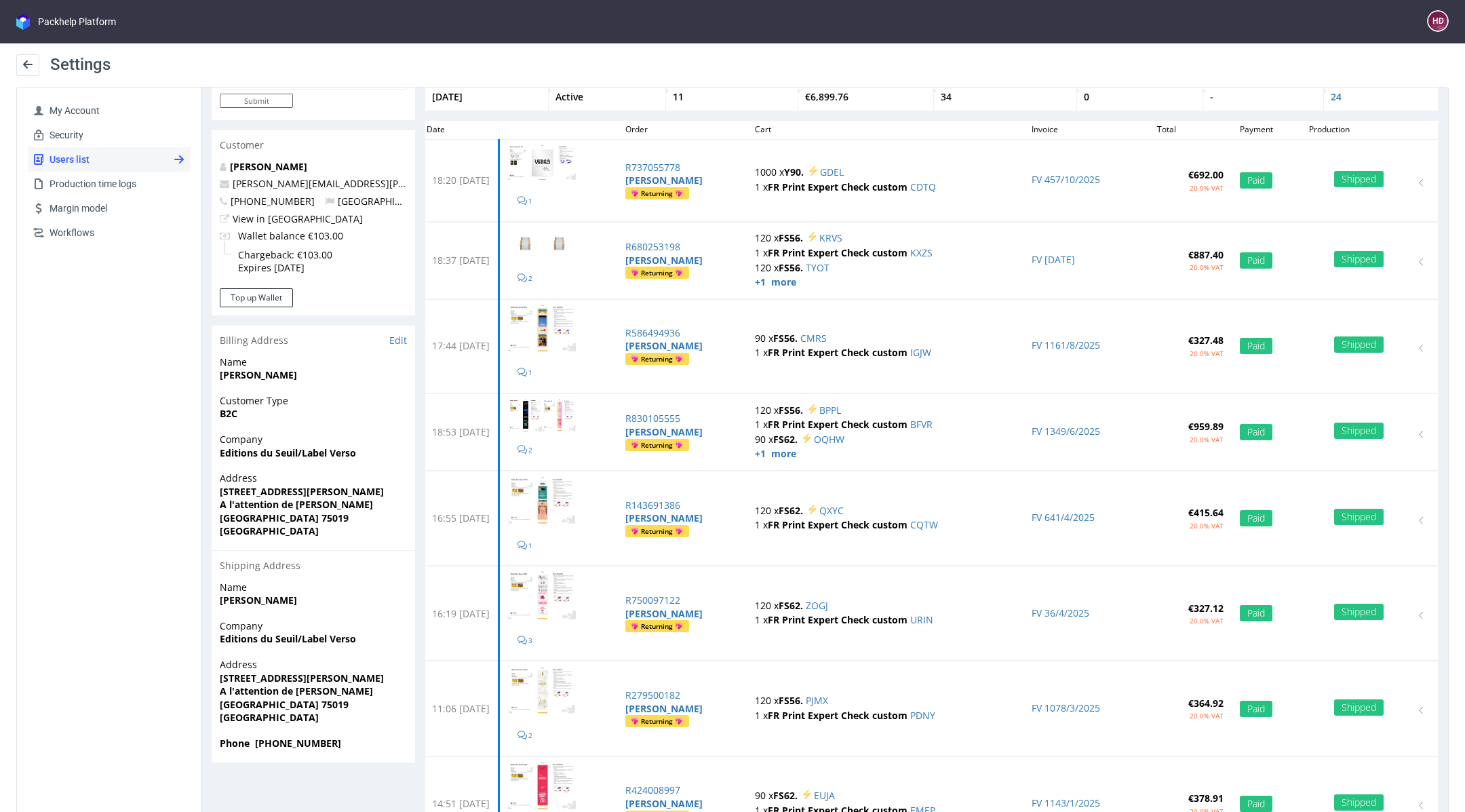
scroll to position [72, 0]
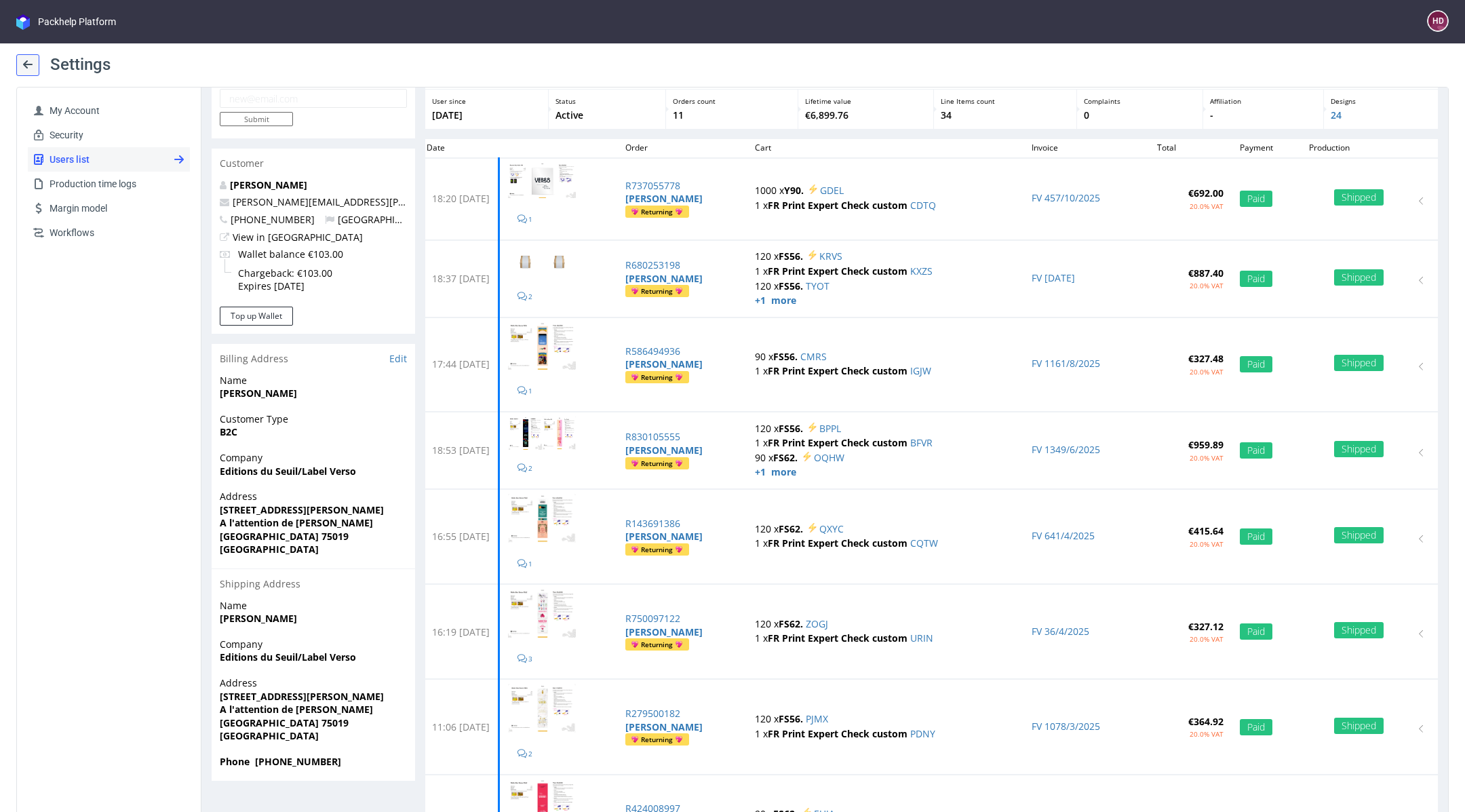
click at [20, 59] on button at bounding box center [28, 65] width 23 height 22
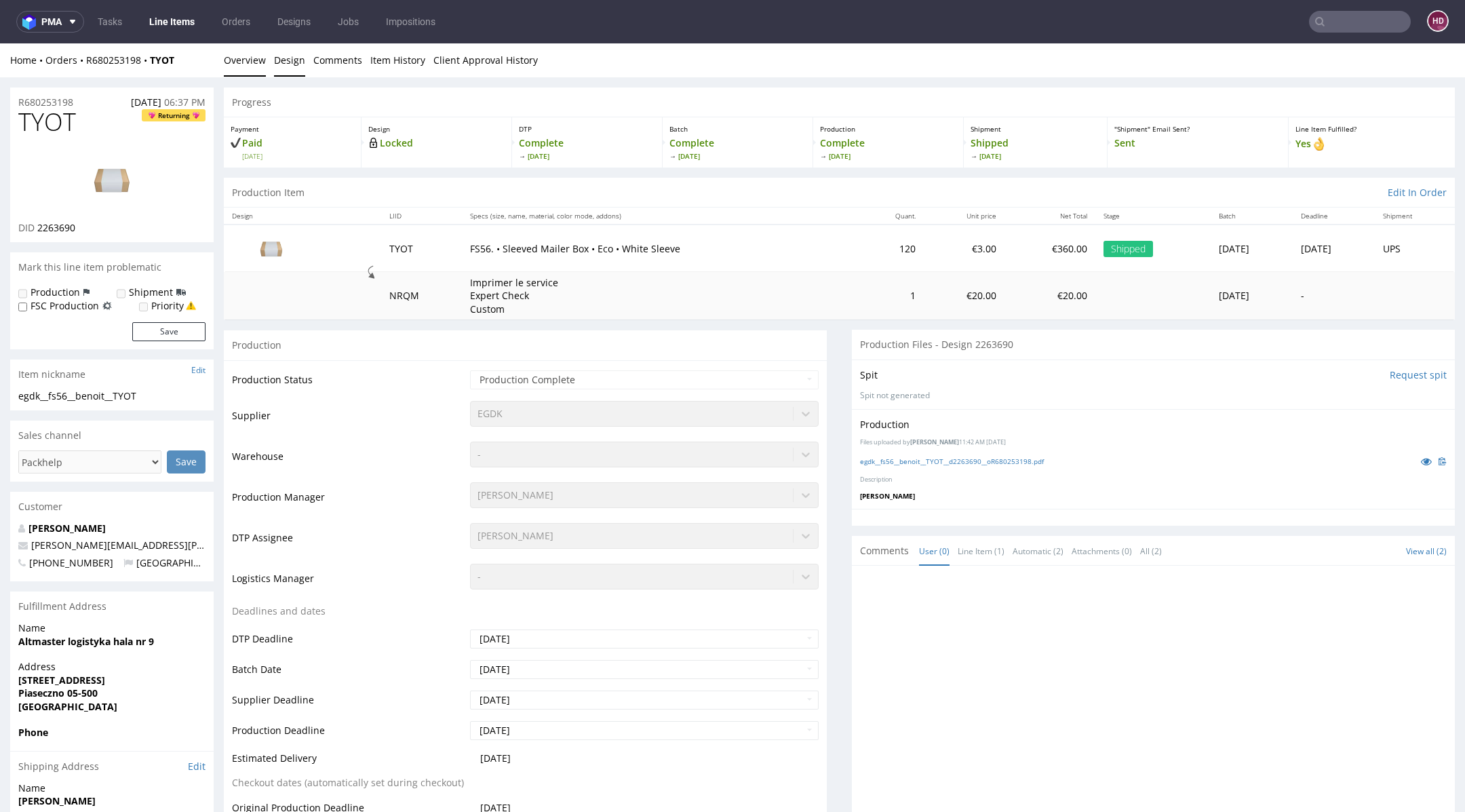
click at [291, 61] on link "Design" at bounding box center [290, 60] width 31 height 33
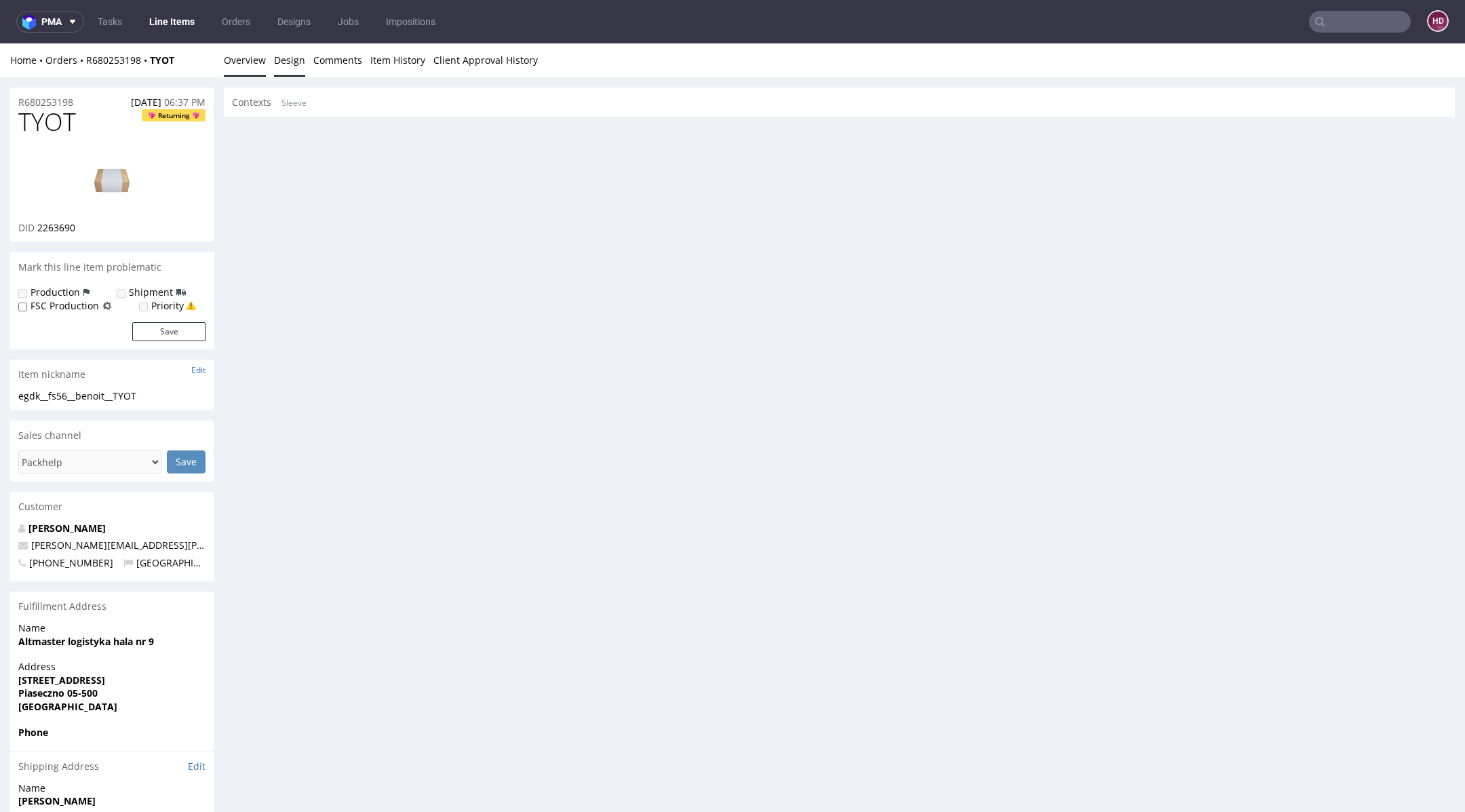
click at [256, 66] on link "Overview" at bounding box center [245, 60] width 42 height 33
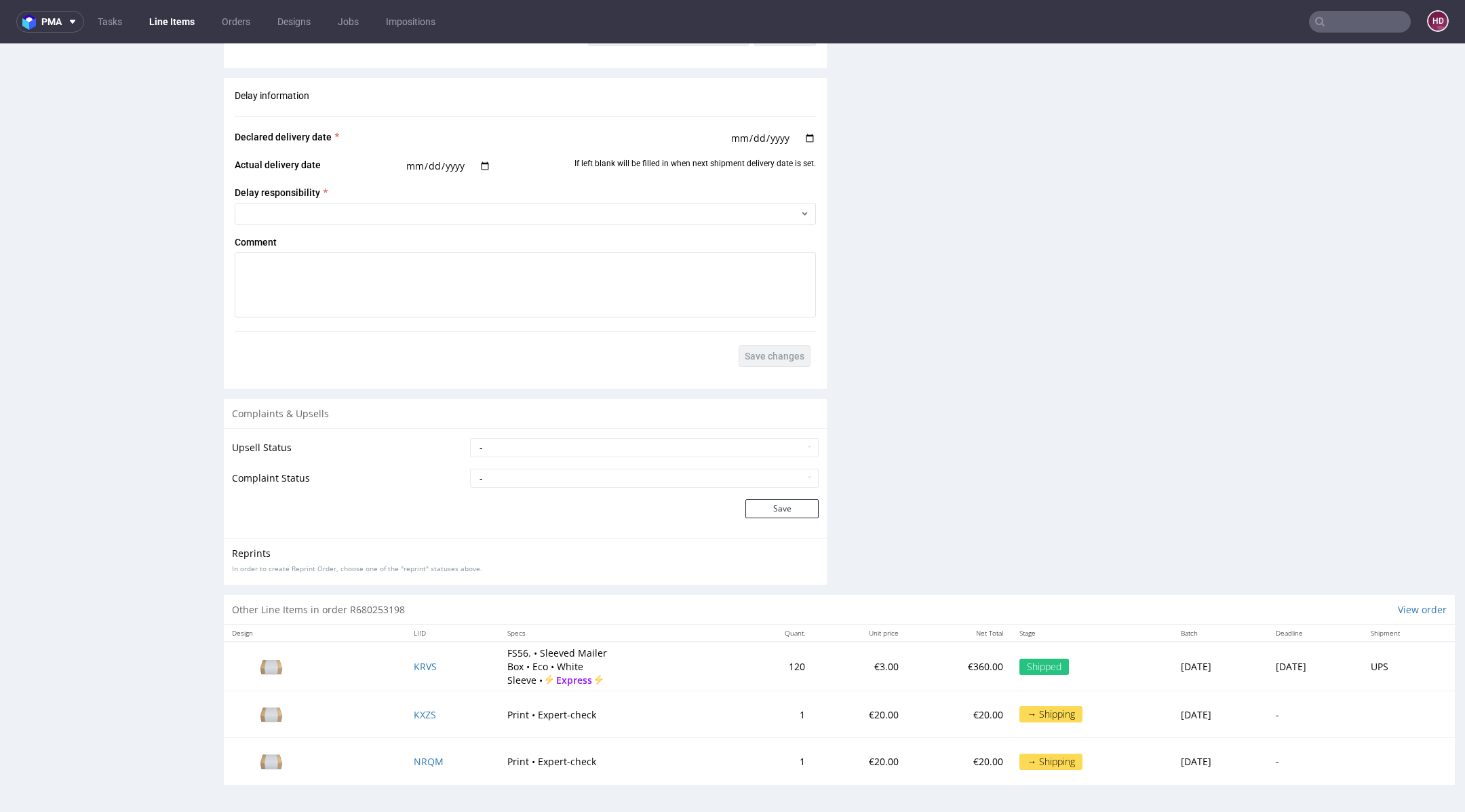
scroll to position [1698, 0]
click at [415, 665] on span "KRVS" at bounding box center [425, 667] width 23 height 13
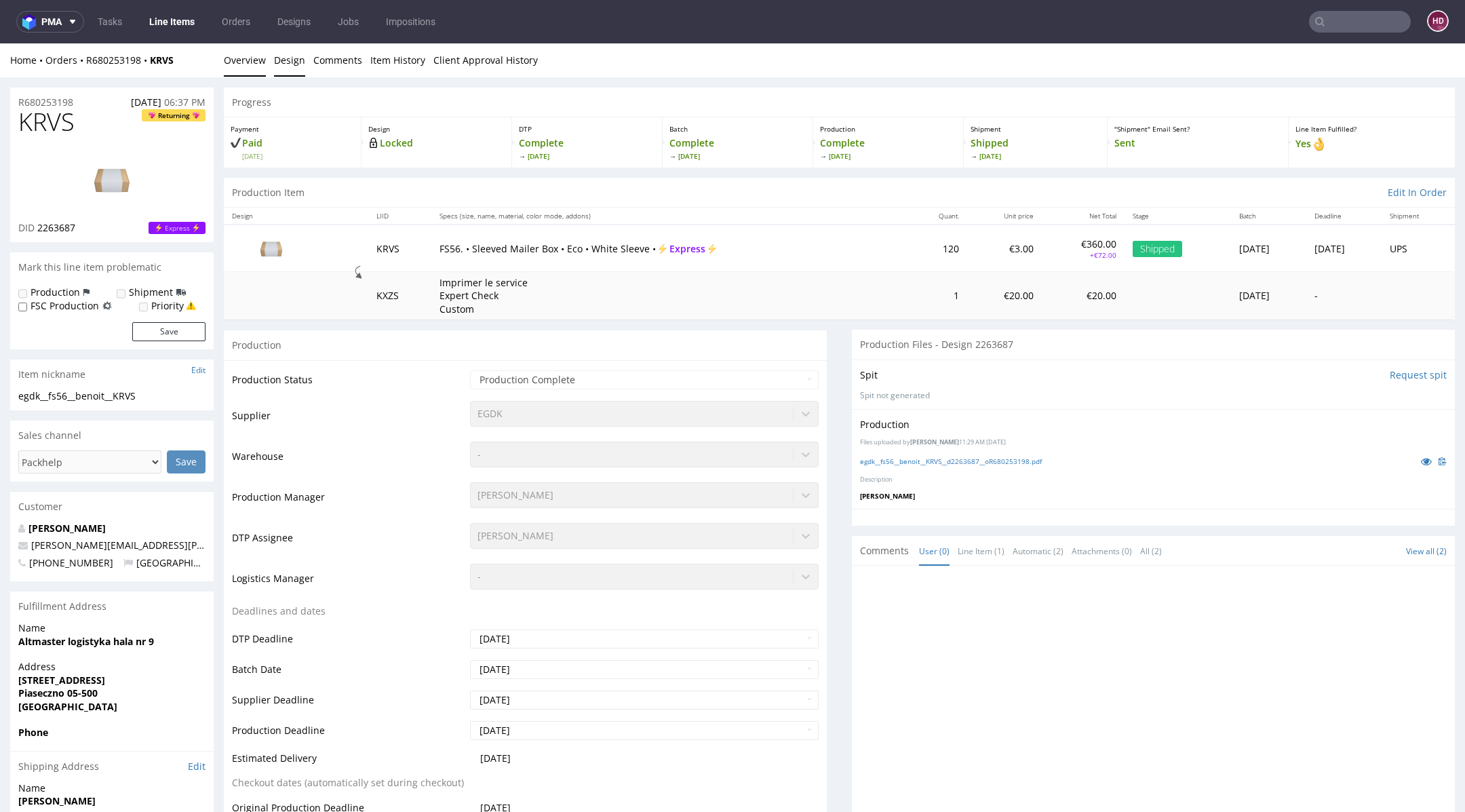
click at [292, 61] on link "Design" at bounding box center [290, 60] width 31 height 33
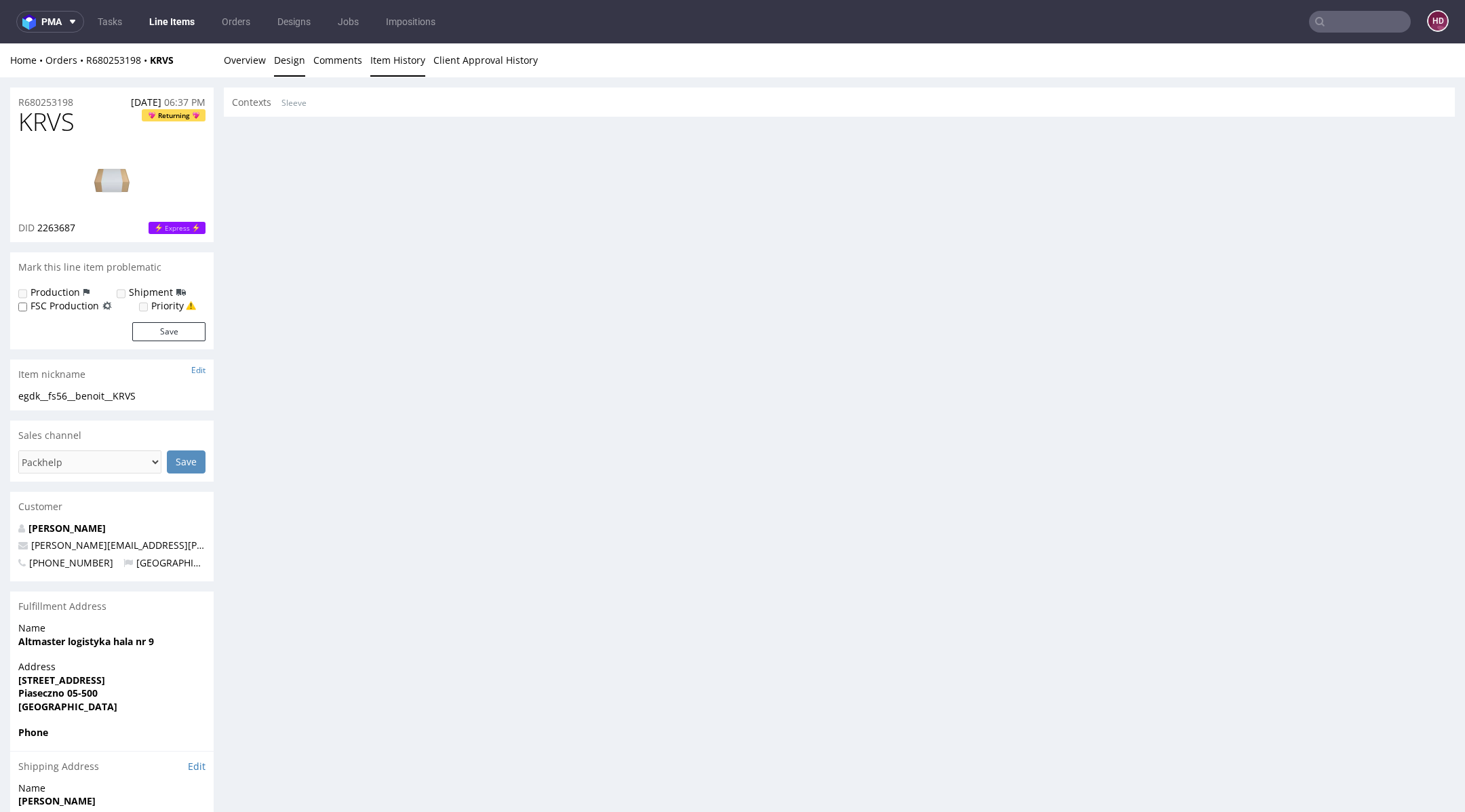
click at [388, 63] on link "Item History" at bounding box center [398, 60] width 55 height 33
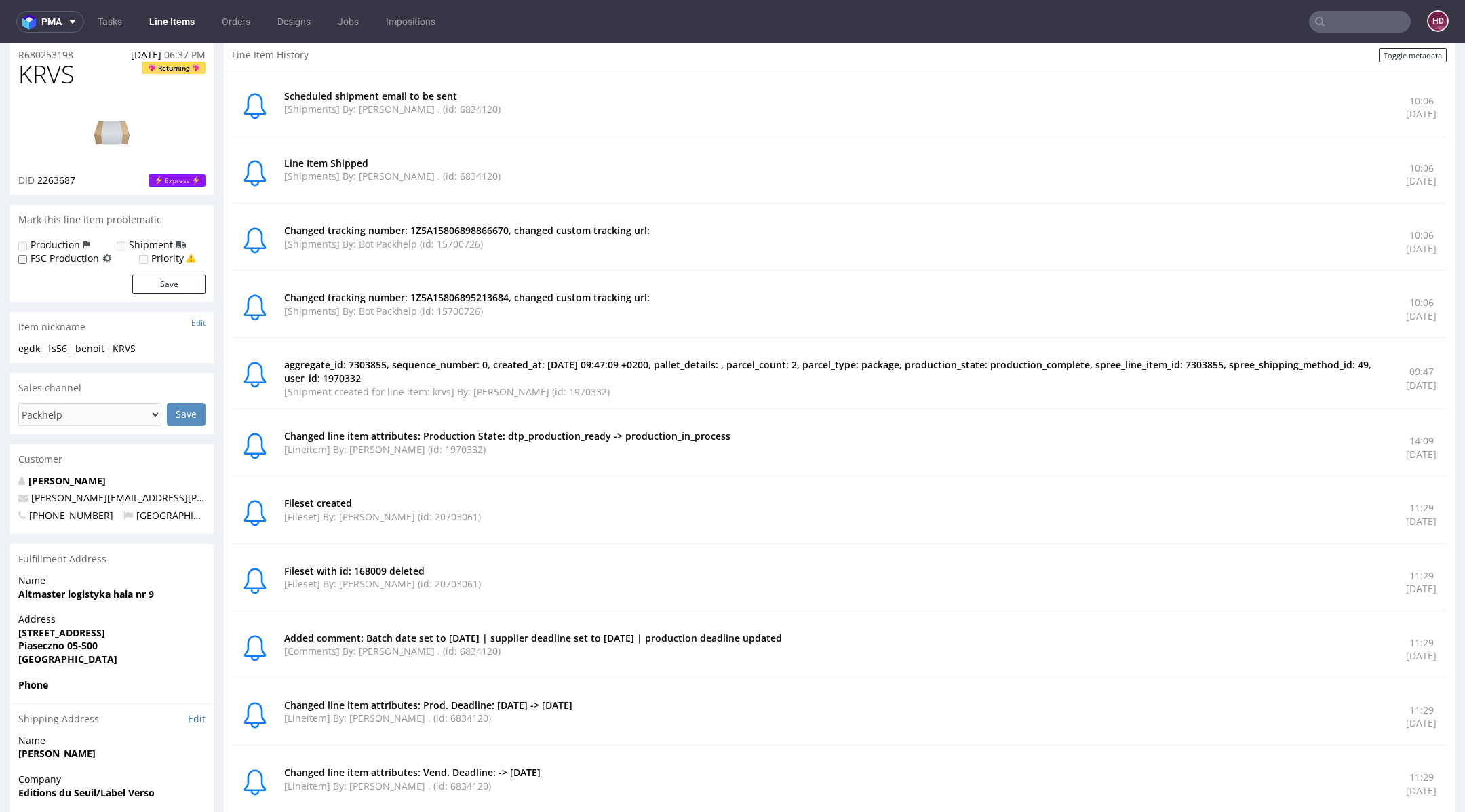
scroll to position [45, 0]
